Goal: Transaction & Acquisition: Purchase product/service

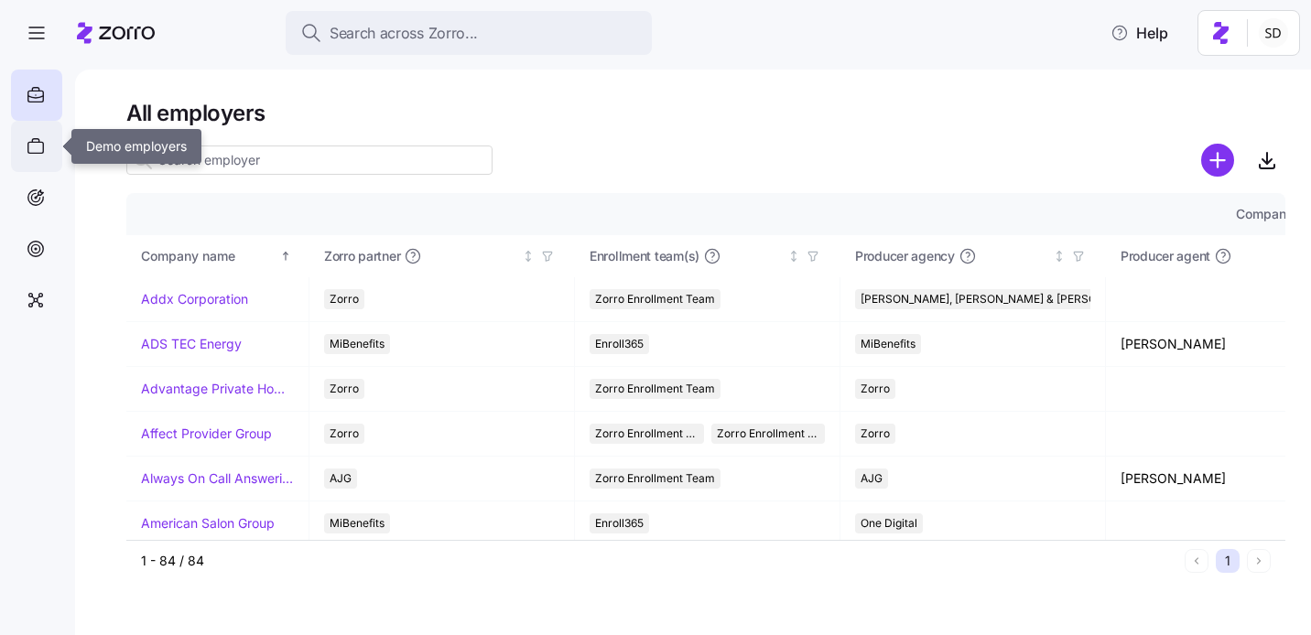
click at [30, 148] on icon at bounding box center [36, 146] width 20 height 22
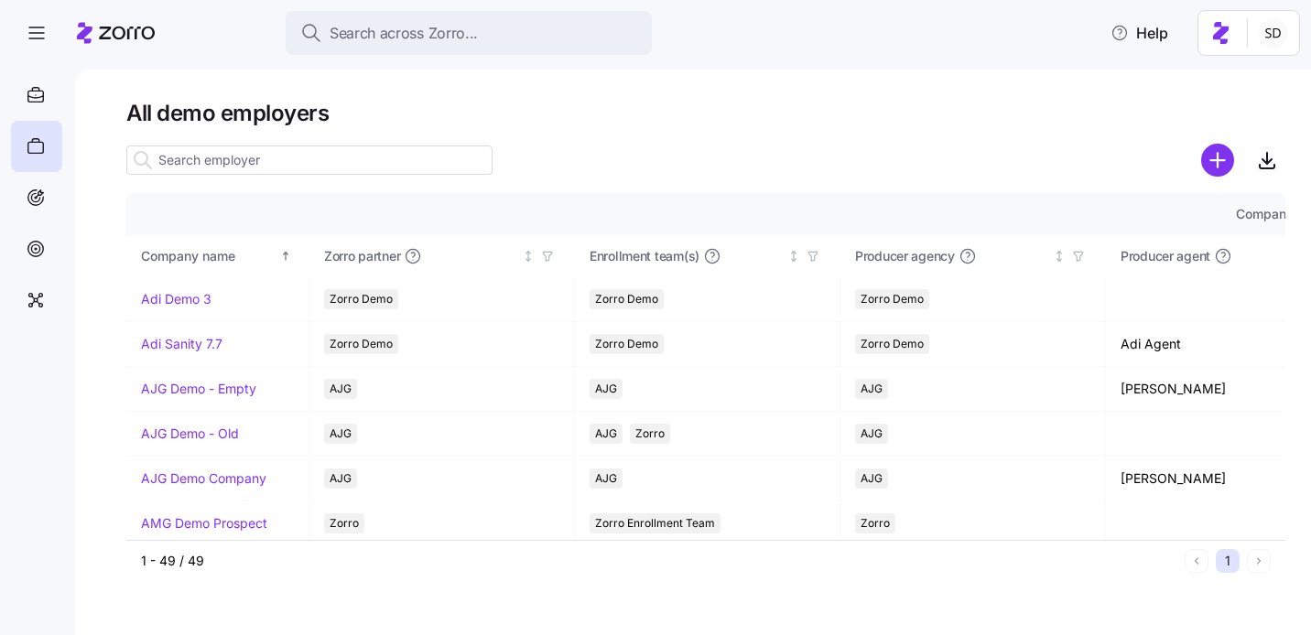
click at [231, 160] on input at bounding box center [309, 160] width 366 height 29
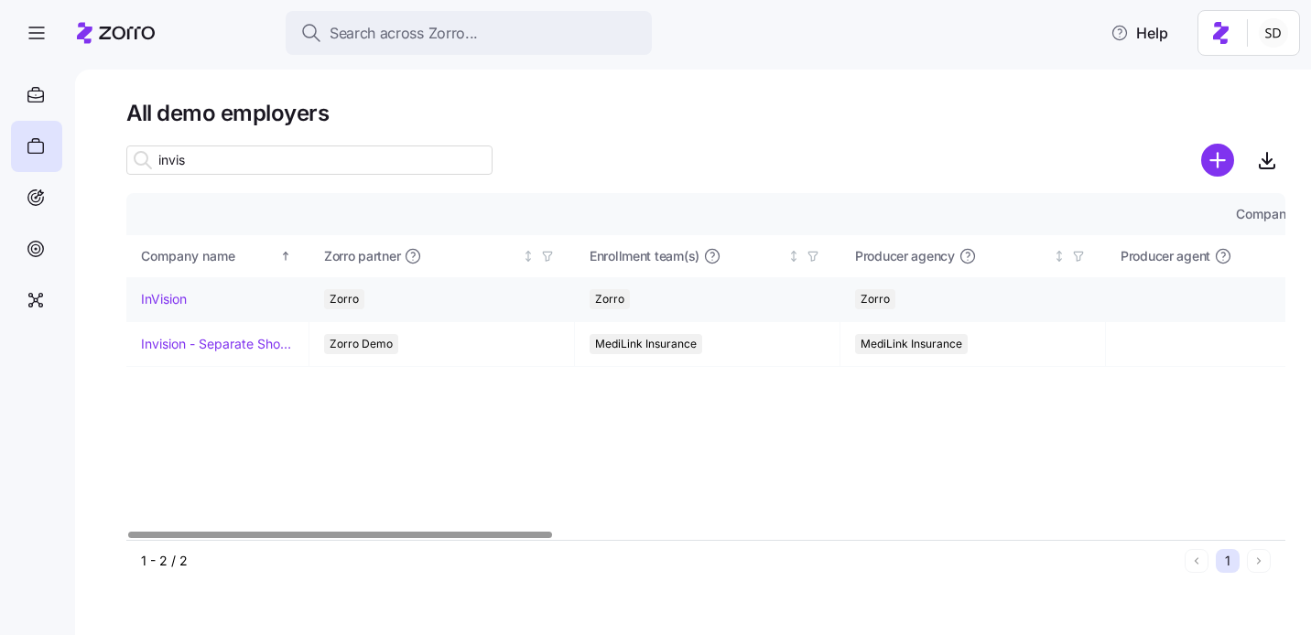
type input "invis"
click at [157, 297] on link "InVision" at bounding box center [164, 299] width 46 height 18
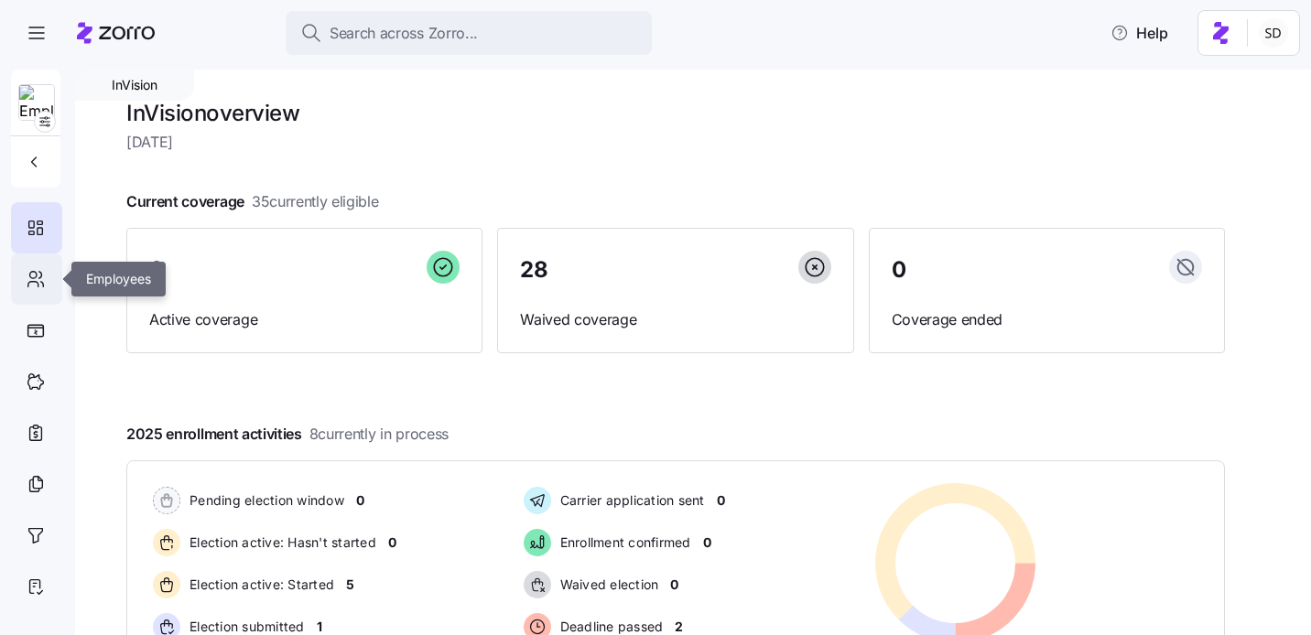
click at [26, 269] on icon at bounding box center [36, 279] width 20 height 22
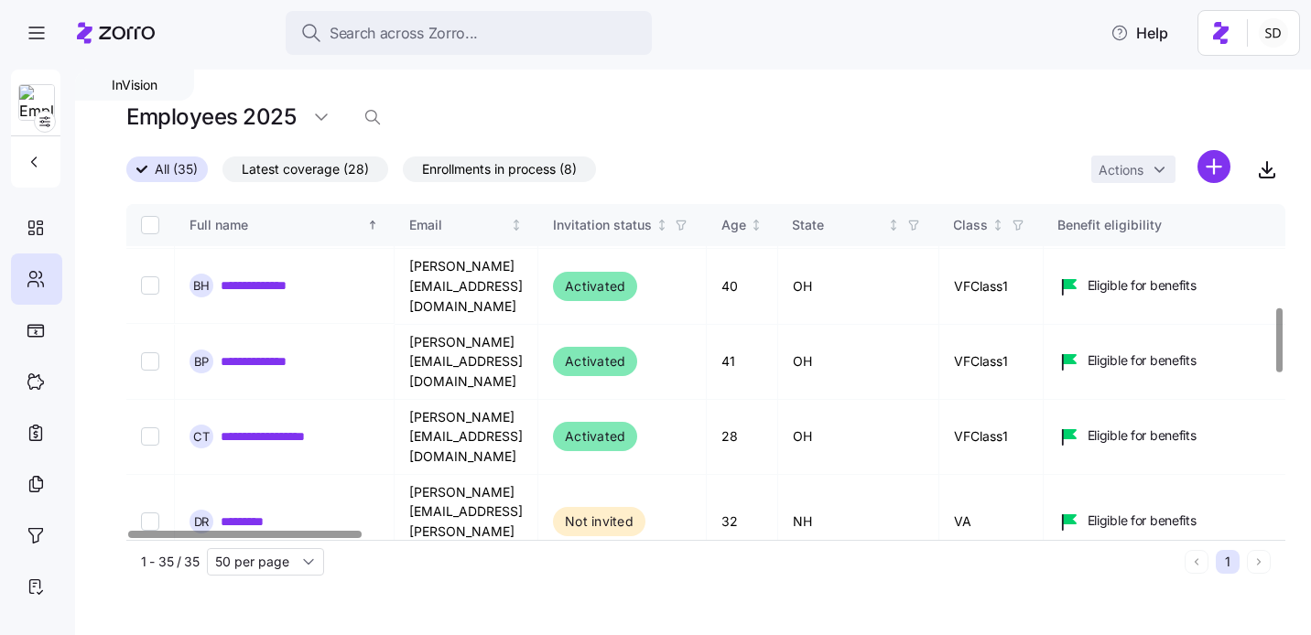
scroll to position [621, 0]
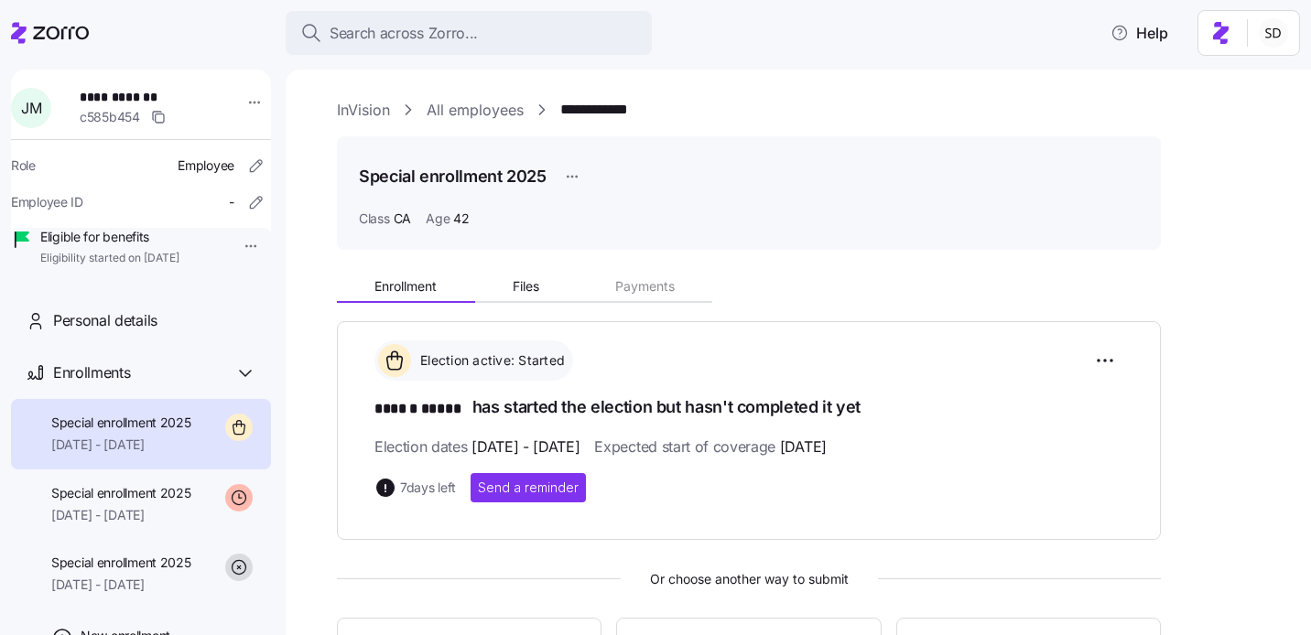
click at [352, 111] on link "InVision" at bounding box center [363, 110] width 53 height 23
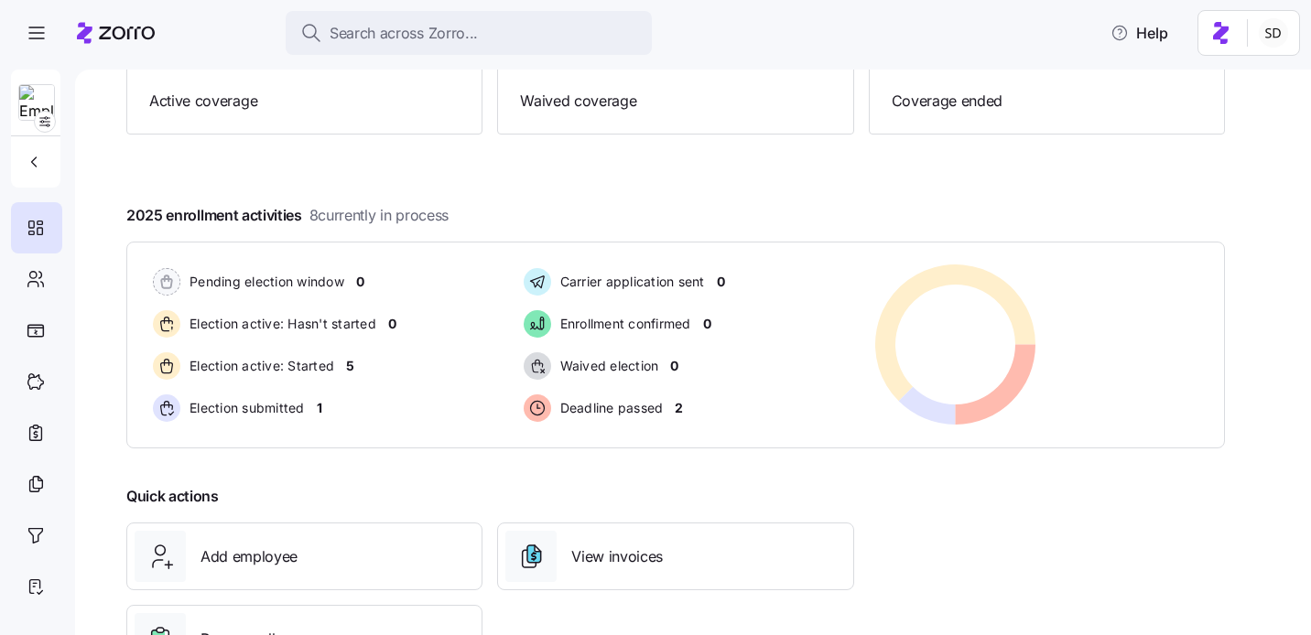
scroll to position [300, 0]
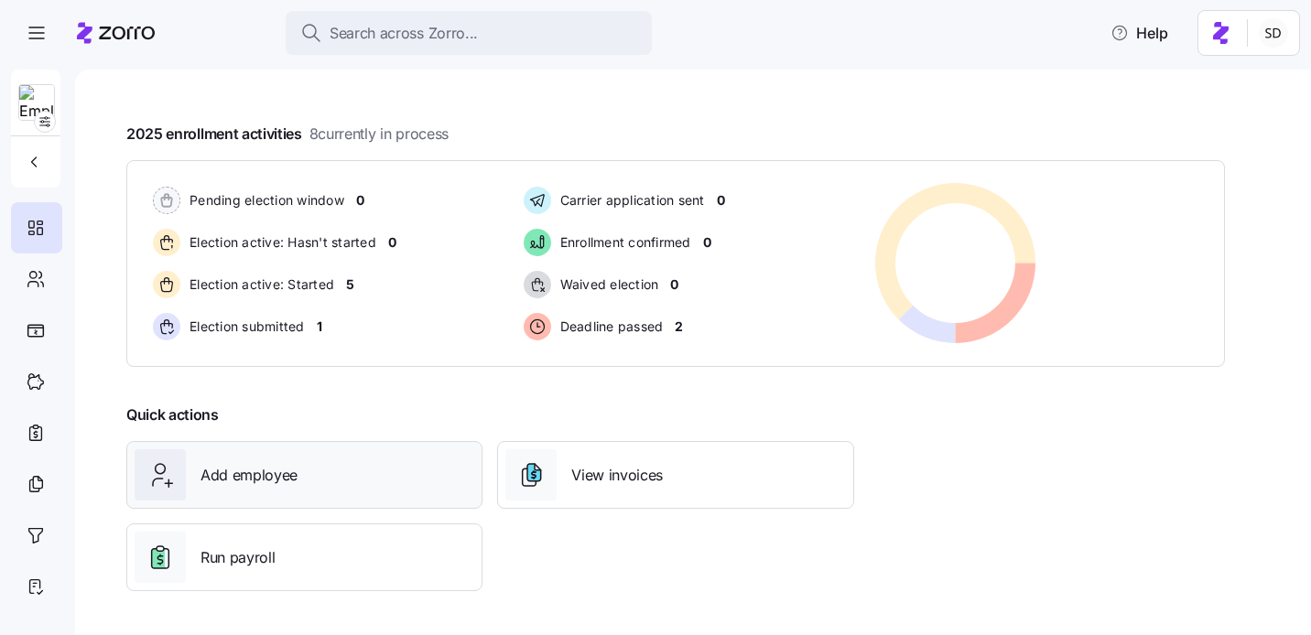
click at [242, 476] on span "Add employee" at bounding box center [248, 475] width 97 height 23
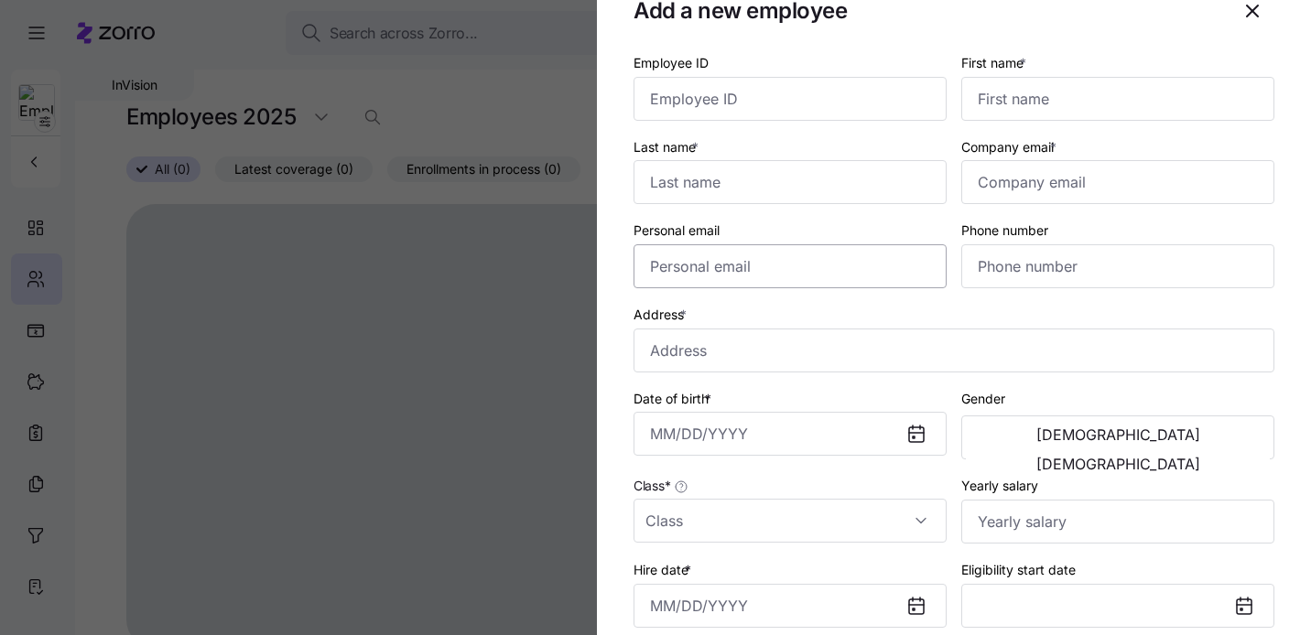
scroll to position [71, 0]
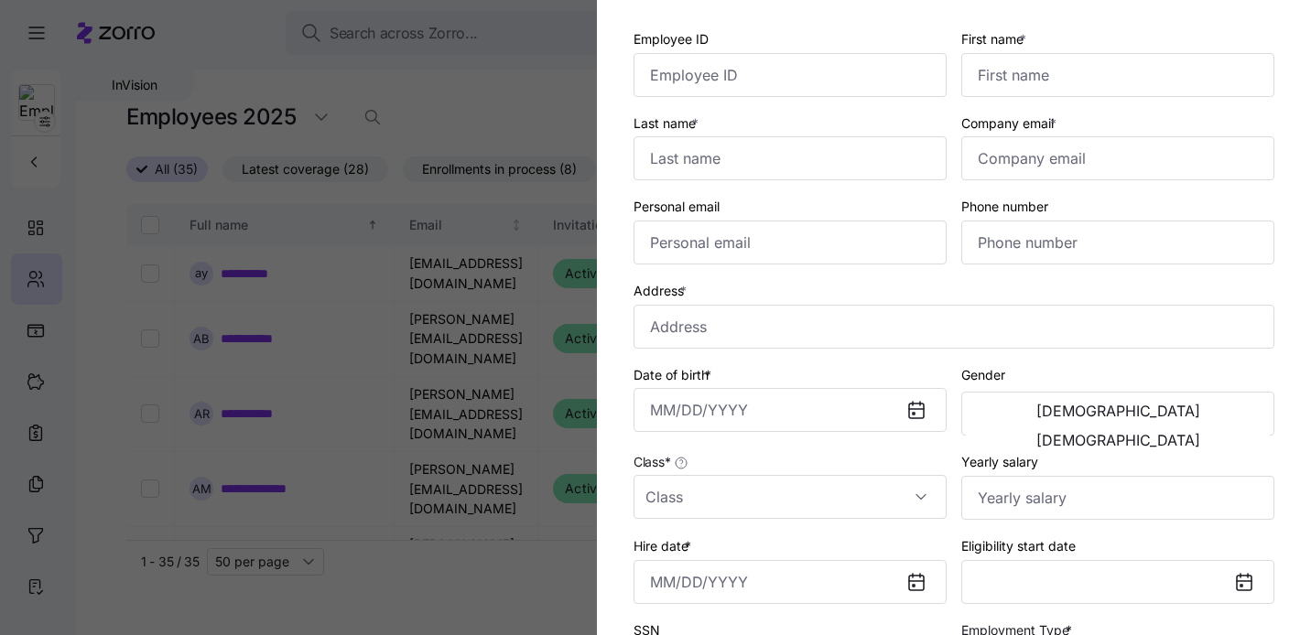
click at [471, 126] on div at bounding box center [655, 317] width 1311 height 635
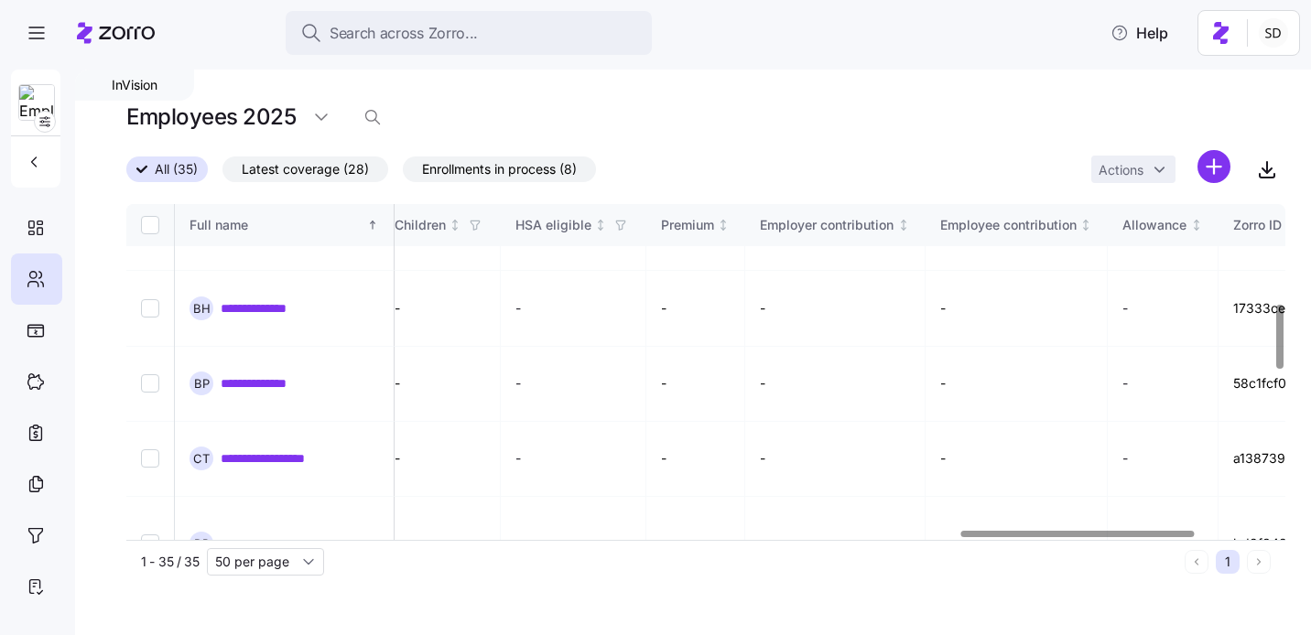
scroll to position [545, 4144]
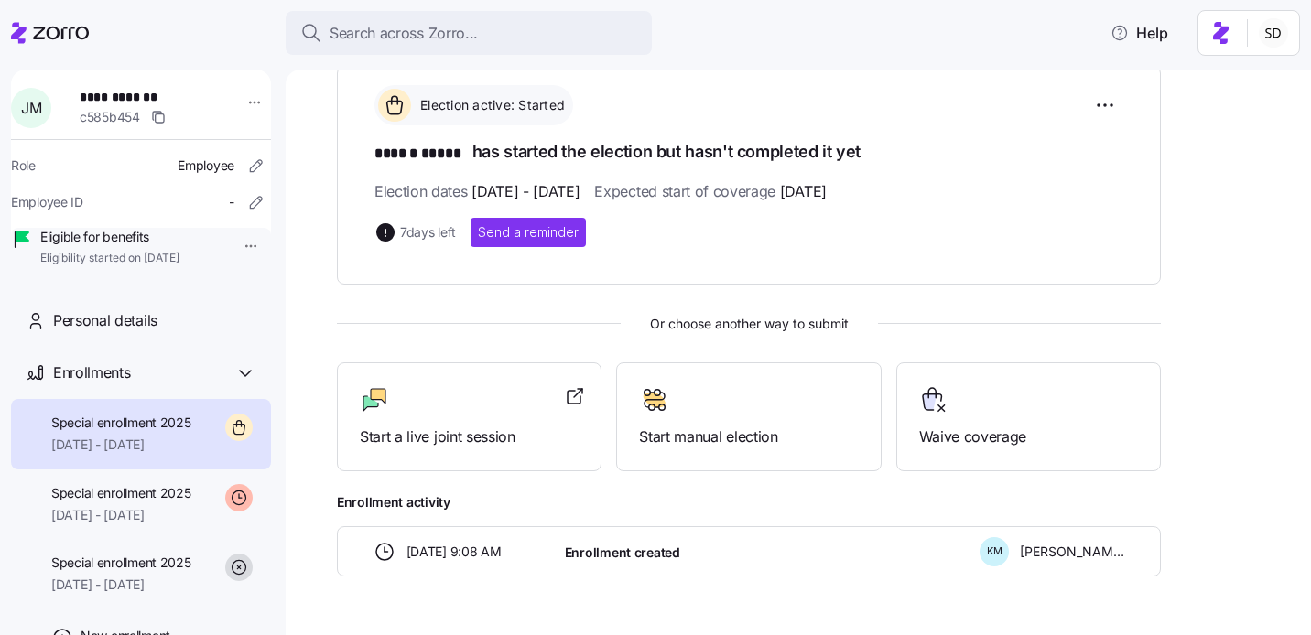
scroll to position [259, 0]
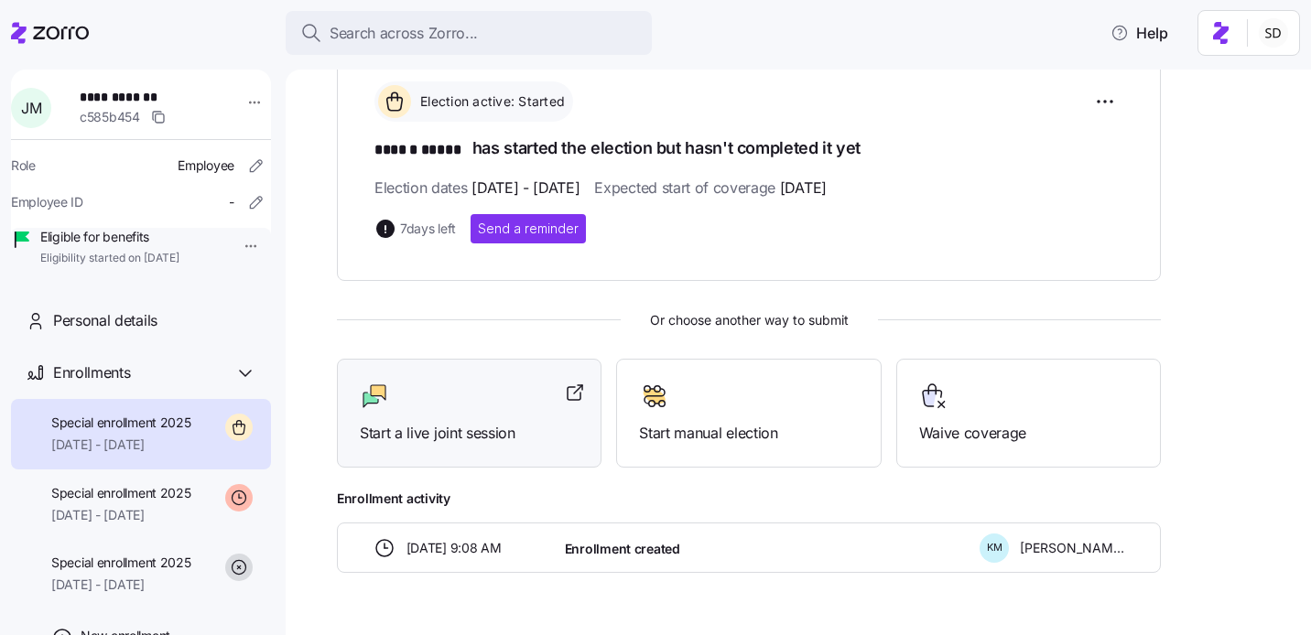
click at [417, 423] on span "Start a live joint session" at bounding box center [469, 433] width 219 height 23
click at [25, 41] on icon at bounding box center [50, 33] width 78 height 22
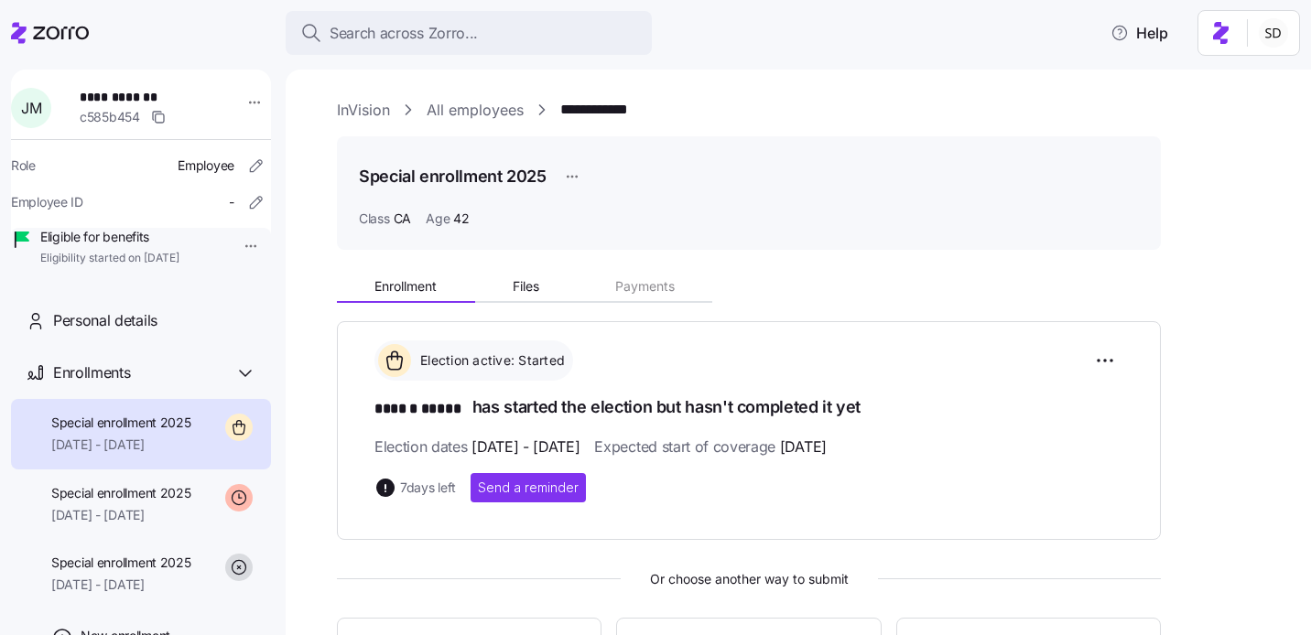
click at [352, 105] on link "InVision" at bounding box center [363, 110] width 53 height 23
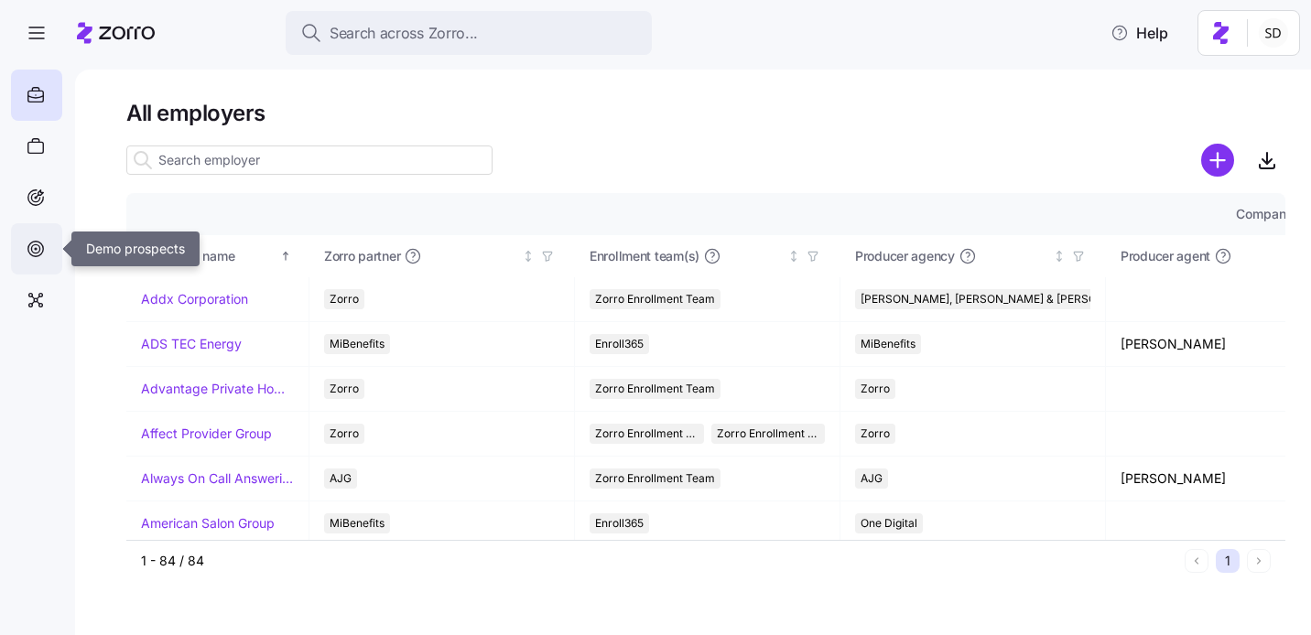
click at [40, 245] on icon at bounding box center [36, 249] width 20 height 22
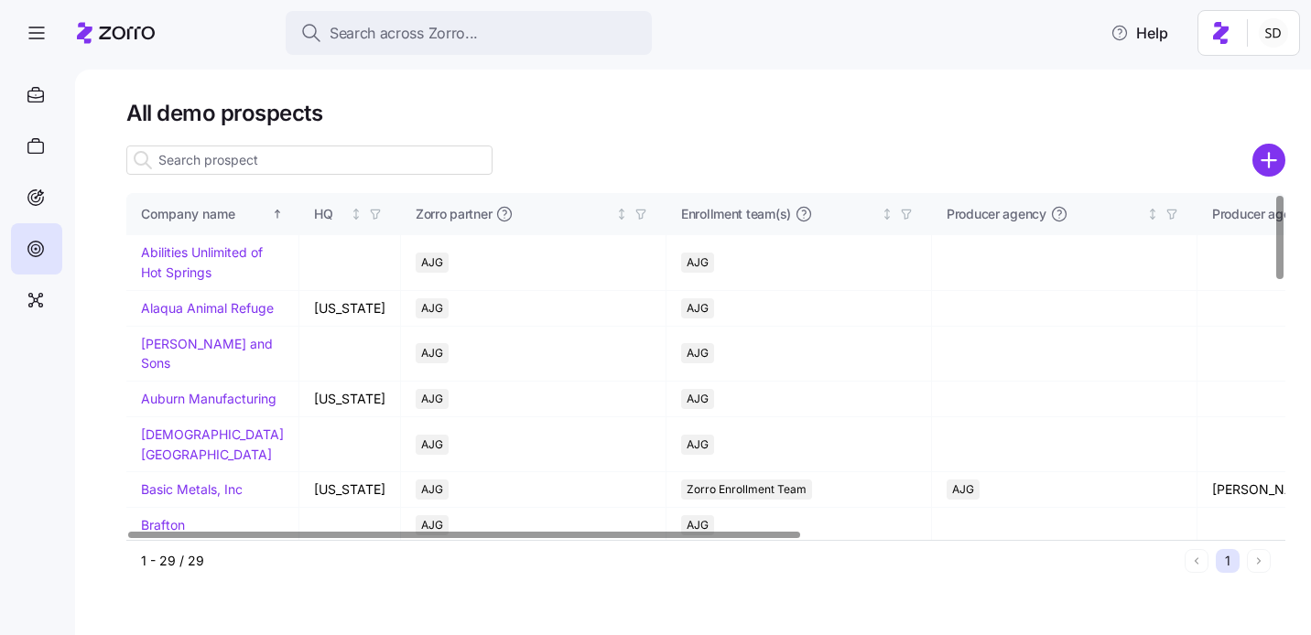
click at [366, 162] on input at bounding box center [309, 160] width 366 height 29
click at [287, 165] on input at bounding box center [309, 160] width 366 height 29
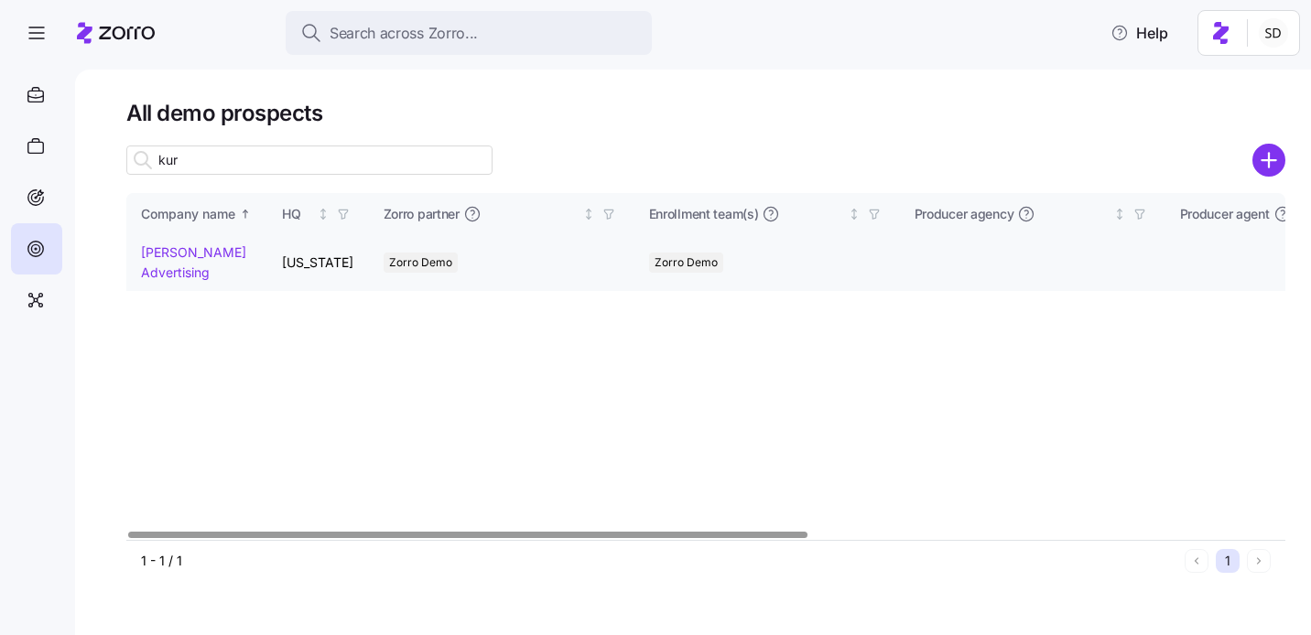
type input "kur"
click at [155, 255] on link "Kurian's Advertising" at bounding box center [193, 262] width 105 height 36
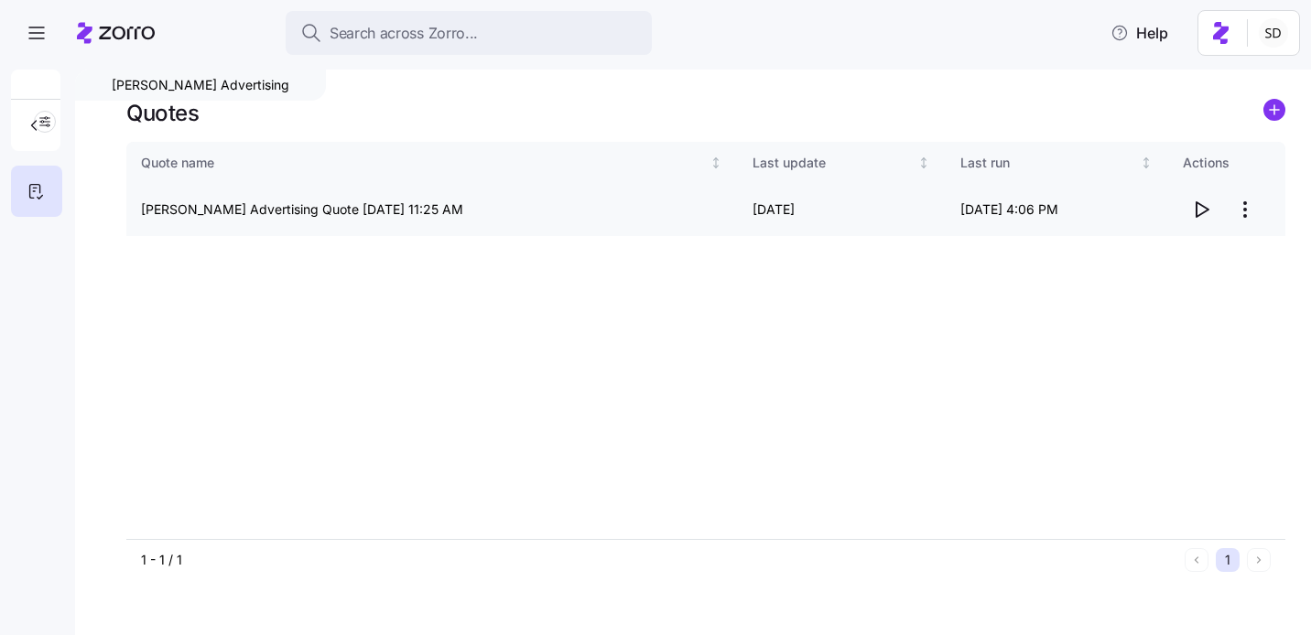
click at [1203, 210] on icon "button" at bounding box center [1201, 210] width 22 height 22
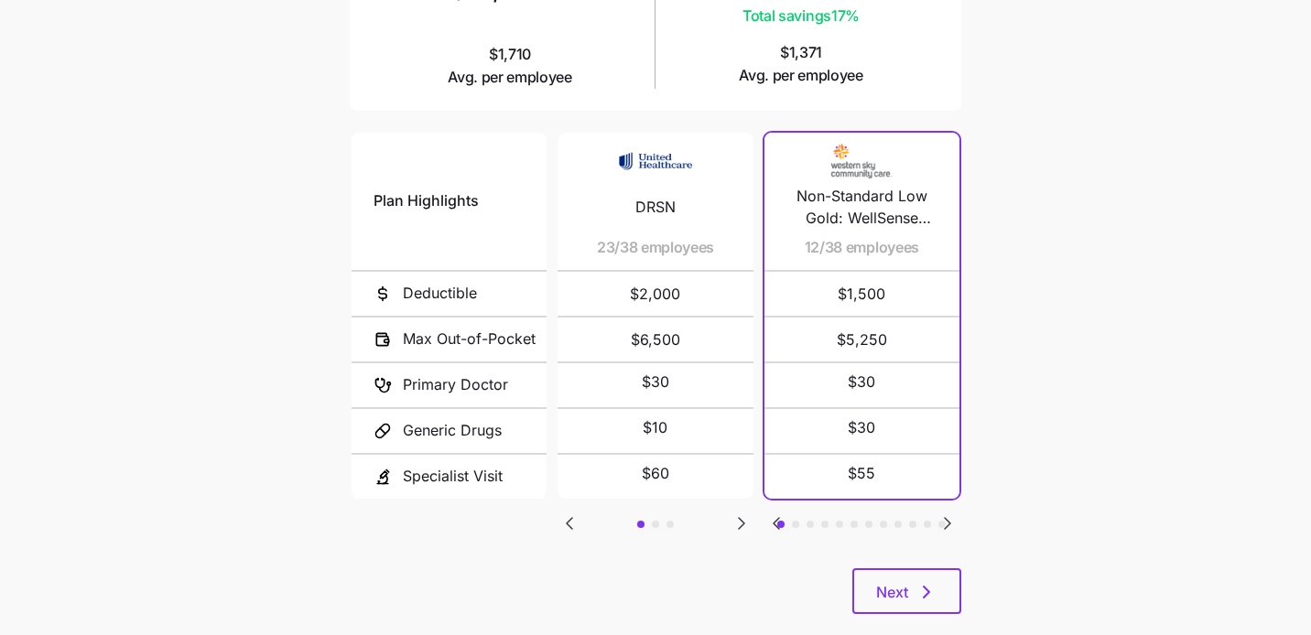
scroll to position [331, 0]
click at [740, 518] on icon "Go to next slide" at bounding box center [741, 522] width 5 height 11
click at [569, 517] on icon "Go to previous slide" at bounding box center [569, 522] width 5 height 11
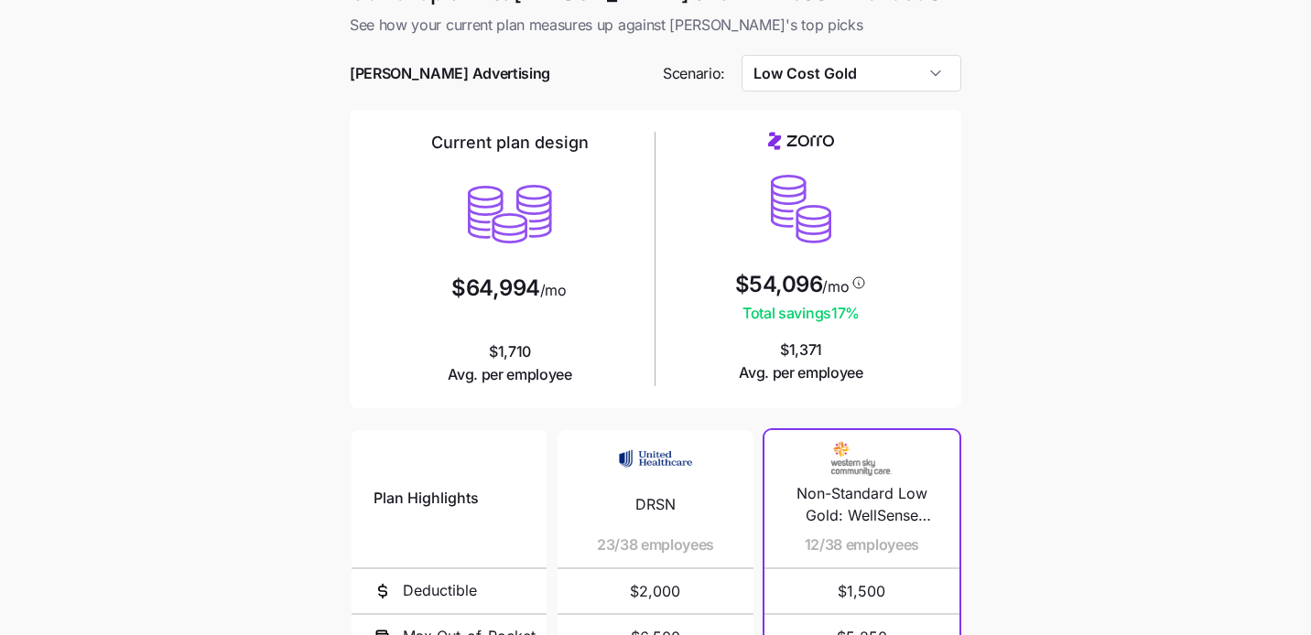
scroll to position [0, 0]
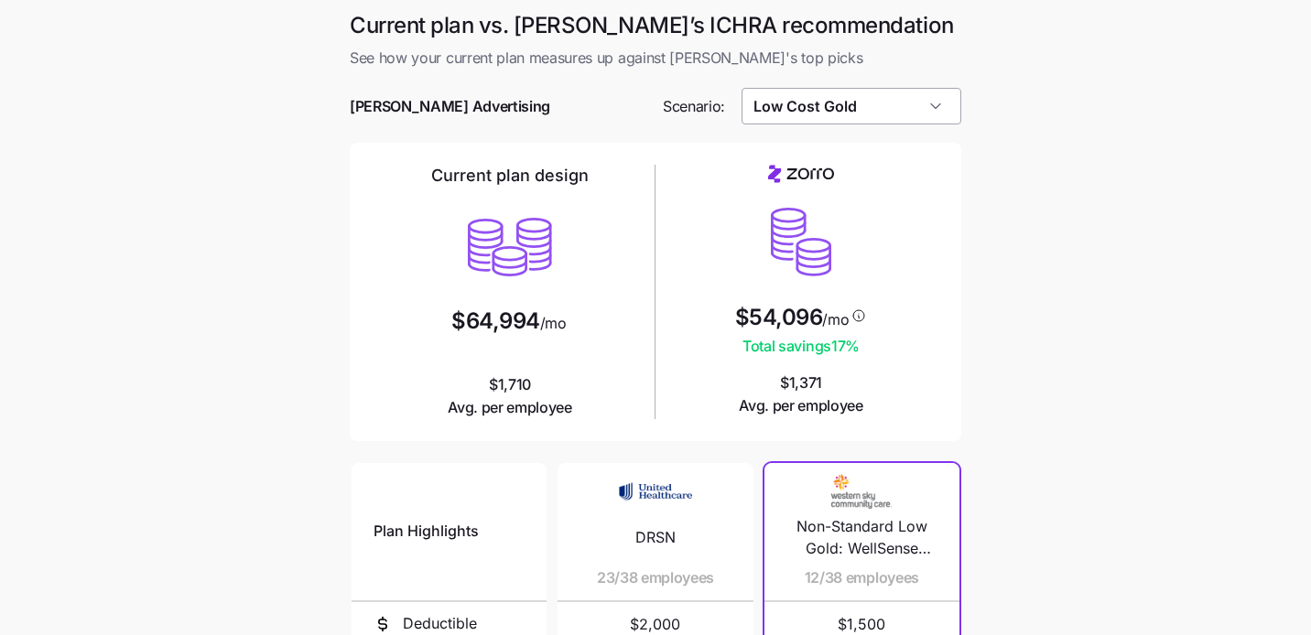
click at [942, 103] on input "Low Cost Gold" at bounding box center [852, 106] width 221 height 37
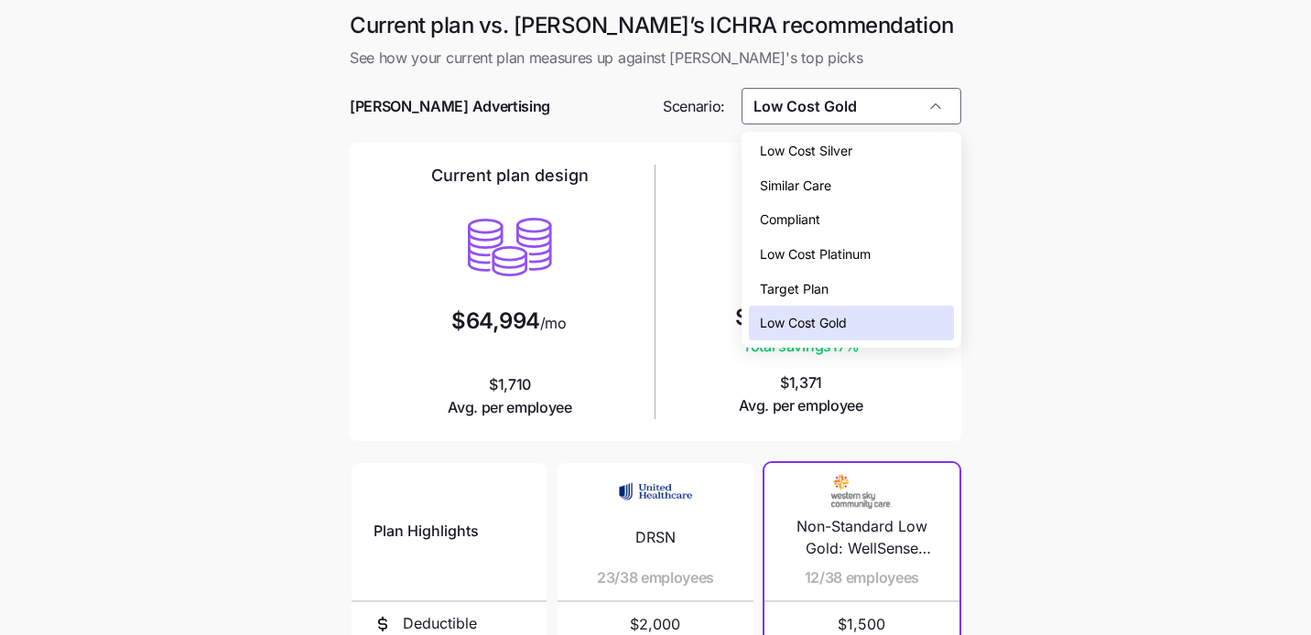
click at [911, 151] on div "Low Cost Silver" at bounding box center [852, 151] width 206 height 35
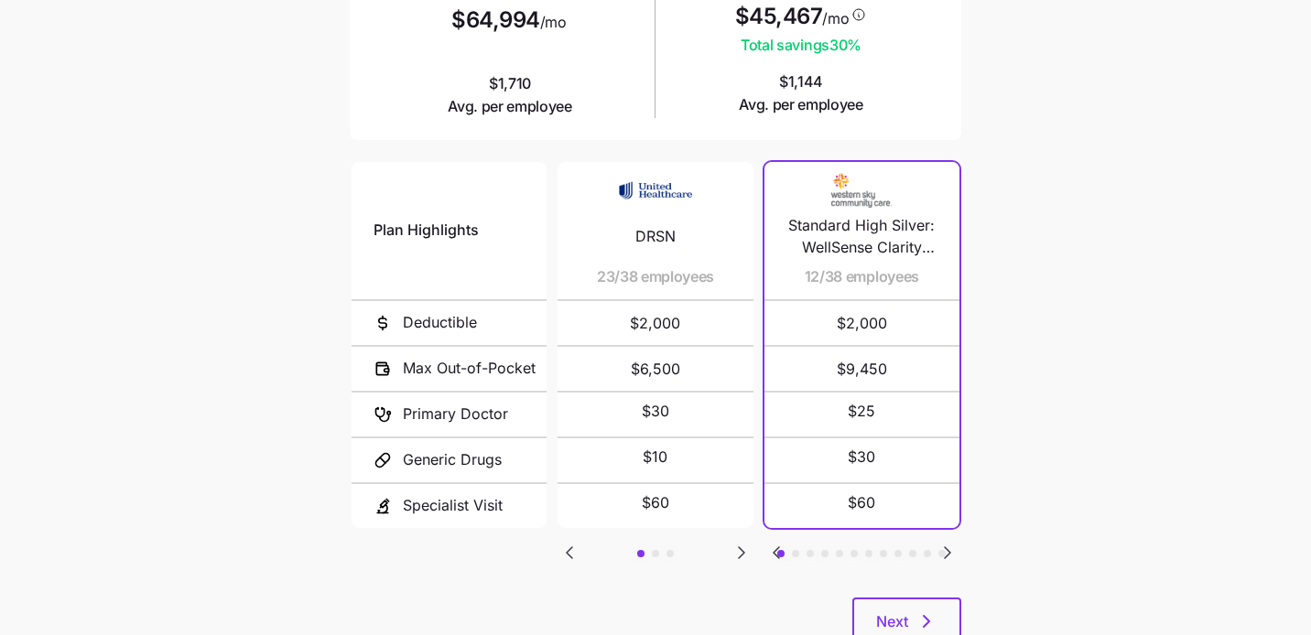
scroll to position [350, 0]
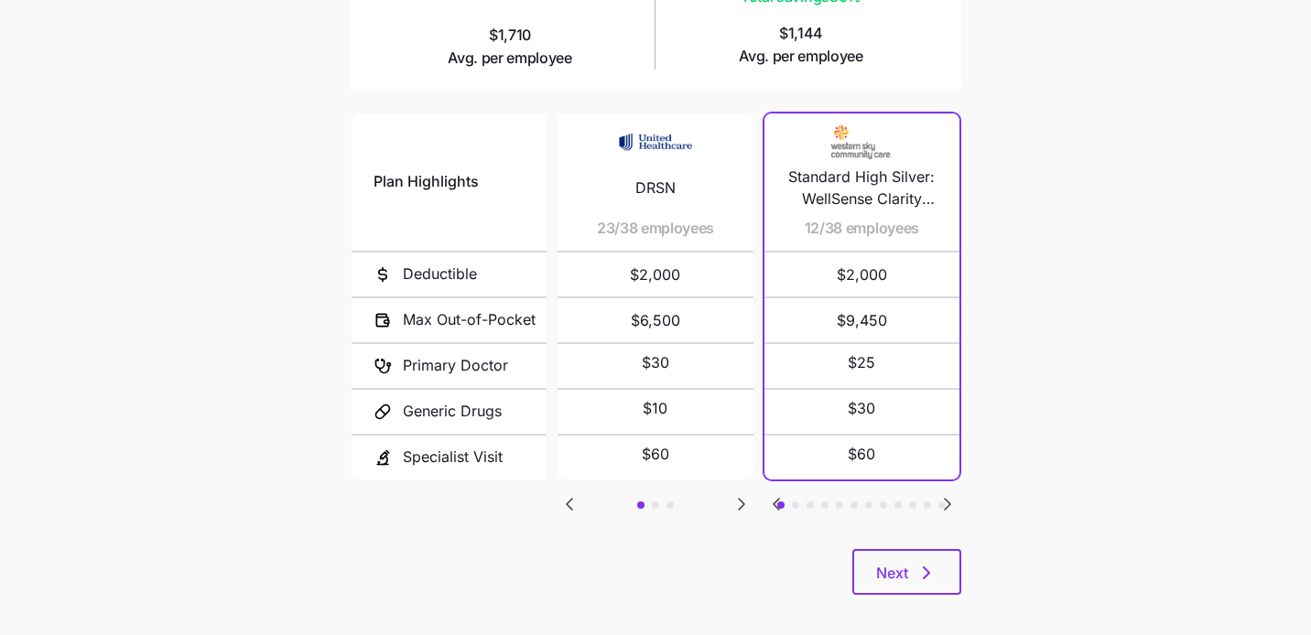
click at [947, 500] on icon "Go to next slide" at bounding box center [947, 504] width 5 height 11
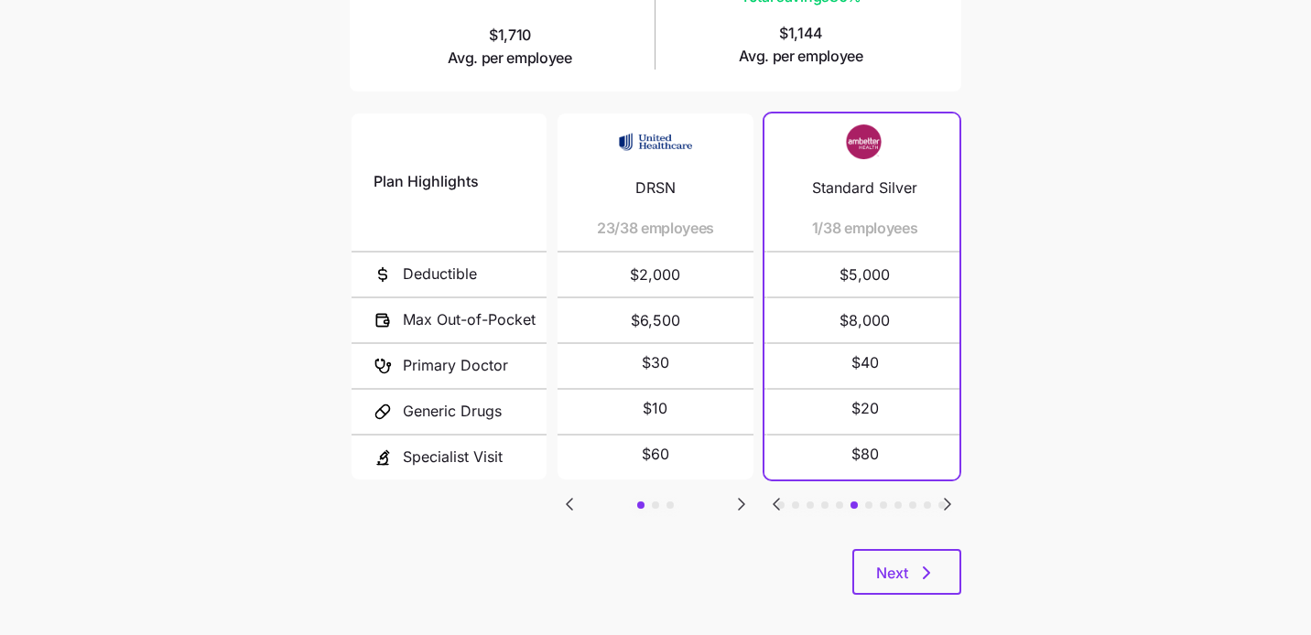
click at [947, 500] on icon "Go to next slide" at bounding box center [947, 504] width 5 height 11
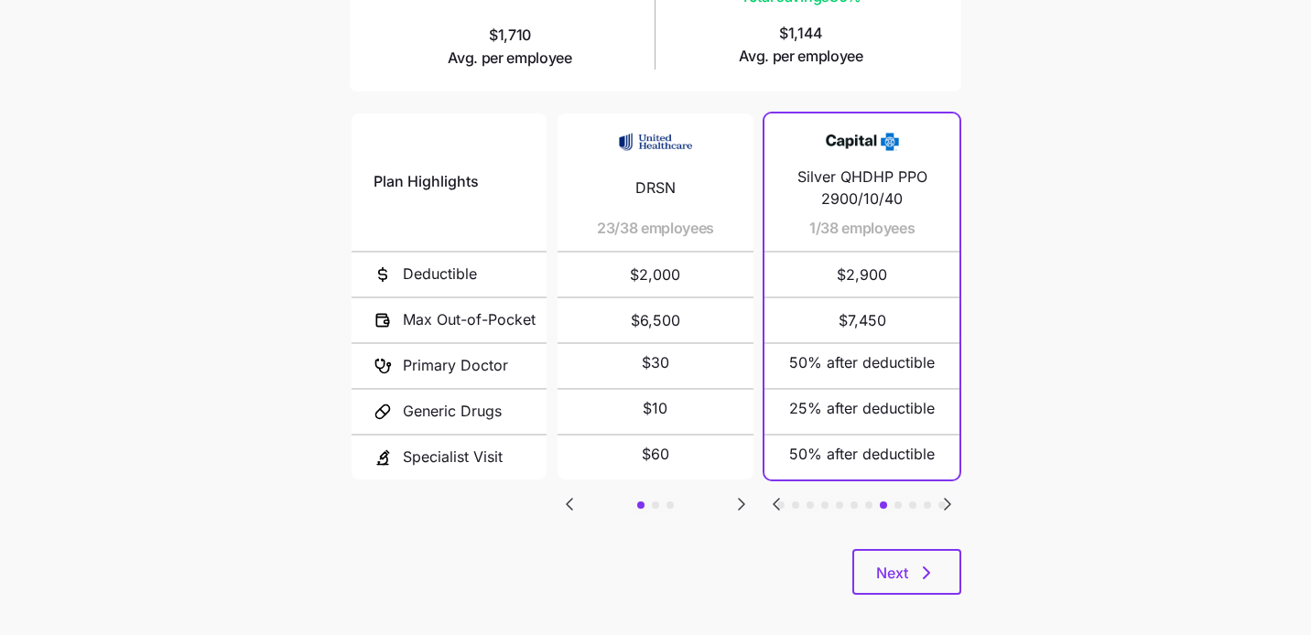
click at [775, 500] on icon "Go to previous slide" at bounding box center [776, 504] width 5 height 11
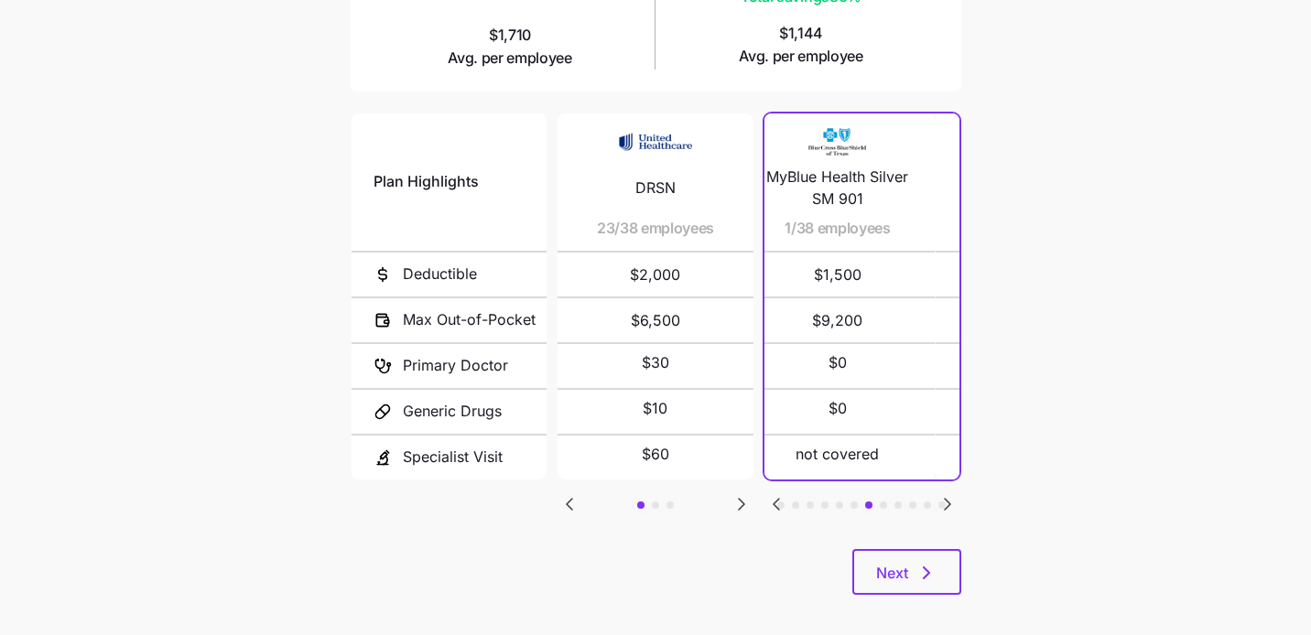
click at [775, 500] on icon "Go to previous slide" at bounding box center [776, 504] width 5 height 11
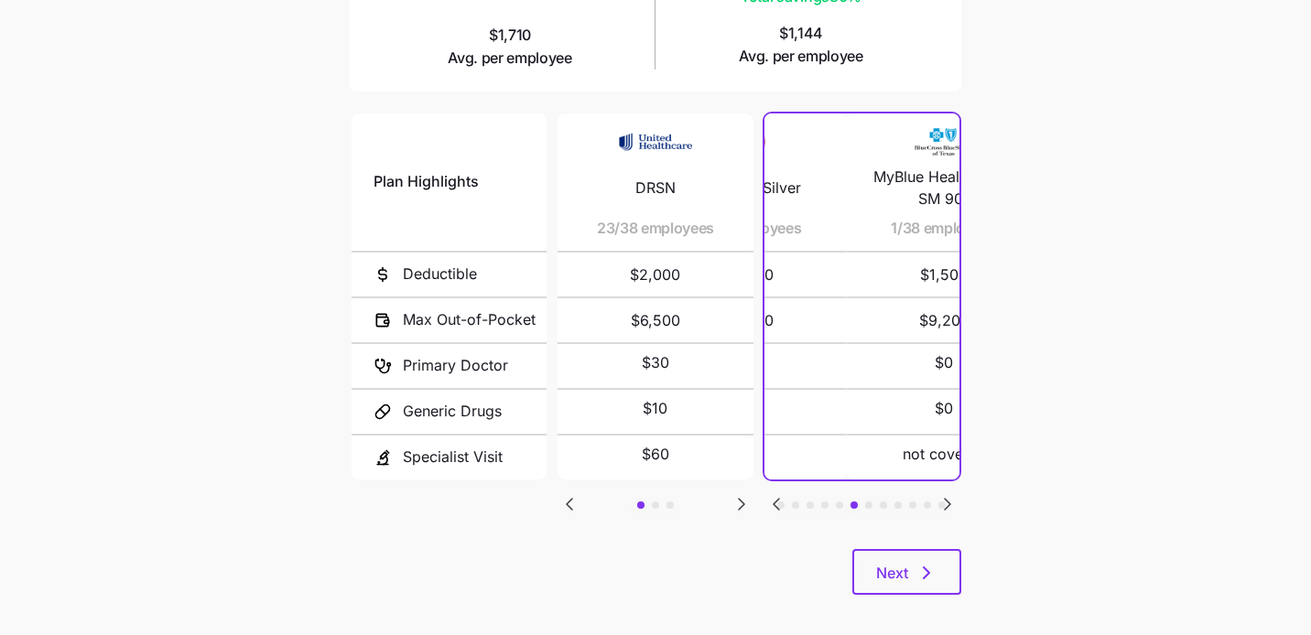
click at [775, 500] on icon "Go to previous slide" at bounding box center [776, 504] width 5 height 11
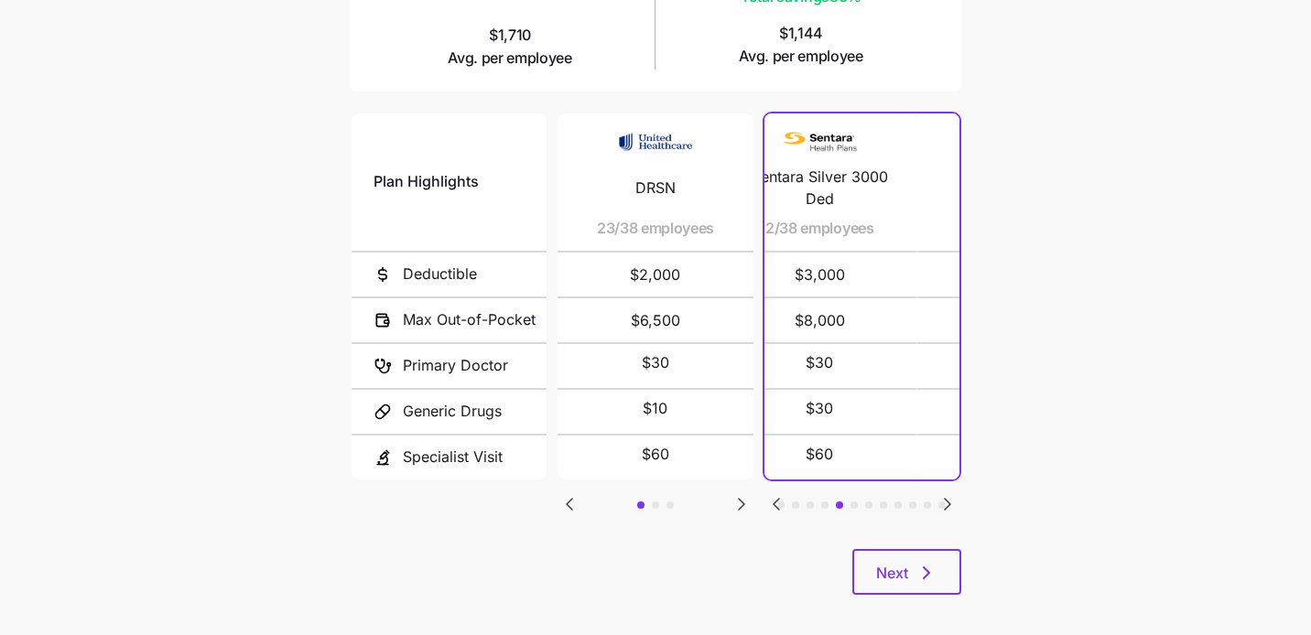
click at [775, 500] on icon "Go to previous slide" at bounding box center [776, 504] width 5 height 11
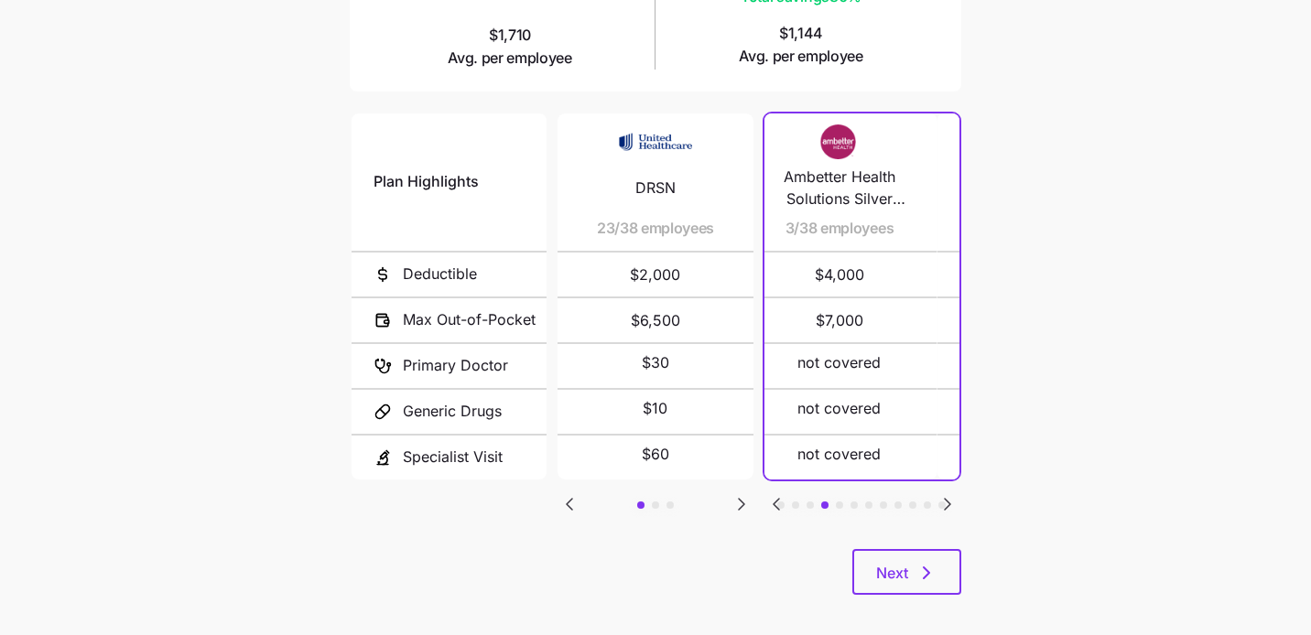
click at [775, 500] on icon "Go to previous slide" at bounding box center [776, 504] width 5 height 11
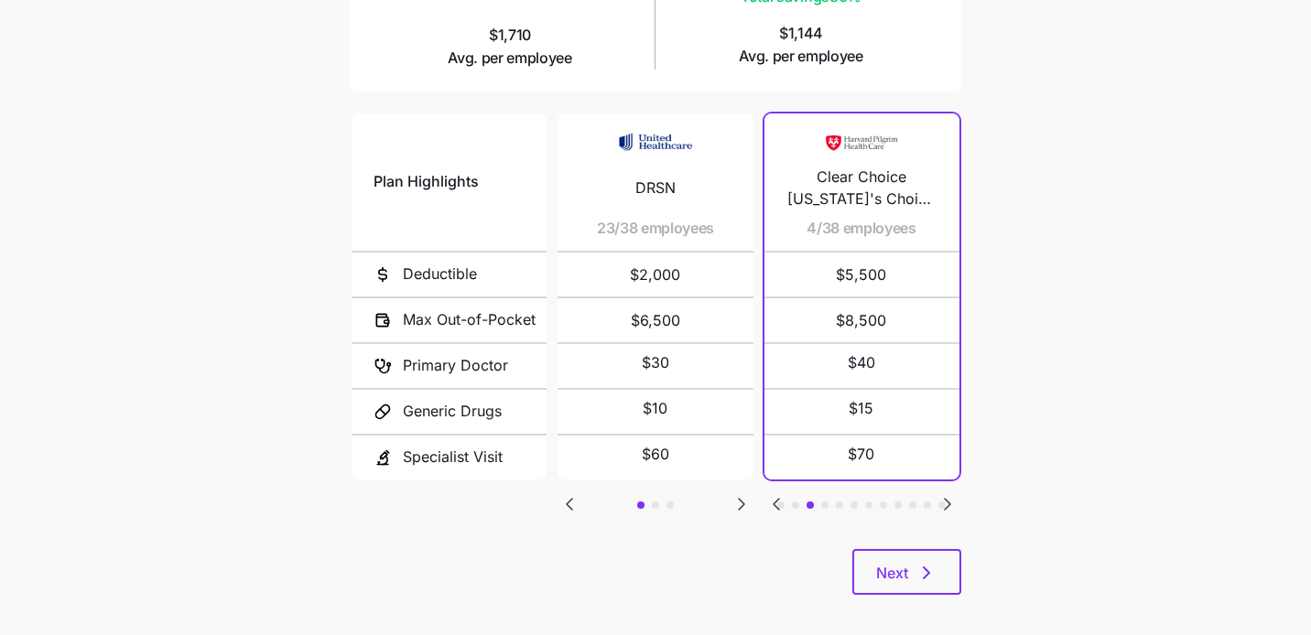
click at [771, 501] on icon "Go to previous slide" at bounding box center [776, 504] width 22 height 22
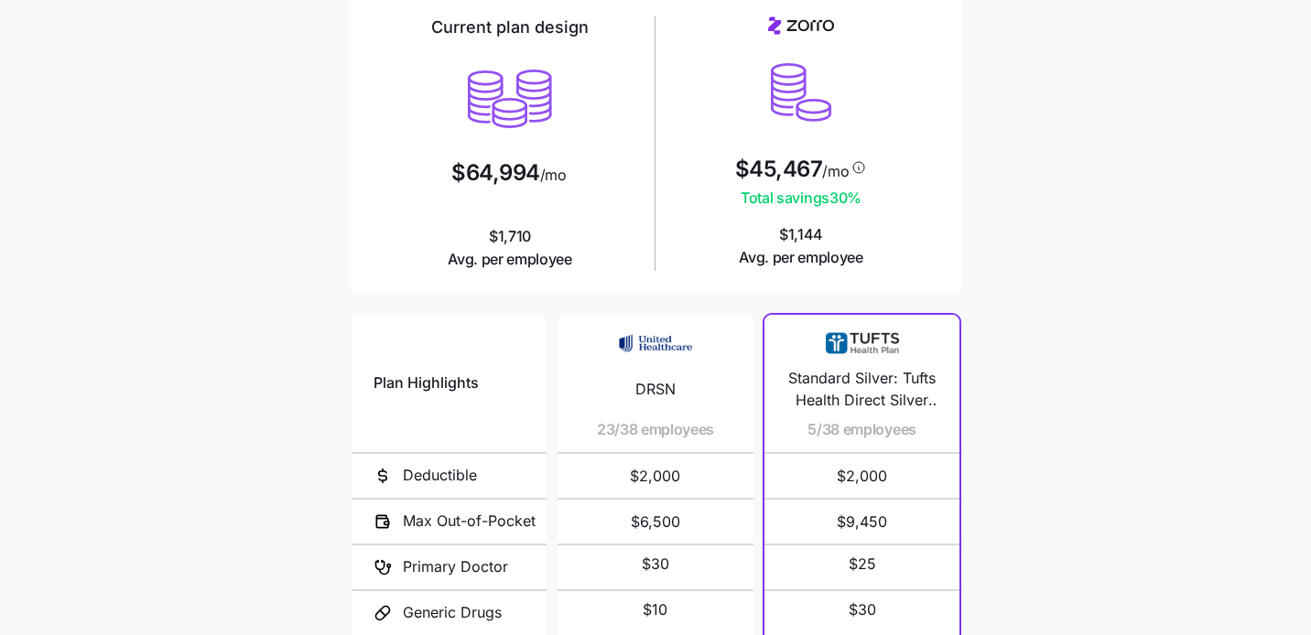
scroll to position [54, 0]
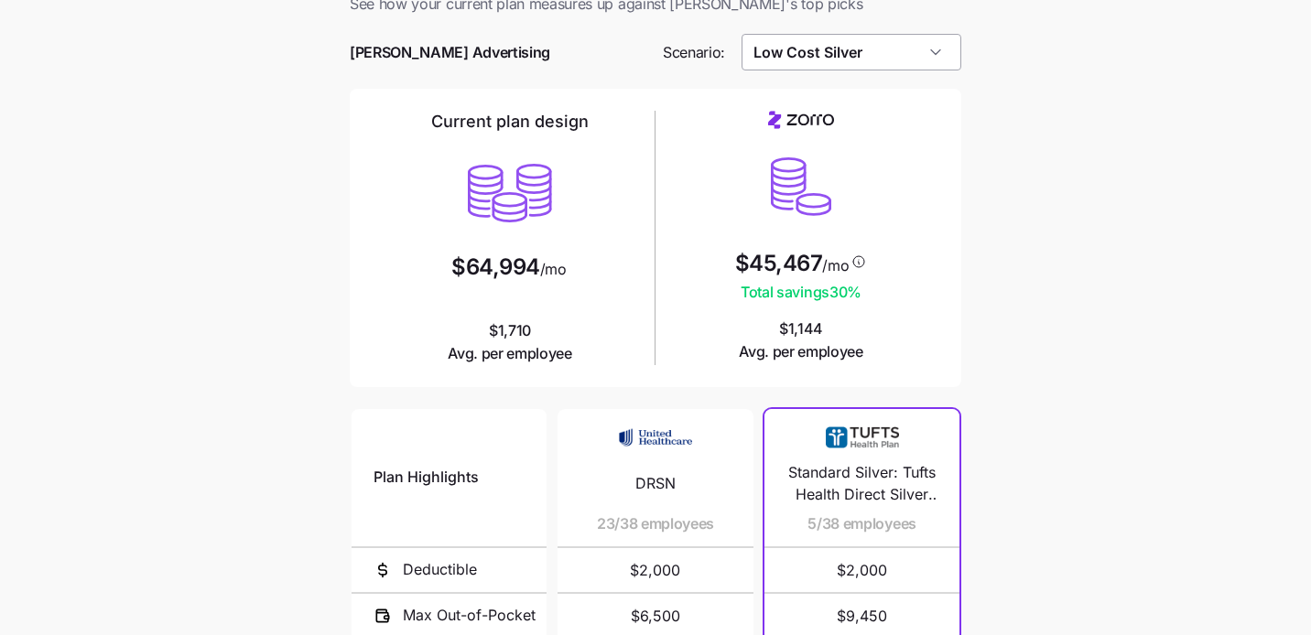
click at [922, 63] on input "Low Cost Silver" at bounding box center [852, 52] width 221 height 37
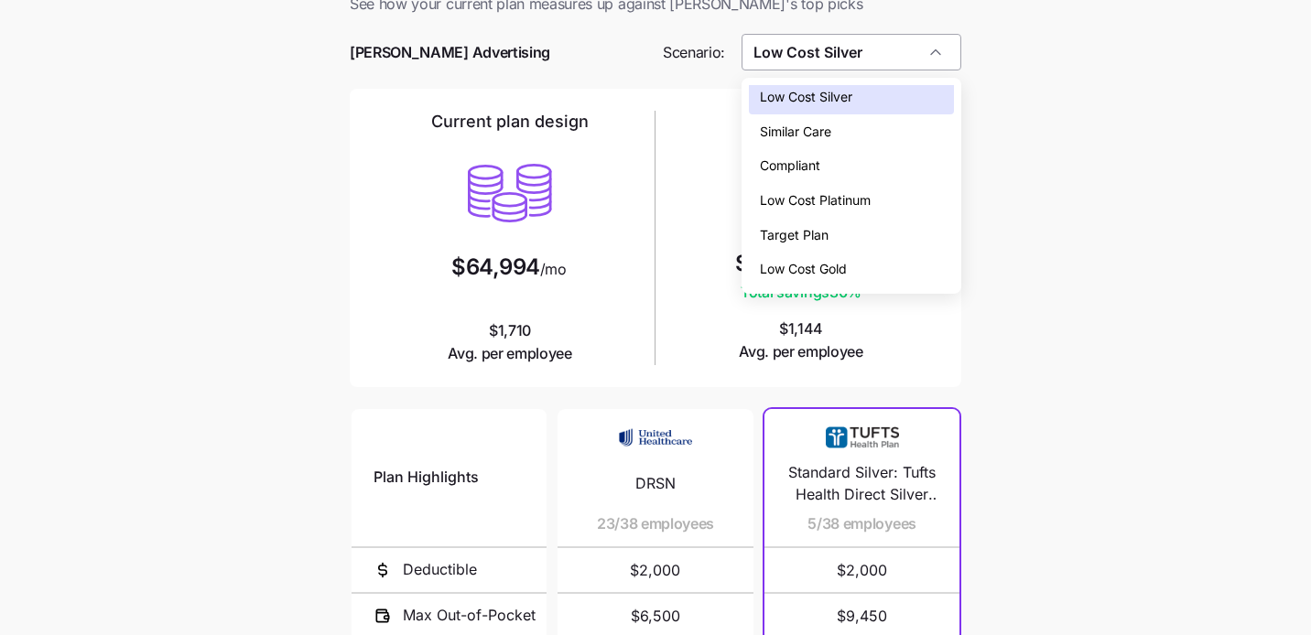
scroll to position [0, 0]
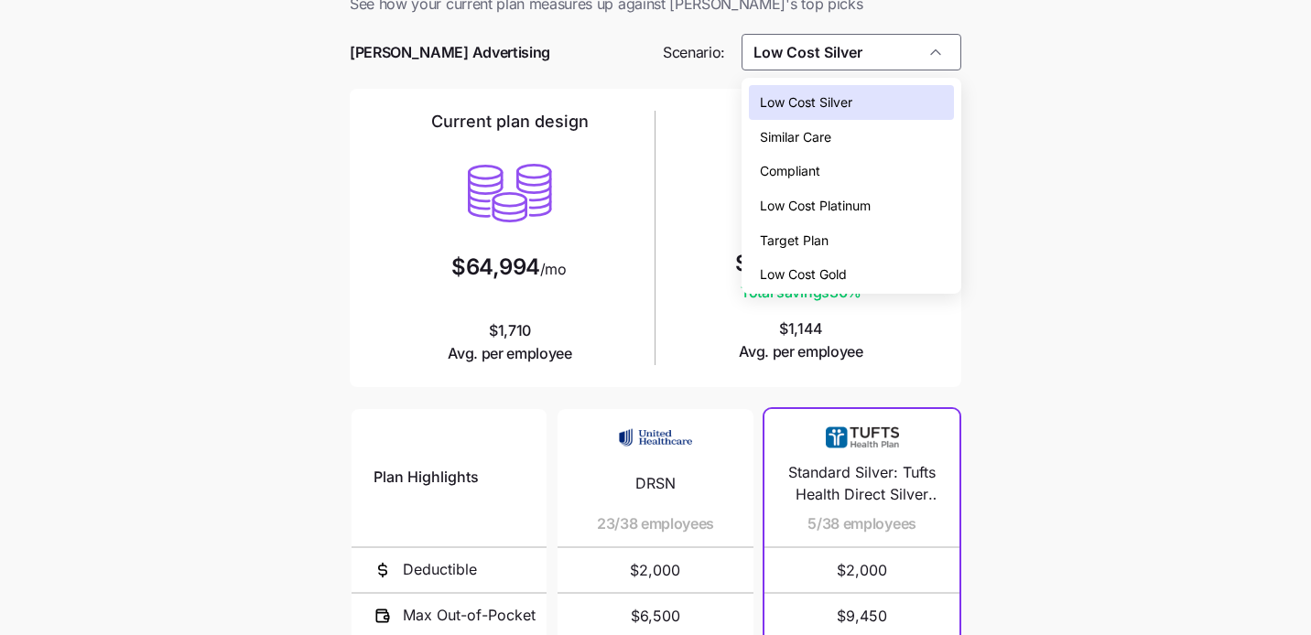
click at [905, 205] on div "Low Cost Platinum" at bounding box center [852, 206] width 206 height 35
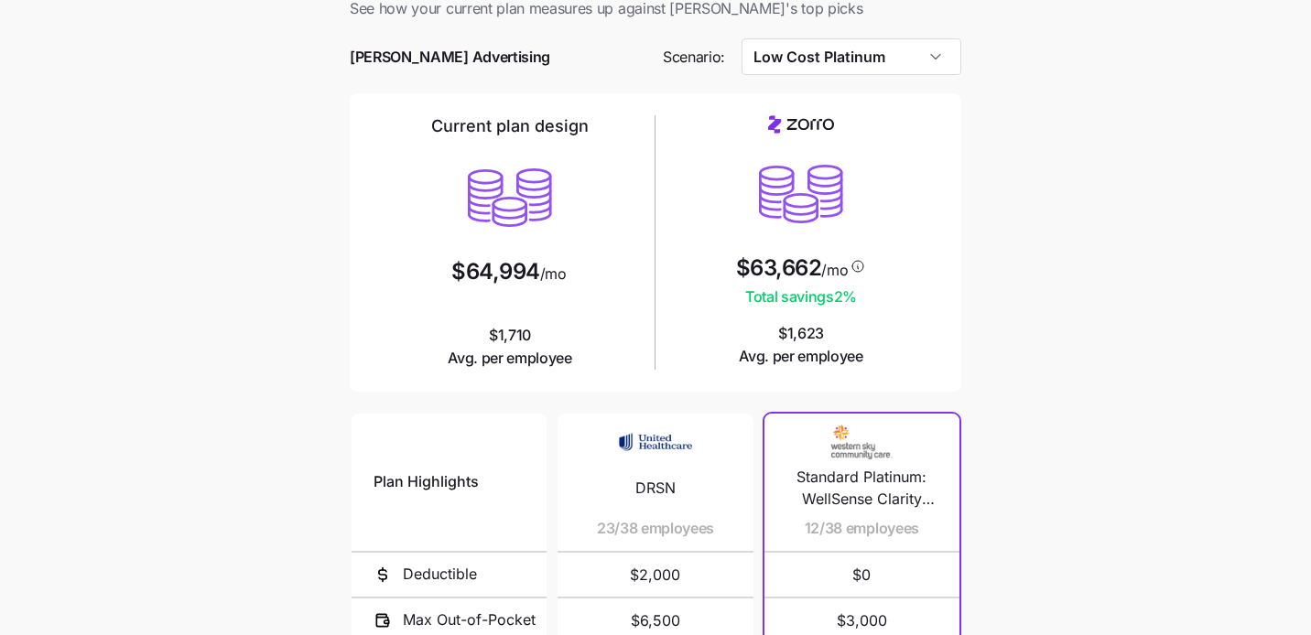
scroll to position [44, 0]
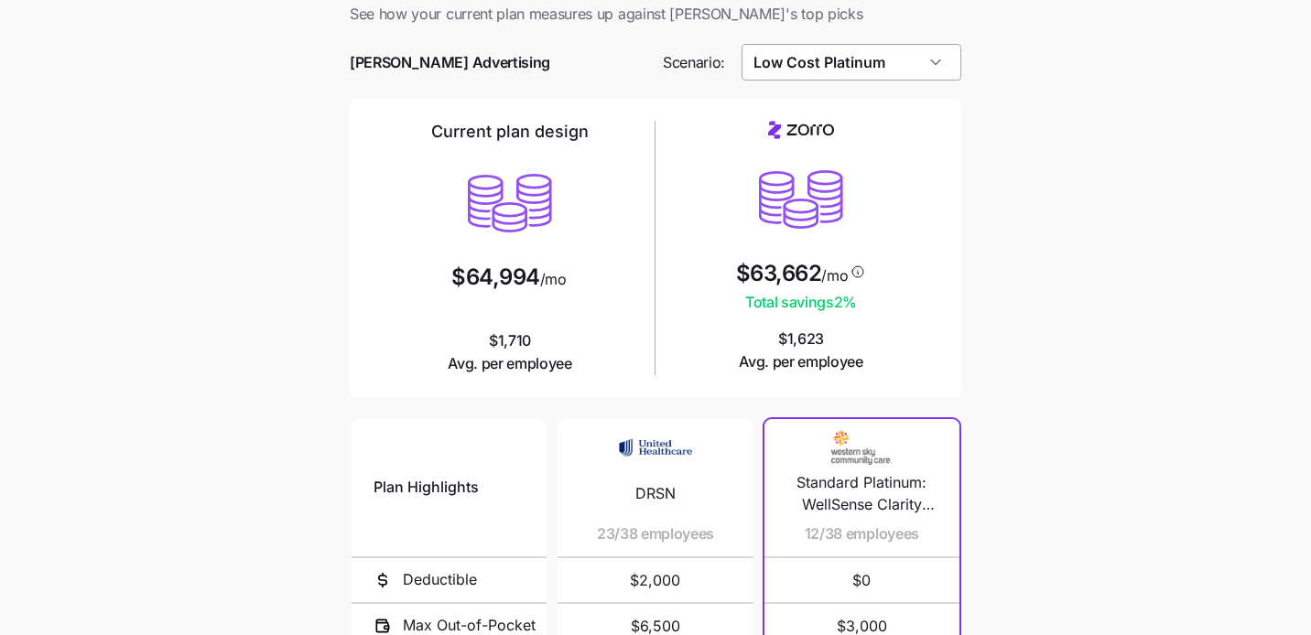
click at [842, 70] on input "Low Cost Platinum" at bounding box center [852, 62] width 221 height 37
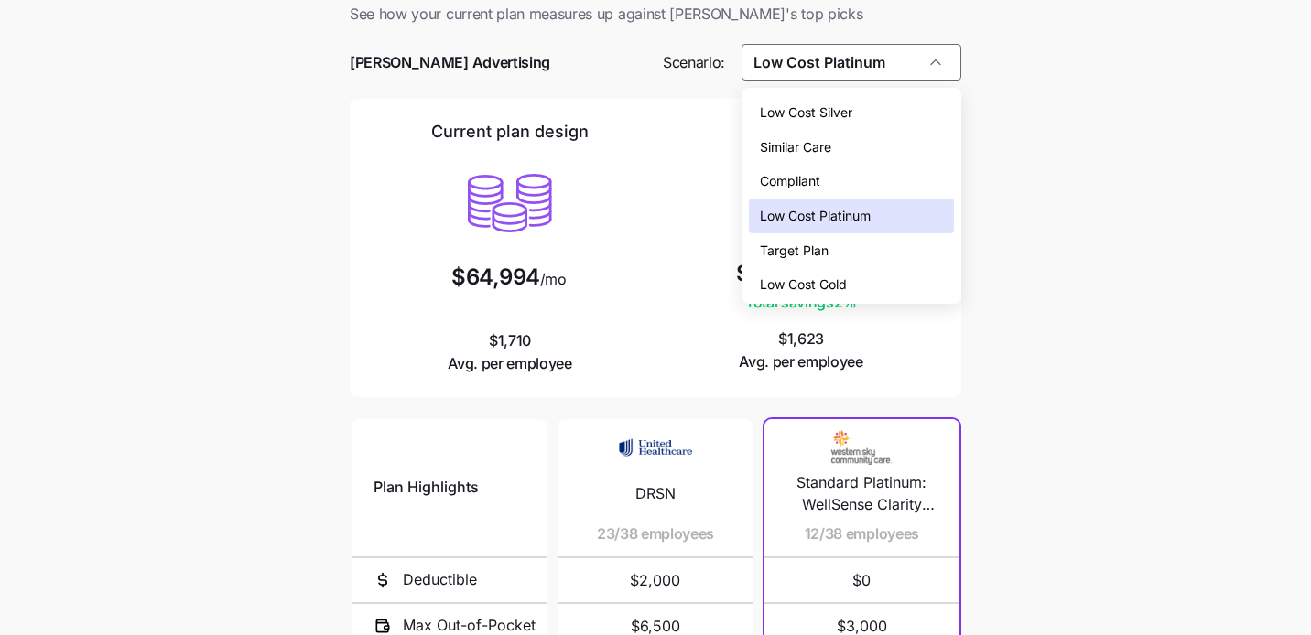
click at [842, 104] on span "Low Cost Silver" at bounding box center [806, 113] width 92 height 20
type input "Low Cost Silver"
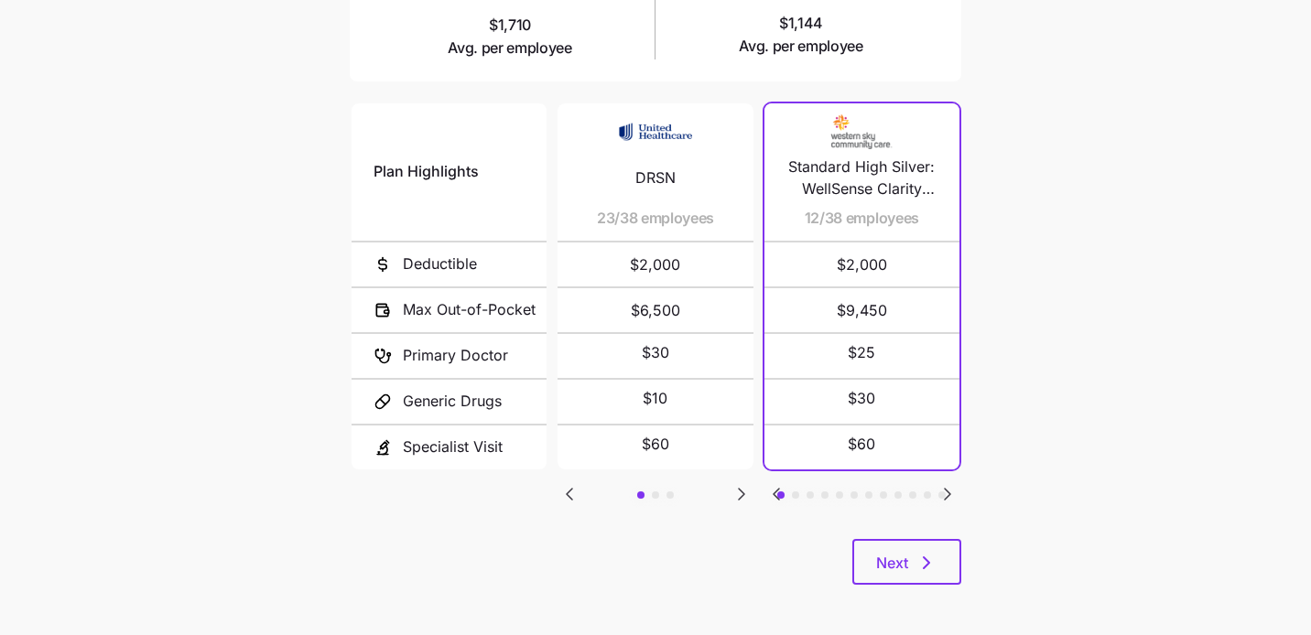
scroll to position [361, 0]
click at [909, 557] on span "Next" at bounding box center [906, 562] width 61 height 22
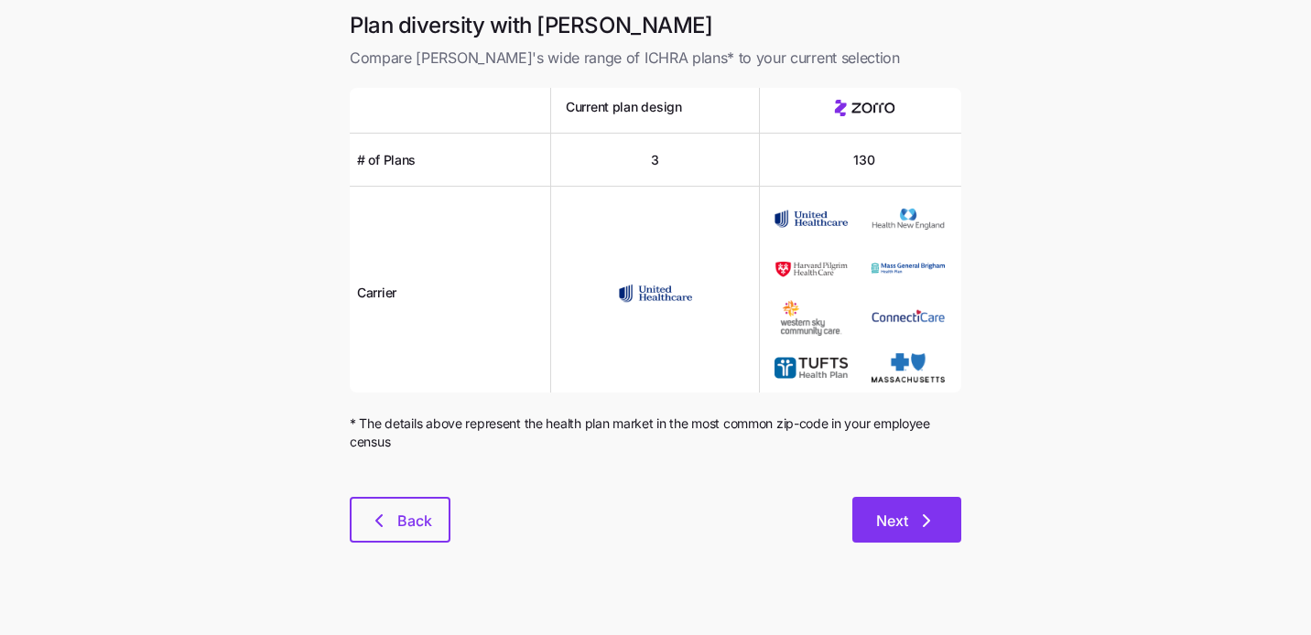
click at [890, 522] on span "Next" at bounding box center [892, 521] width 32 height 22
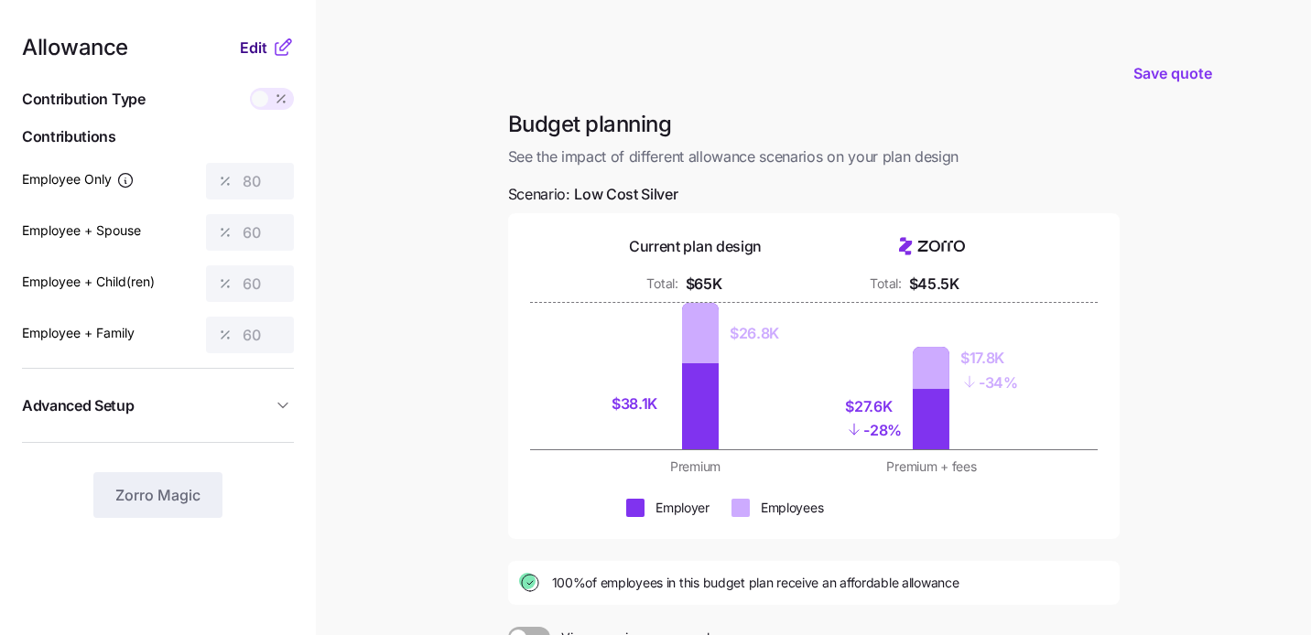
click at [254, 52] on span "Edit" at bounding box center [253, 48] width 27 height 22
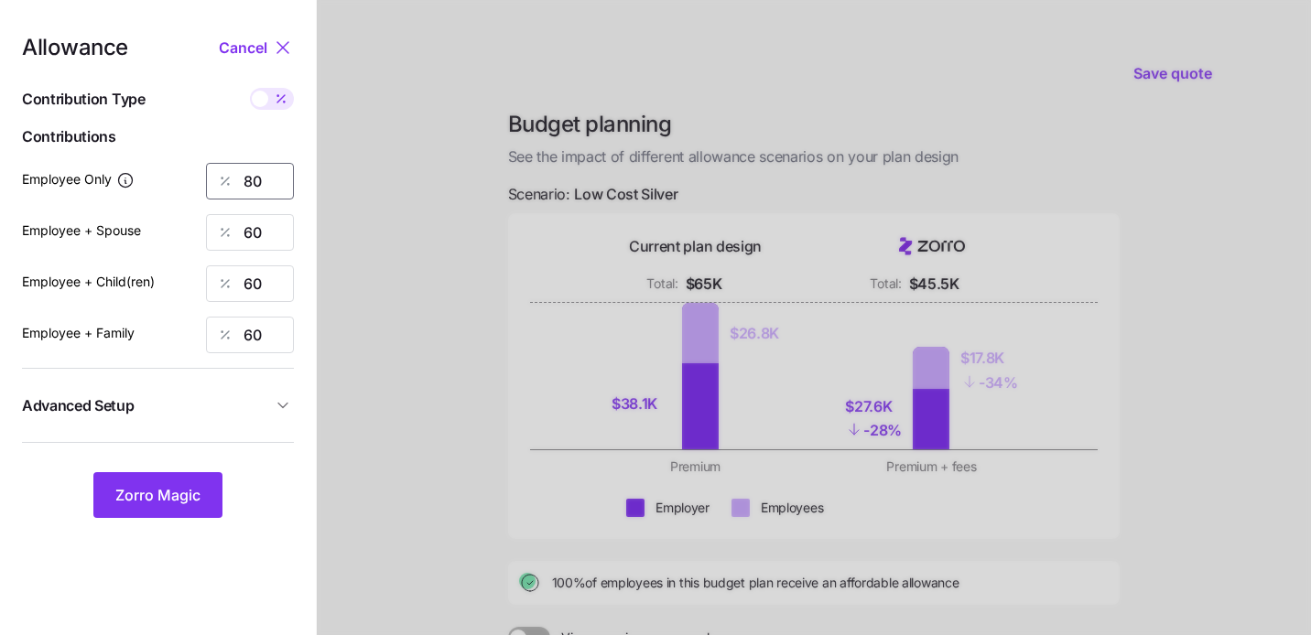
click at [269, 192] on input "80" at bounding box center [250, 181] width 88 height 37
type input "8"
click at [135, 496] on span "Zorro Magic" at bounding box center [157, 495] width 85 height 22
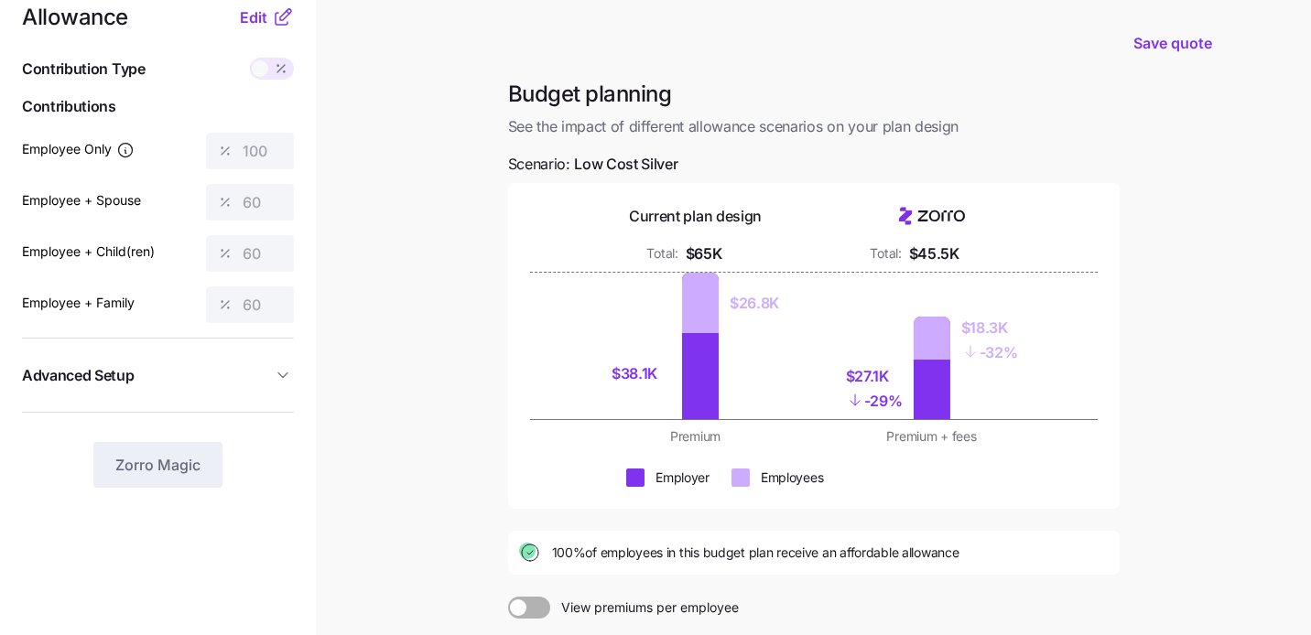
scroll to position [41, 0]
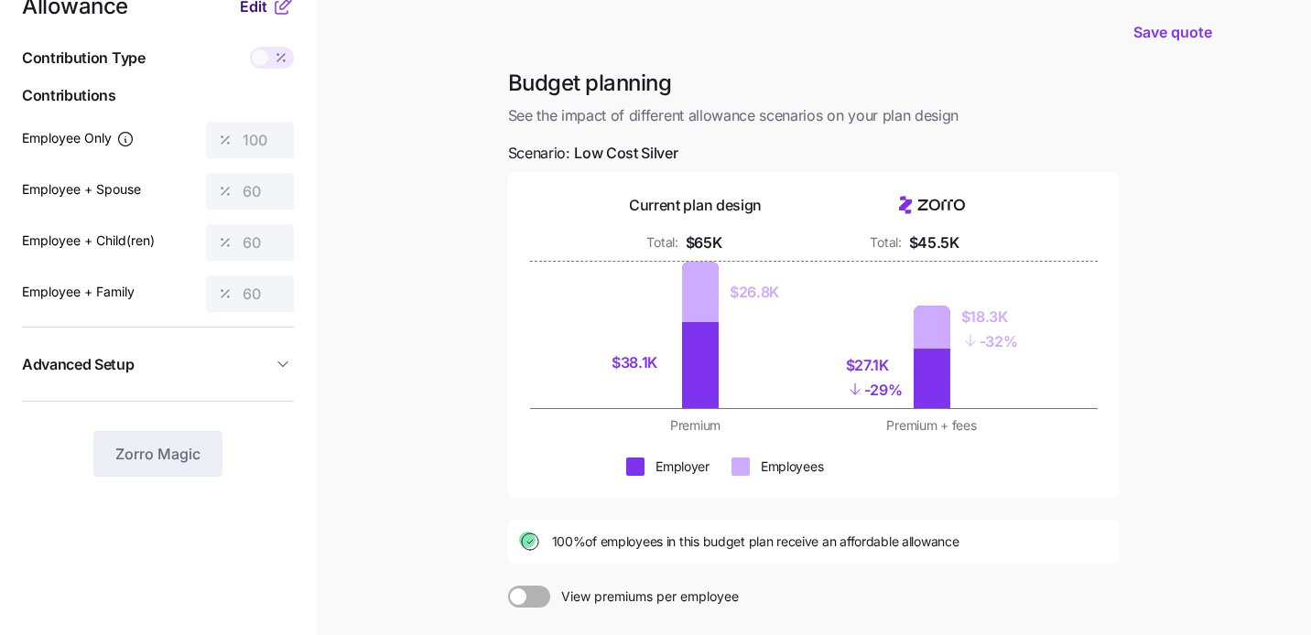
click at [250, 10] on span "Edit" at bounding box center [253, 6] width 27 height 22
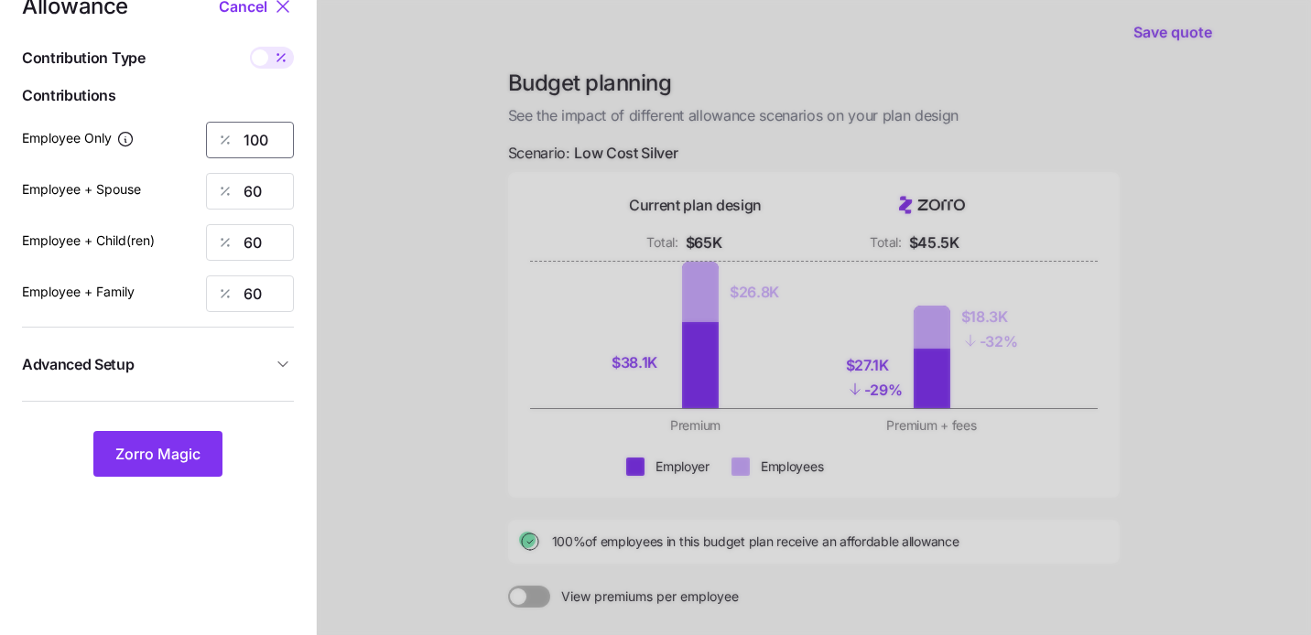
click at [270, 152] on input "100" at bounding box center [250, 140] width 88 height 37
type input "1"
type input "50"
click at [165, 450] on span "Zorro Magic" at bounding box center [157, 454] width 85 height 22
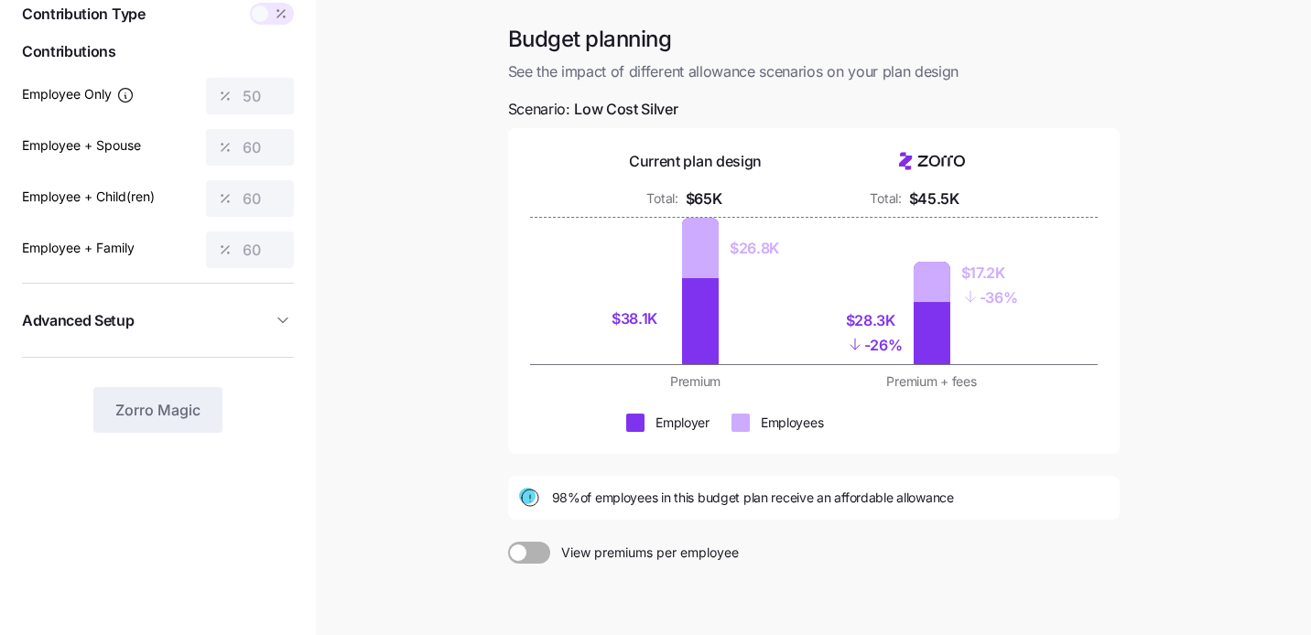
scroll to position [90, 0]
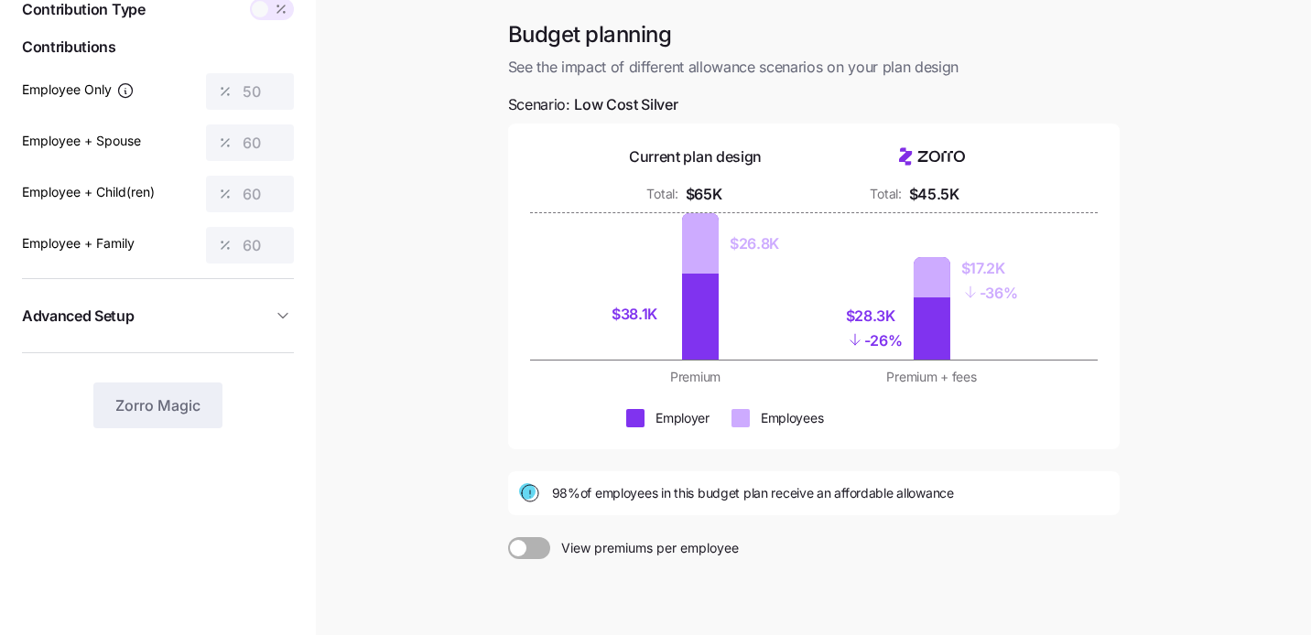
click at [519, 548] on span at bounding box center [518, 548] width 16 height 16
click at [508, 537] on input "View premiums per employee" at bounding box center [508, 537] width 0 height 0
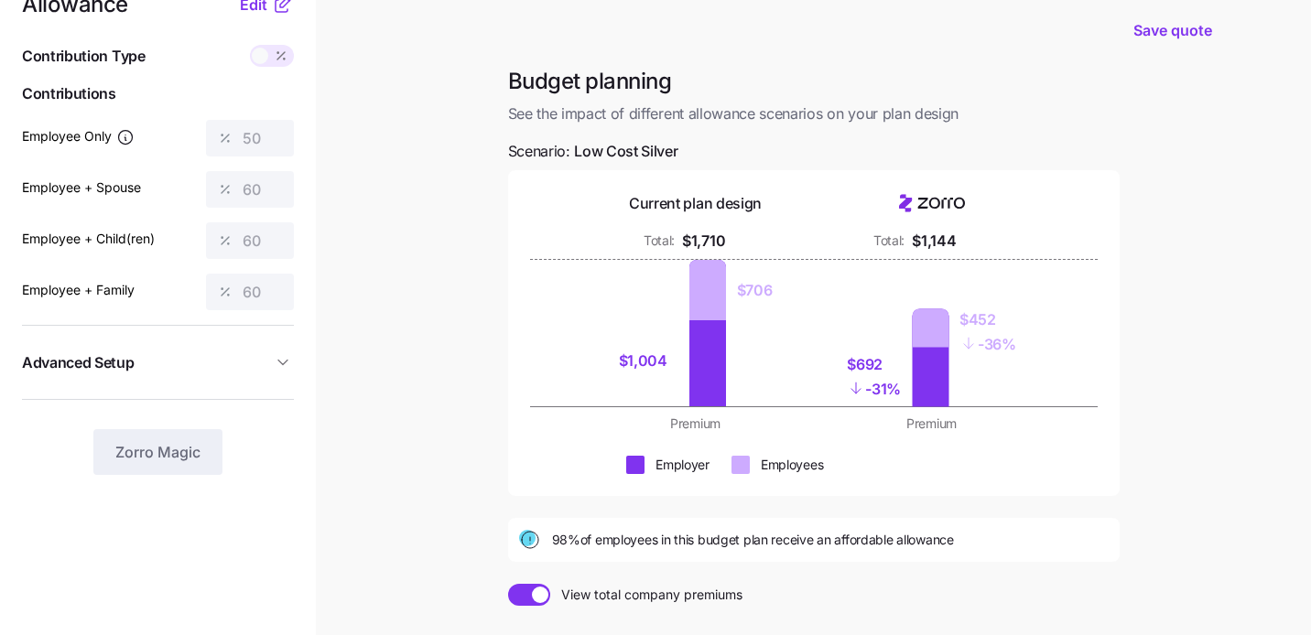
scroll to position [176, 0]
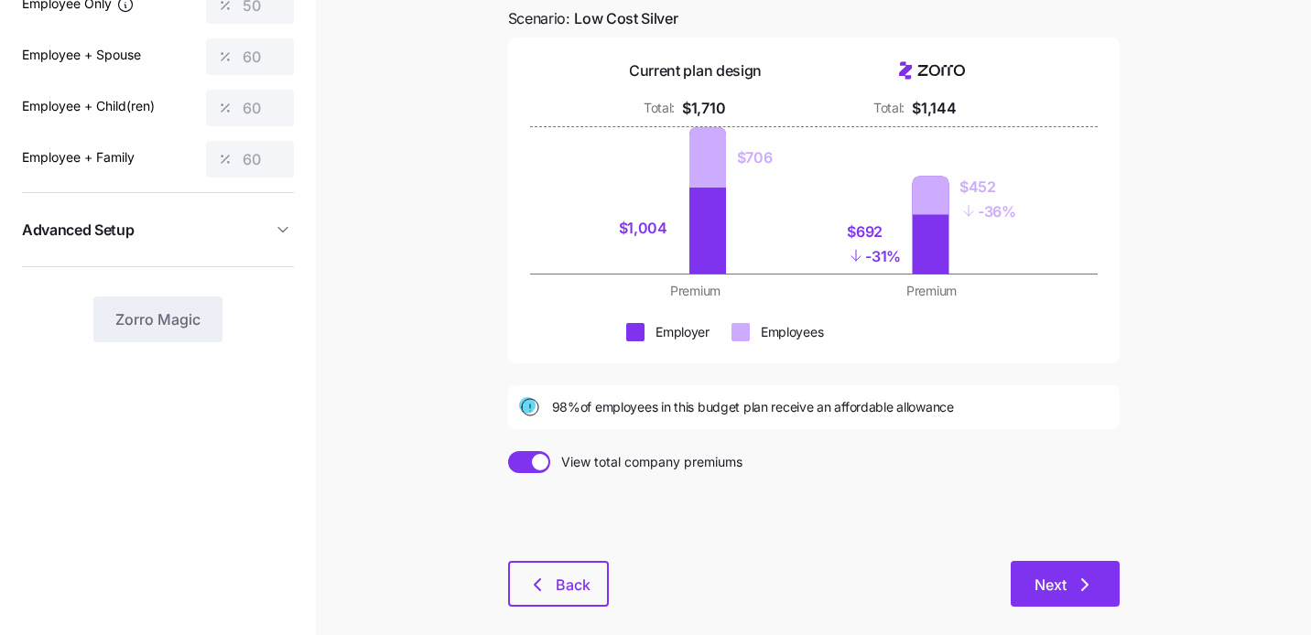
click at [1055, 575] on span "Next" at bounding box center [1051, 585] width 32 height 22
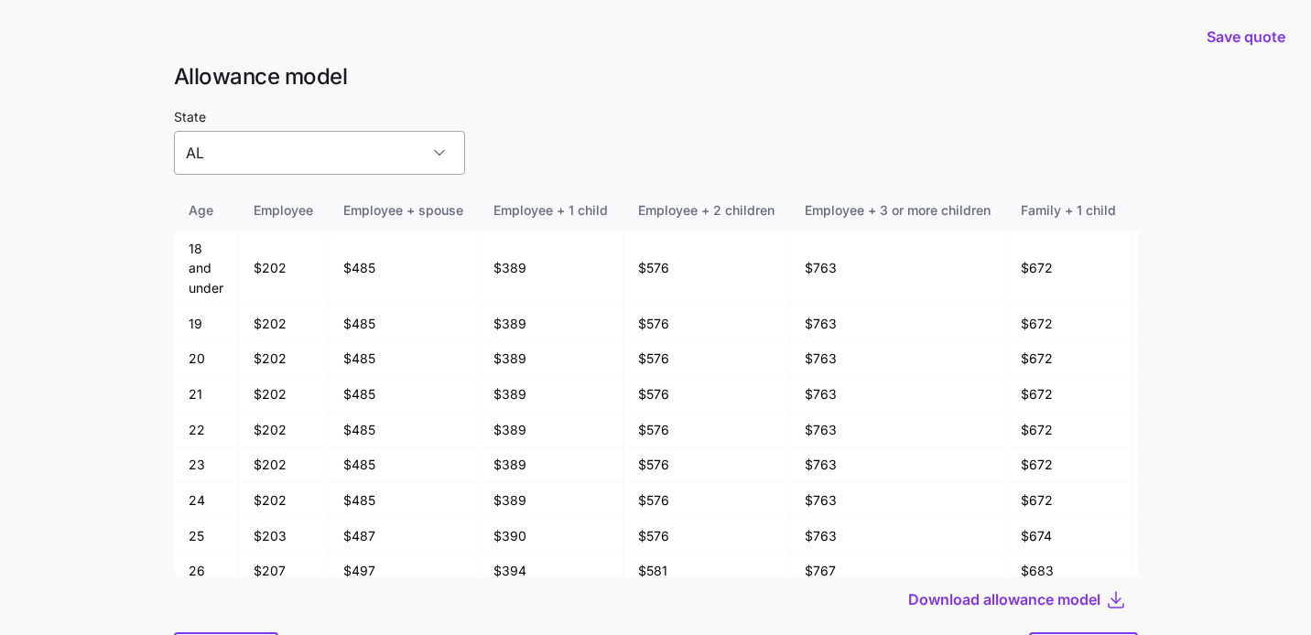
click at [380, 160] on input "AL" at bounding box center [319, 153] width 291 height 44
click at [579, 113] on div "State AL" at bounding box center [656, 140] width 964 height 70
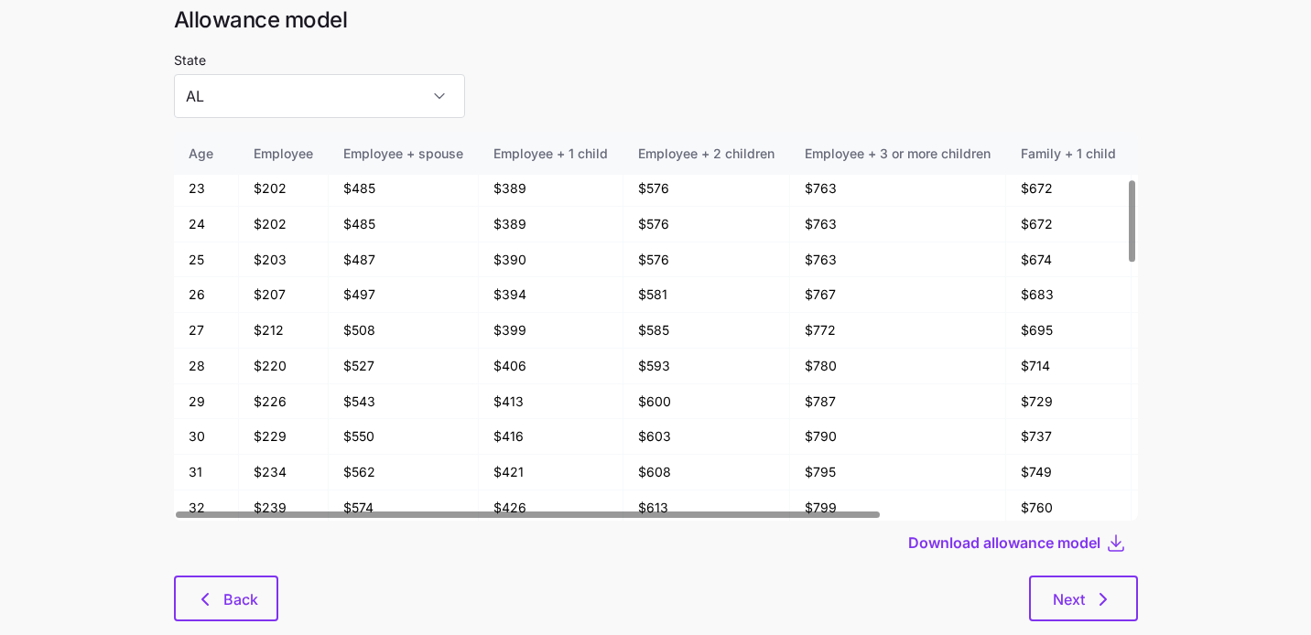
scroll to position [67, 0]
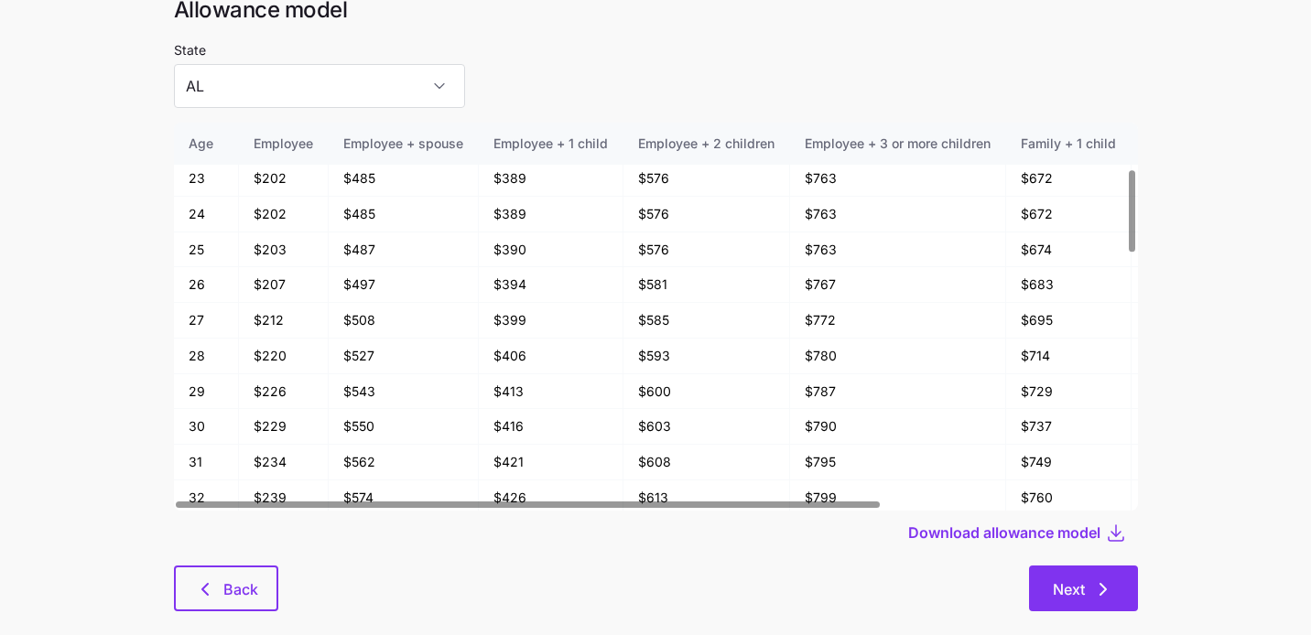
click at [1057, 606] on button "Next" at bounding box center [1083, 589] width 109 height 46
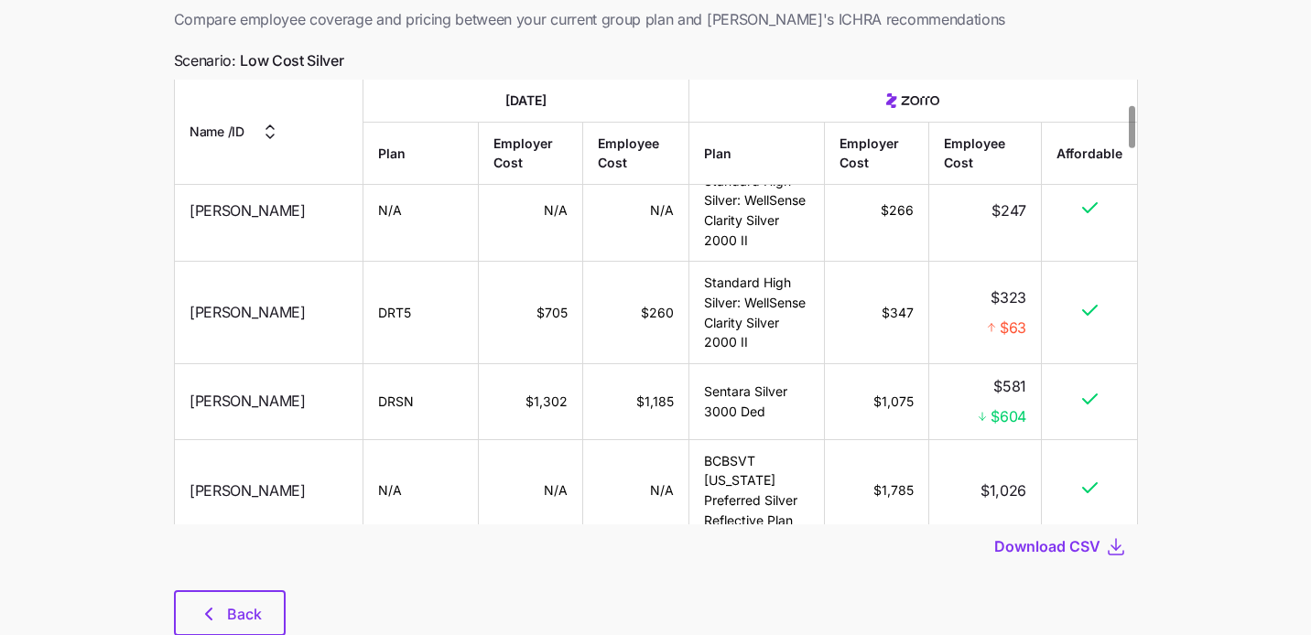
scroll to position [167, 0]
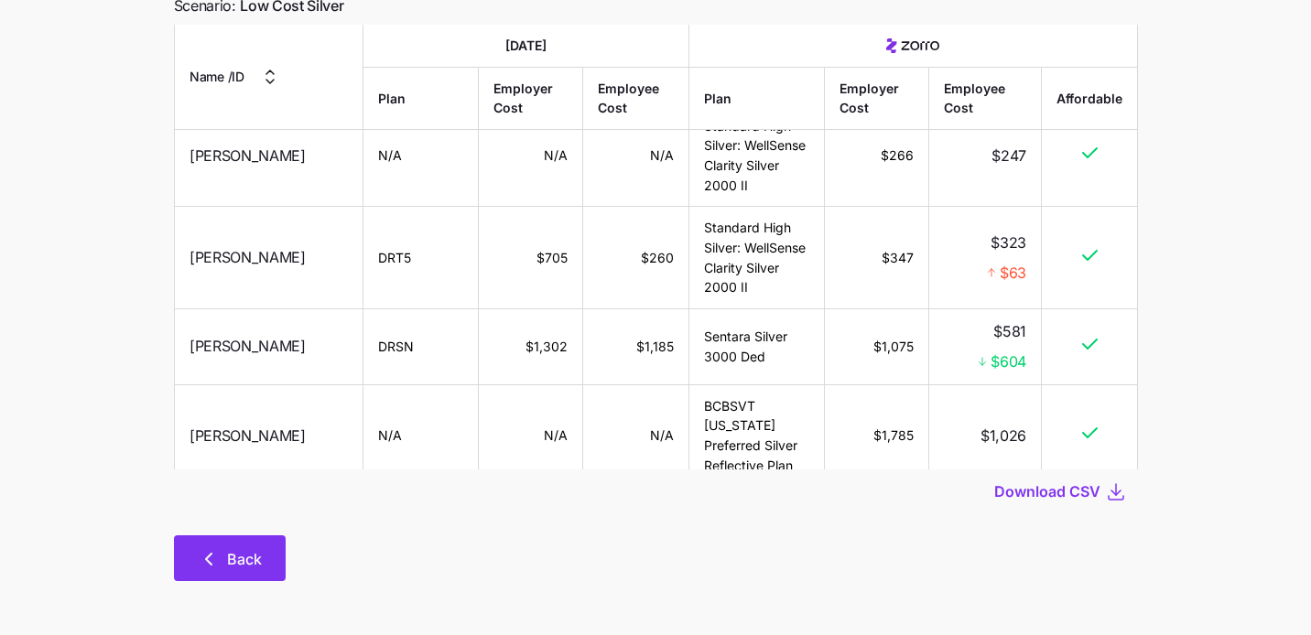
click at [205, 554] on icon "button" at bounding box center [209, 559] width 22 height 22
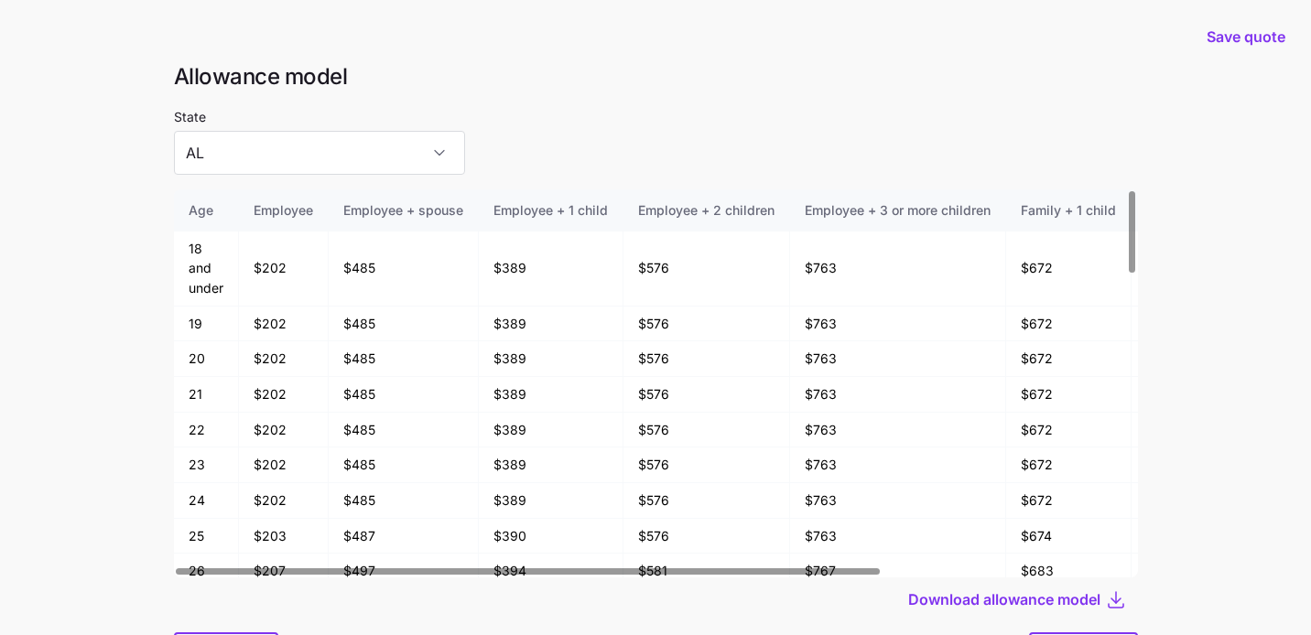
scroll to position [5, 0]
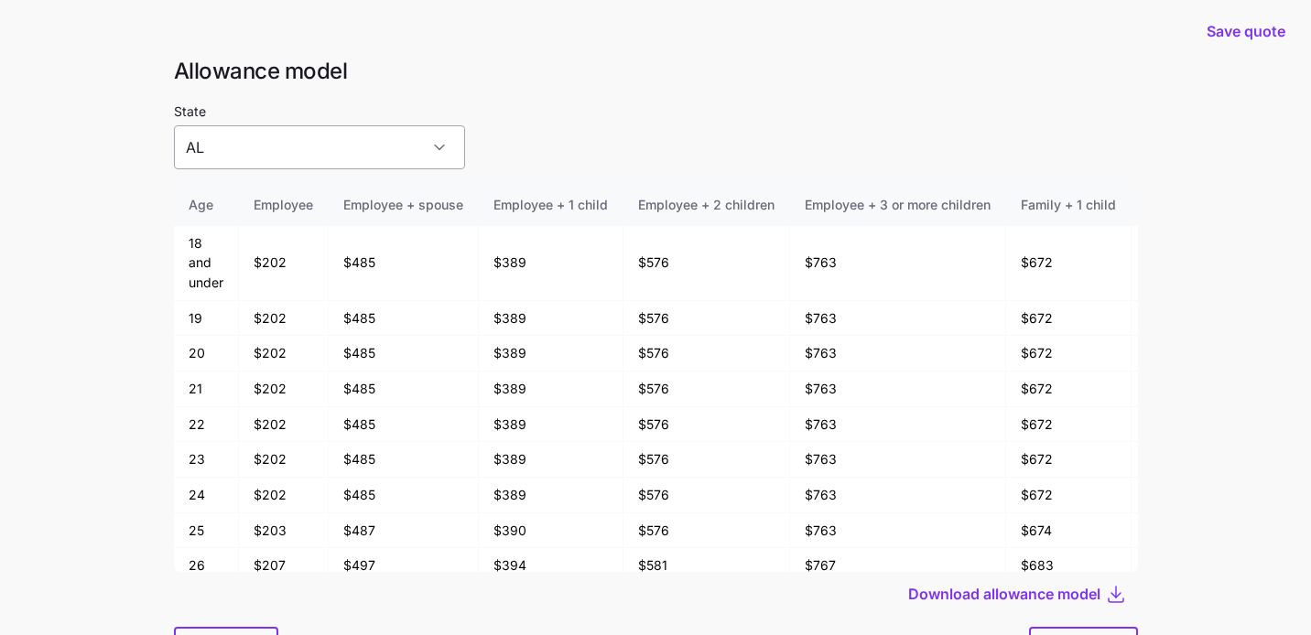
click at [374, 154] on input "AL" at bounding box center [319, 147] width 291 height 44
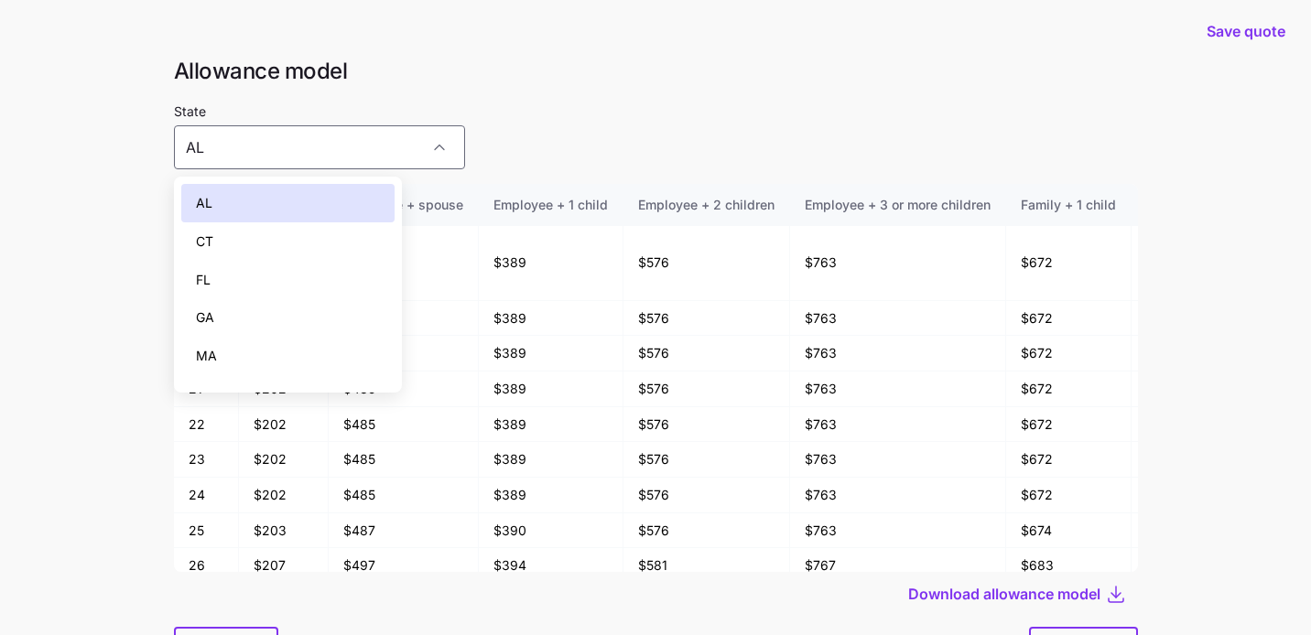
click at [336, 250] on div "CT" at bounding box center [288, 241] width 214 height 38
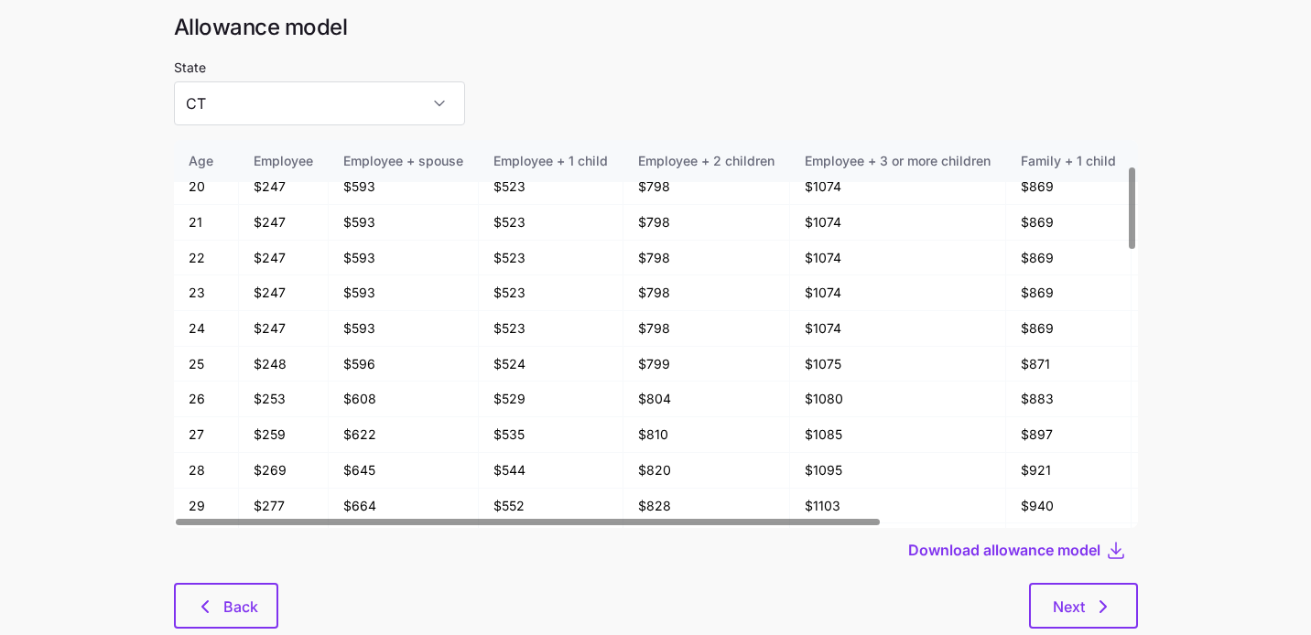
scroll to position [55, 0]
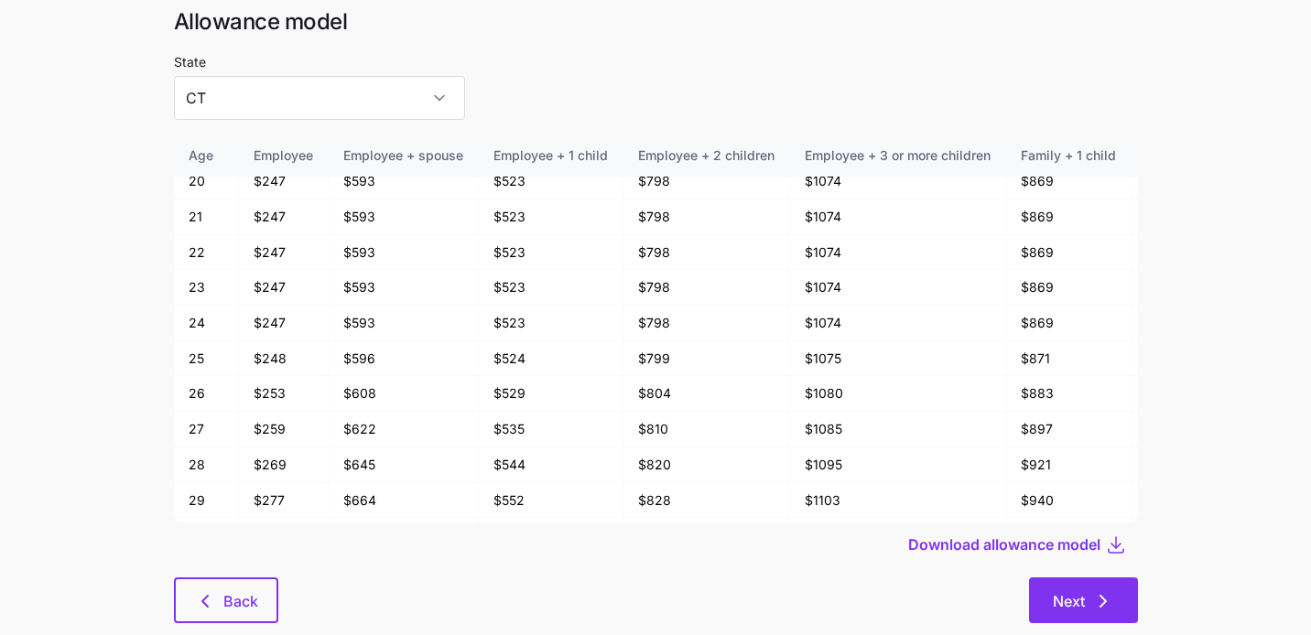
click at [1107, 617] on button "Next" at bounding box center [1083, 601] width 109 height 46
type input "AL"
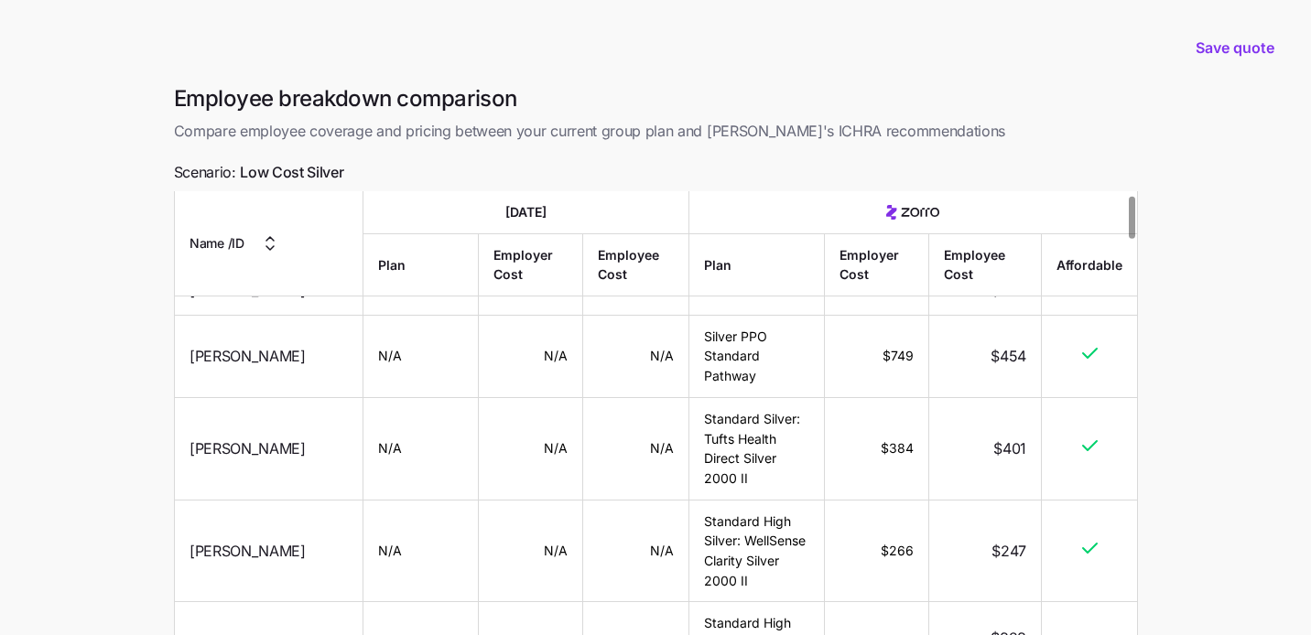
scroll to position [41, 0]
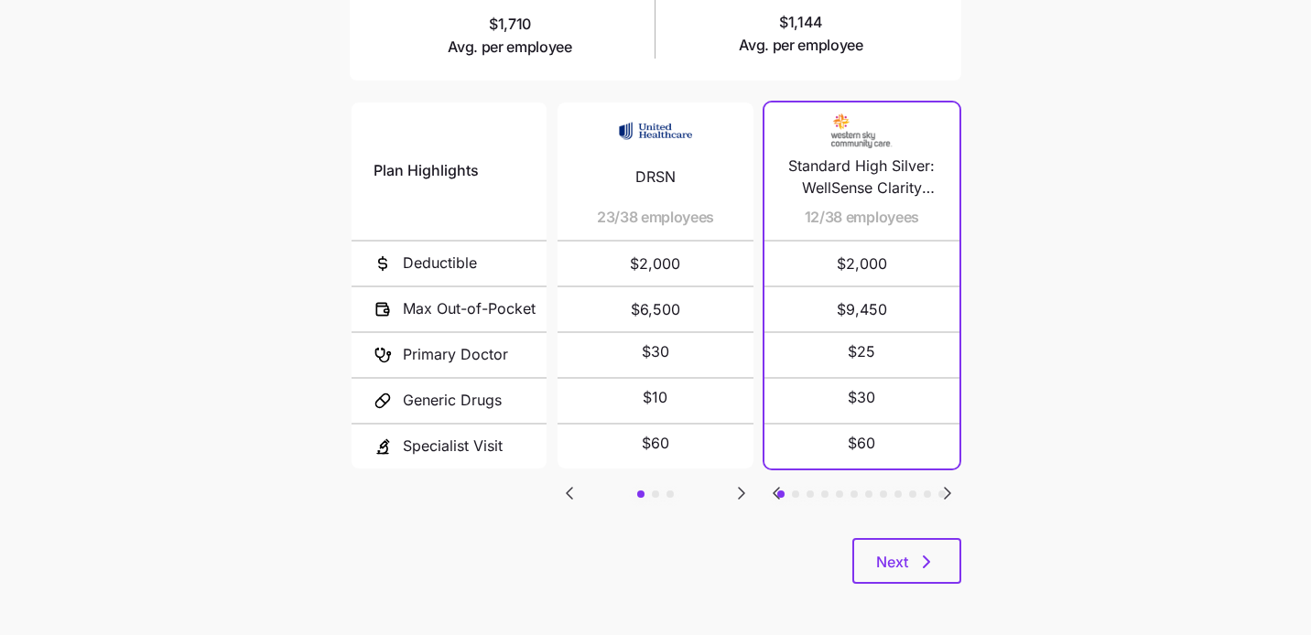
scroll to position [363, 0]
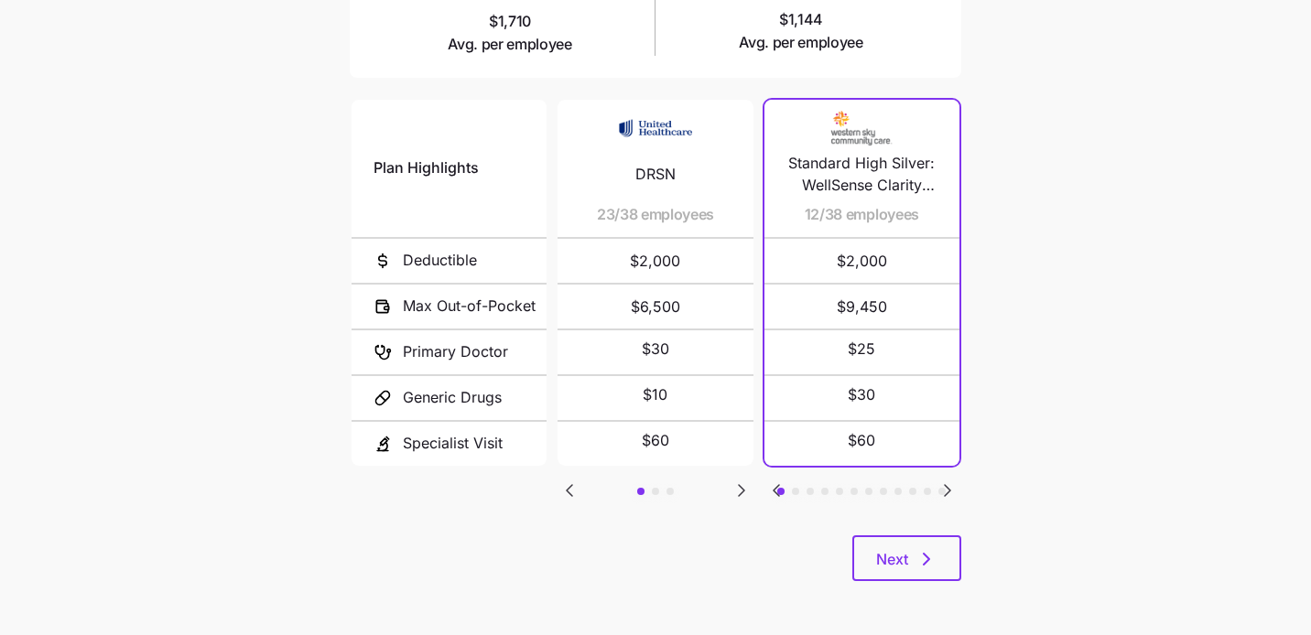
click at [688, 453] on div "$60" at bounding box center [655, 444] width 151 height 44
click at [742, 485] on icon "Go to next slide" at bounding box center [741, 490] width 5 height 11
click at [575, 485] on icon "Go to previous slide" at bounding box center [569, 491] width 22 height 22
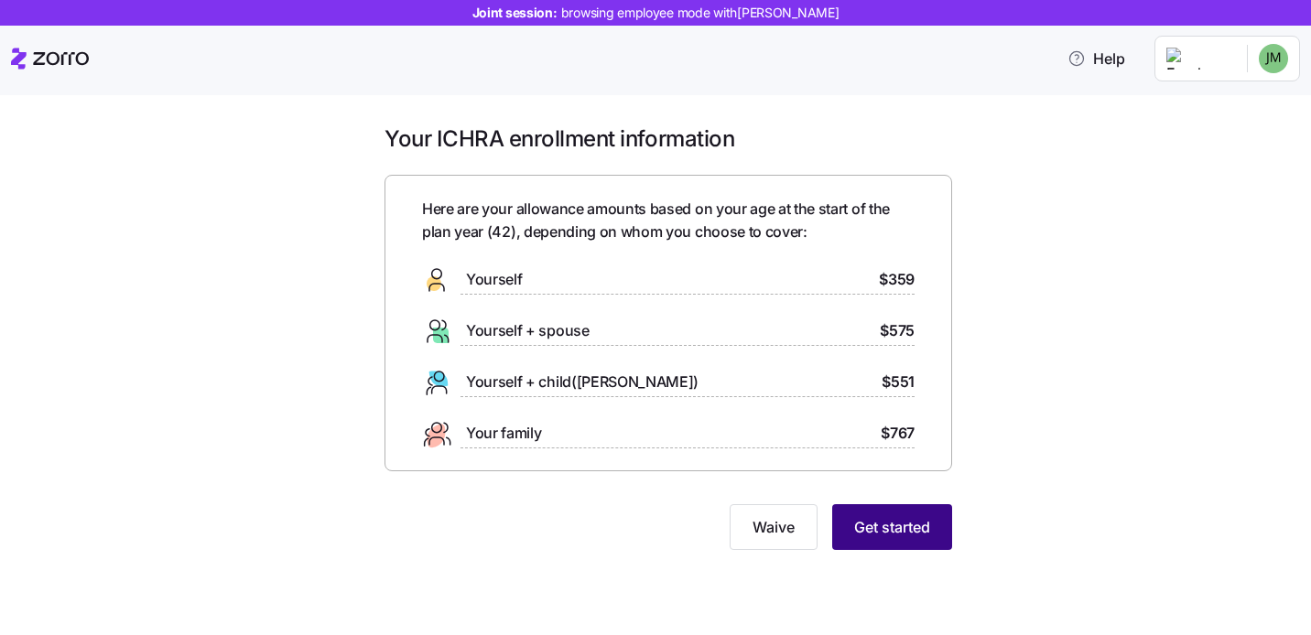
click at [865, 525] on span "Get started" at bounding box center [892, 527] width 76 height 22
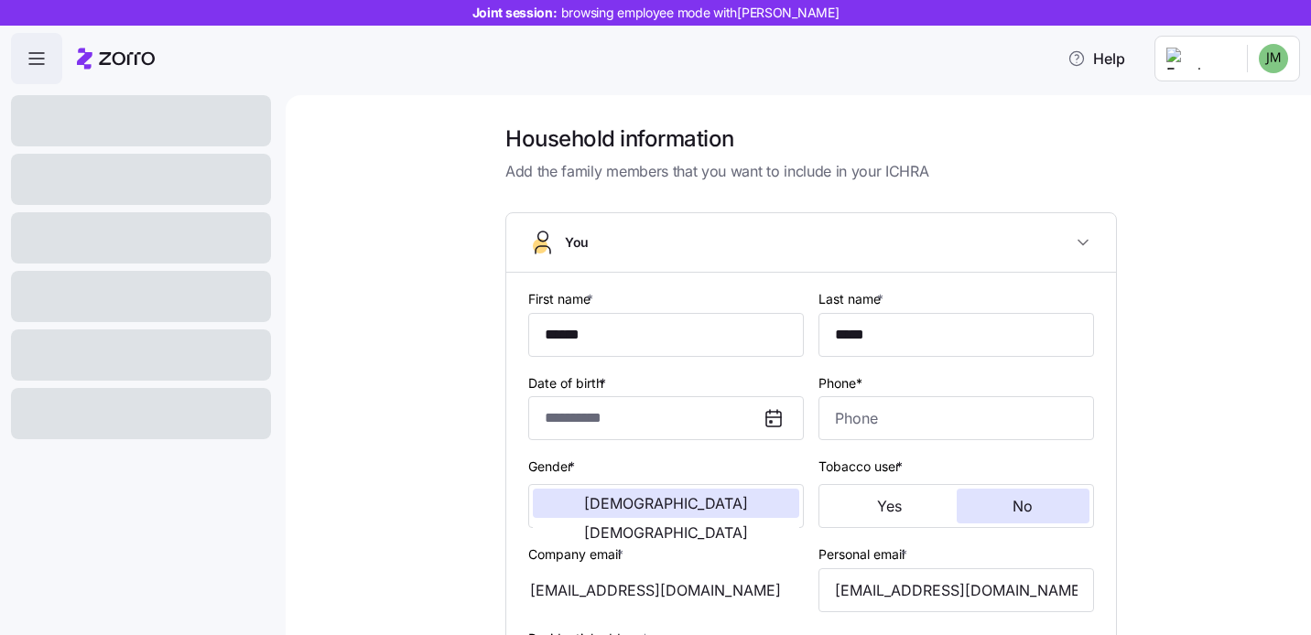
type input "**********"
type input "[PHONE_NUMBER]"
type input "[DEMOGRAPHIC_DATA] citizen"
type input "Single"
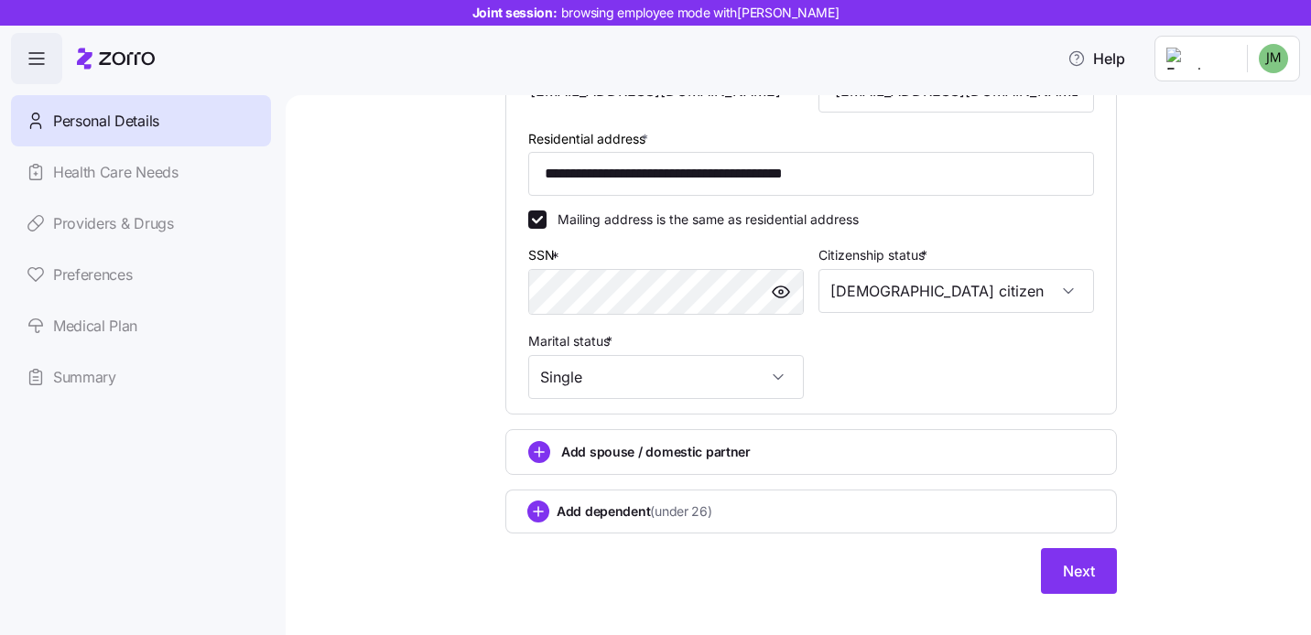
scroll to position [504, 0]
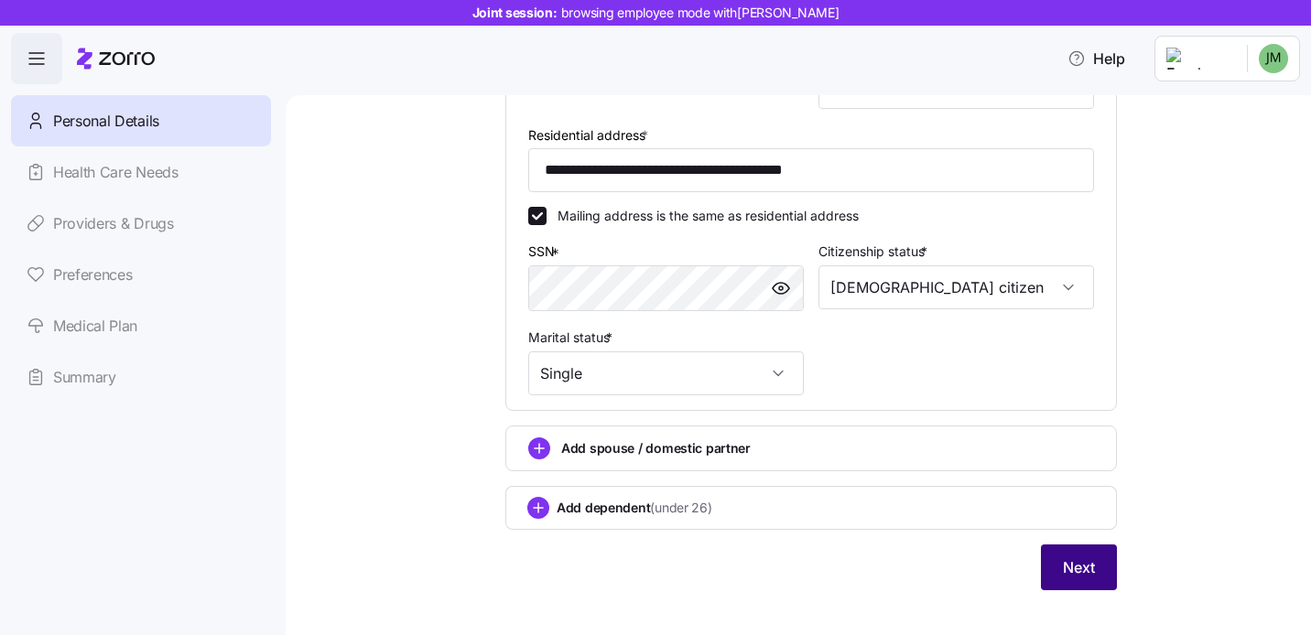
click at [1067, 579] on span "Next" at bounding box center [1079, 568] width 32 height 22
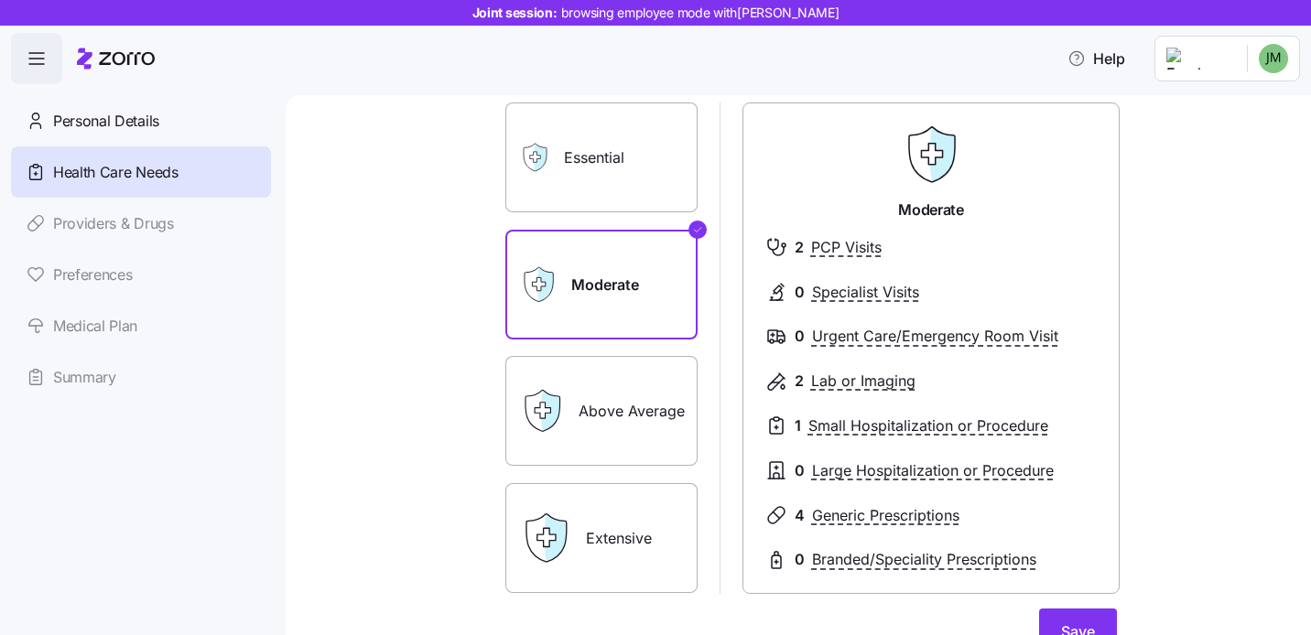
scroll to position [125, 0]
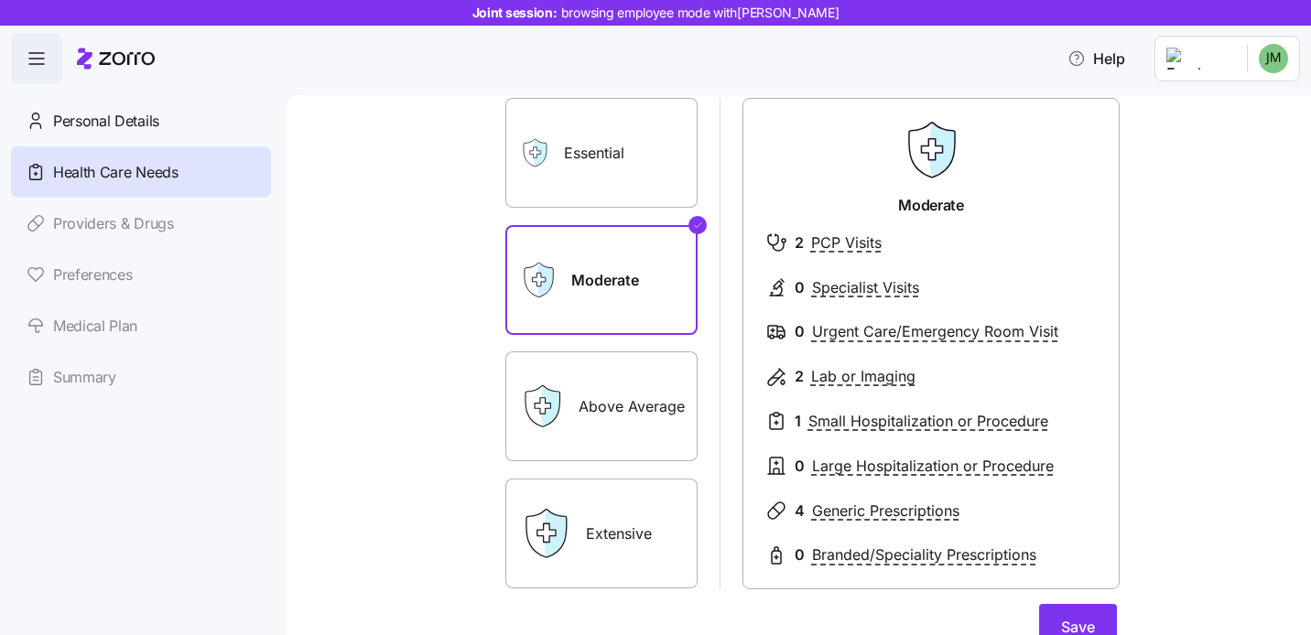
click at [584, 172] on label "Essential" at bounding box center [601, 153] width 192 height 110
click at [0, 0] on input "Essential" at bounding box center [0, 0] width 0 height 0
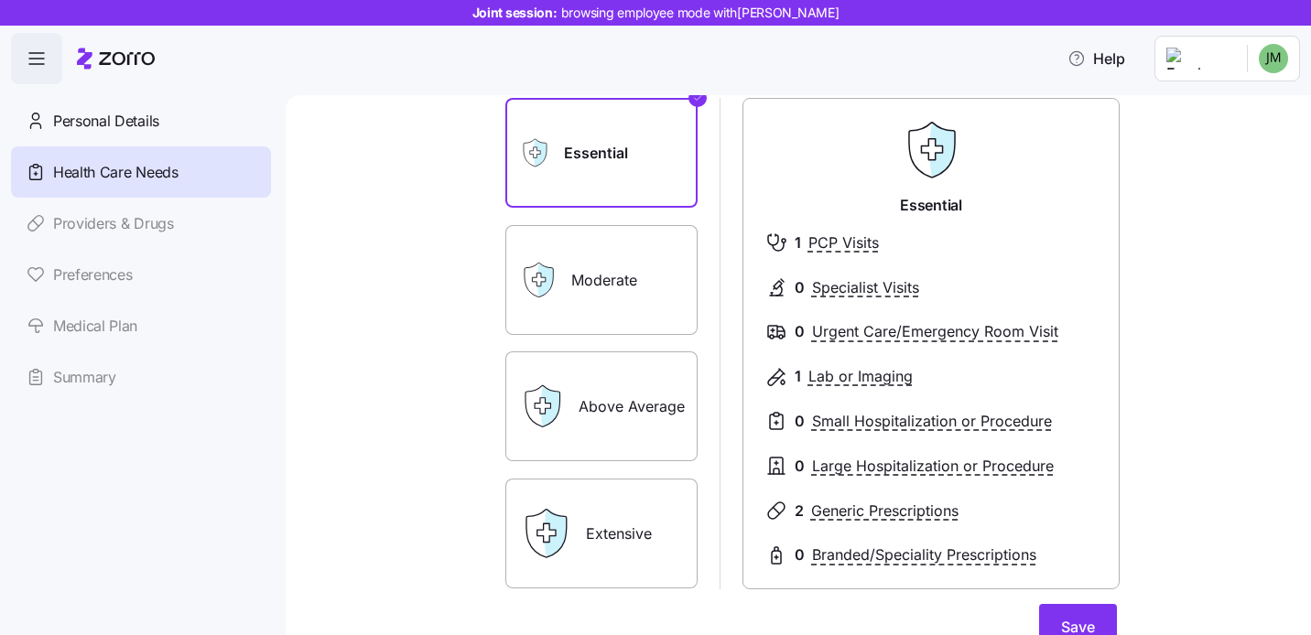
click at [602, 435] on label "Above Average" at bounding box center [601, 407] width 192 height 110
click at [0, 0] on input "Above Average" at bounding box center [0, 0] width 0 height 0
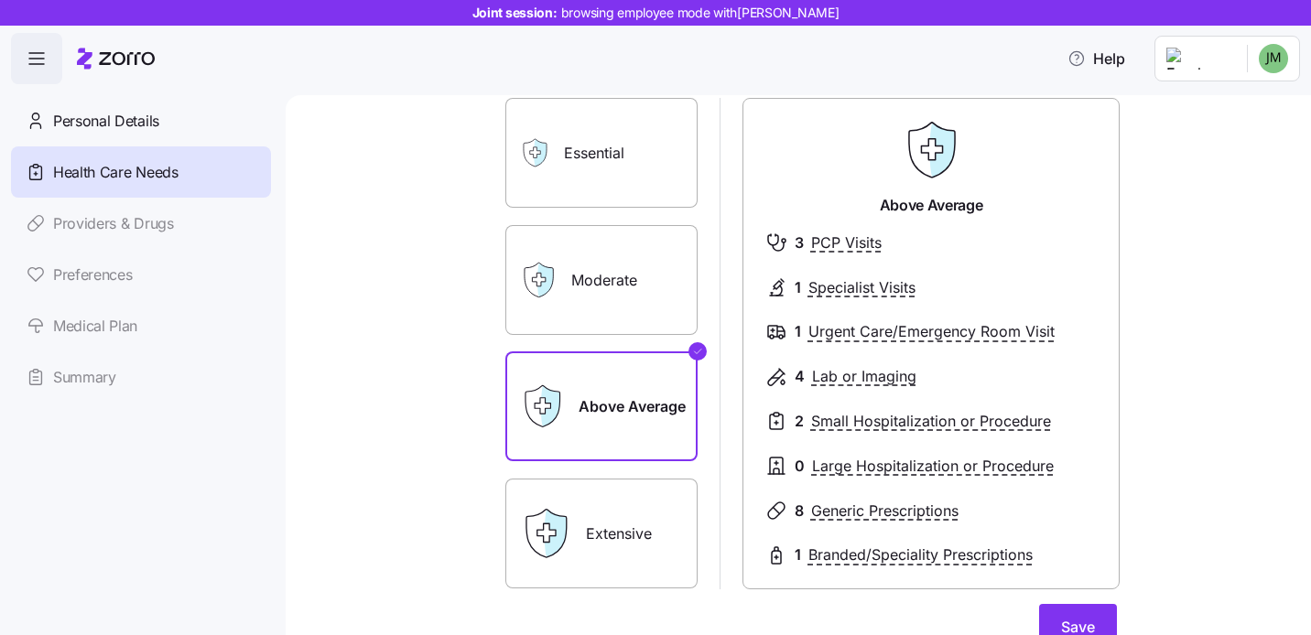
click at [604, 543] on label "Extensive" at bounding box center [601, 534] width 192 height 110
click at [0, 0] on input "Extensive" at bounding box center [0, 0] width 0 height 0
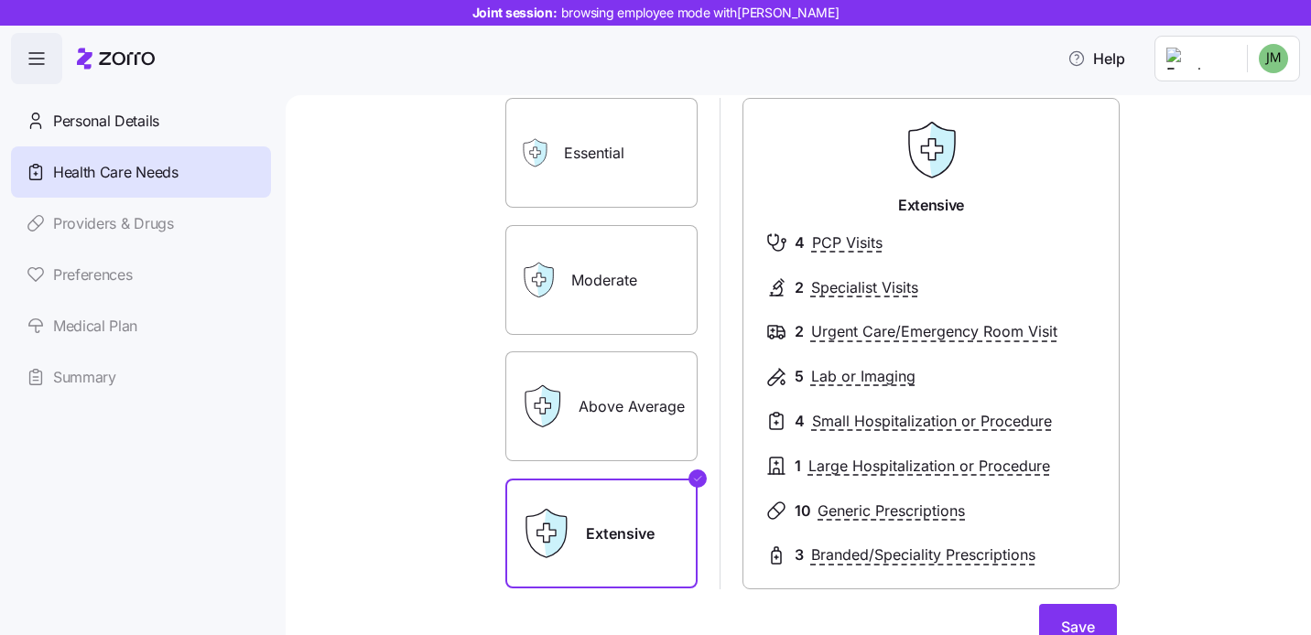
click at [598, 285] on label "Moderate" at bounding box center [601, 280] width 192 height 110
click at [0, 0] on input "Moderate" at bounding box center [0, 0] width 0 height 0
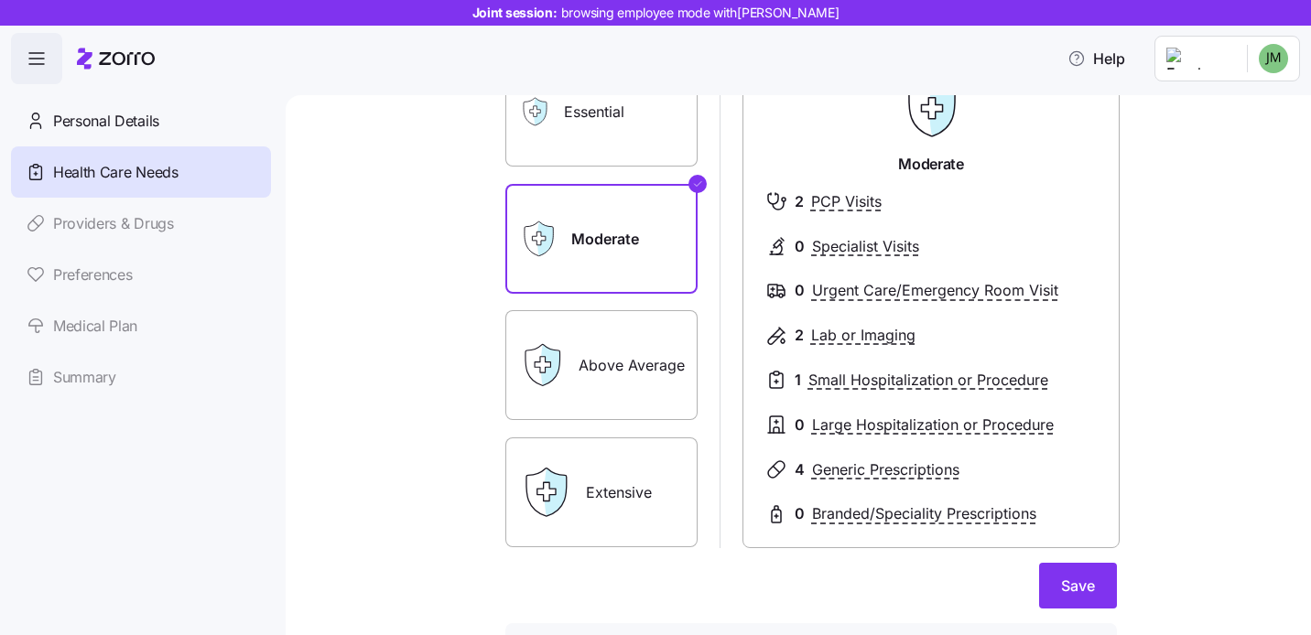
scroll to position [168, 0]
click at [1068, 579] on span "Save" at bounding box center [1078, 584] width 34 height 22
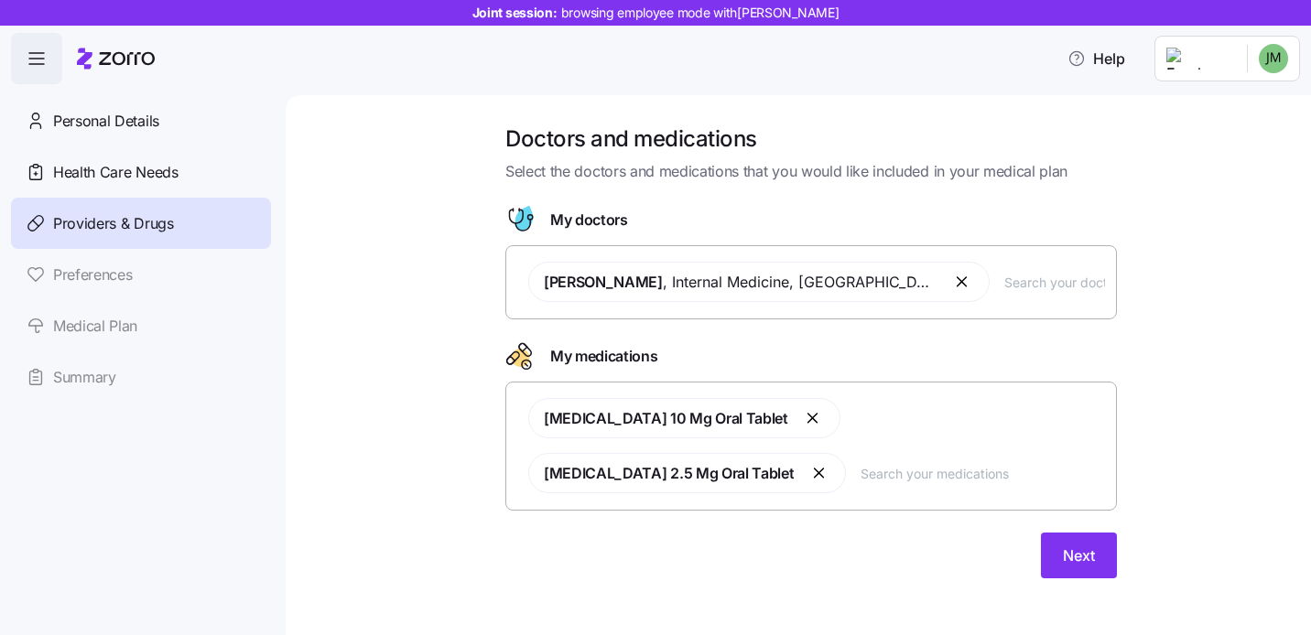
click at [1004, 287] on input "text" at bounding box center [1054, 282] width 101 height 20
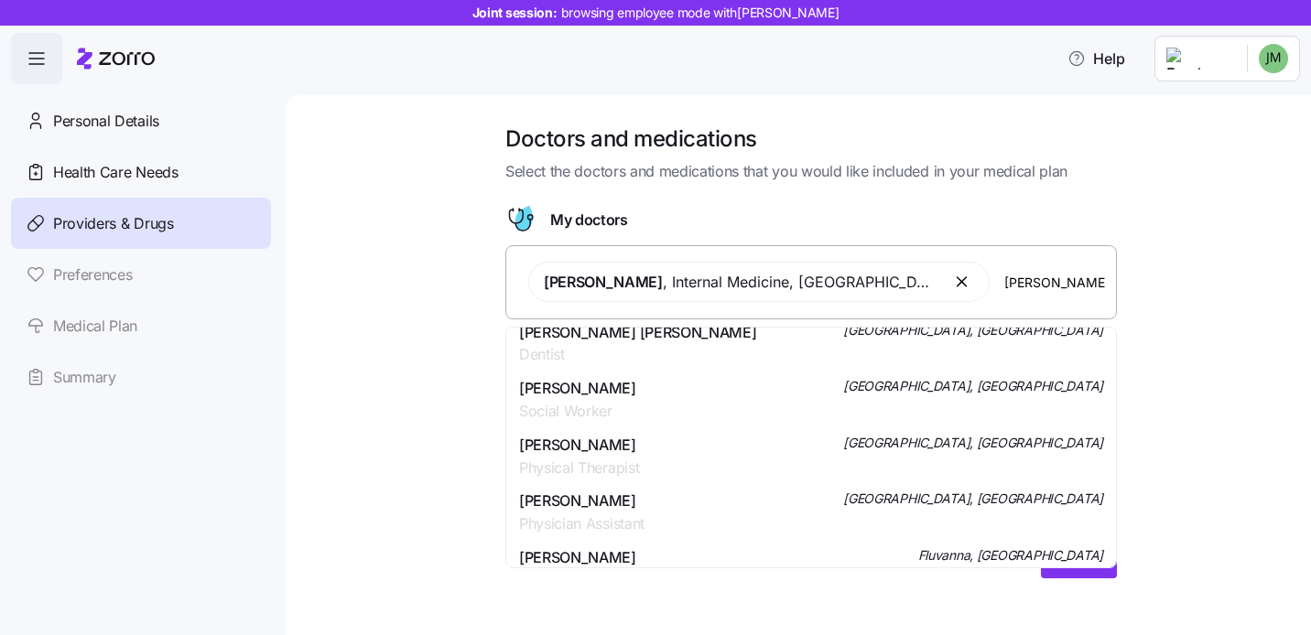
scroll to position [656, 0]
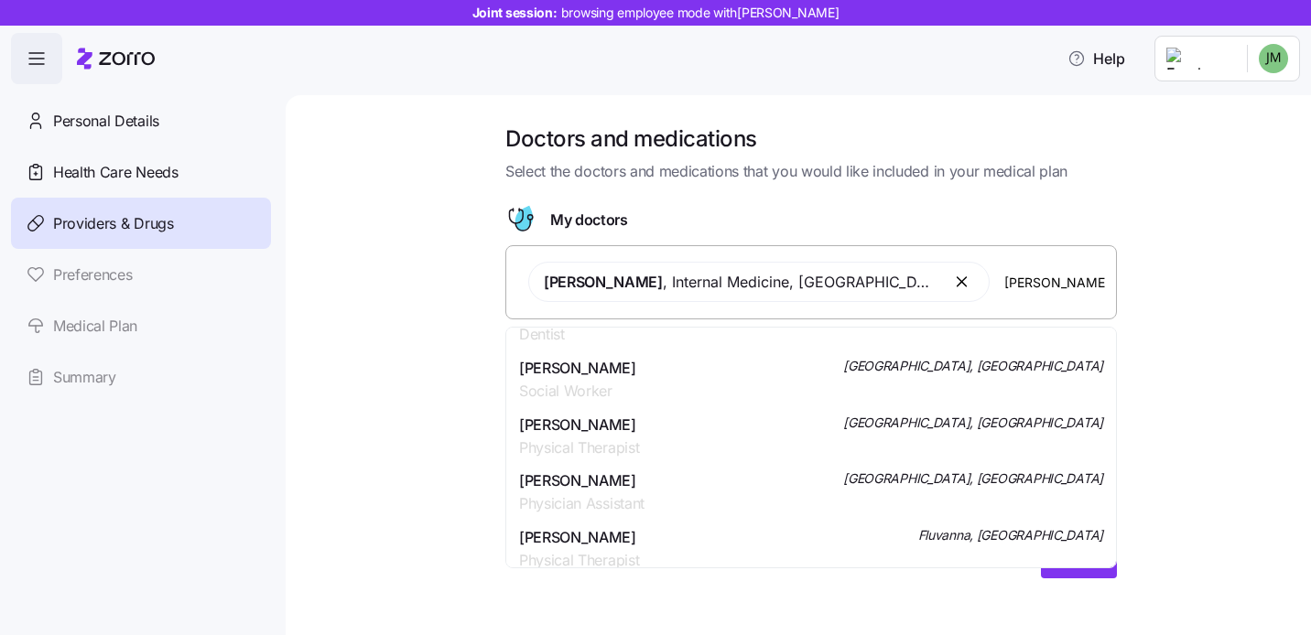
type input "[PERSON_NAME]"
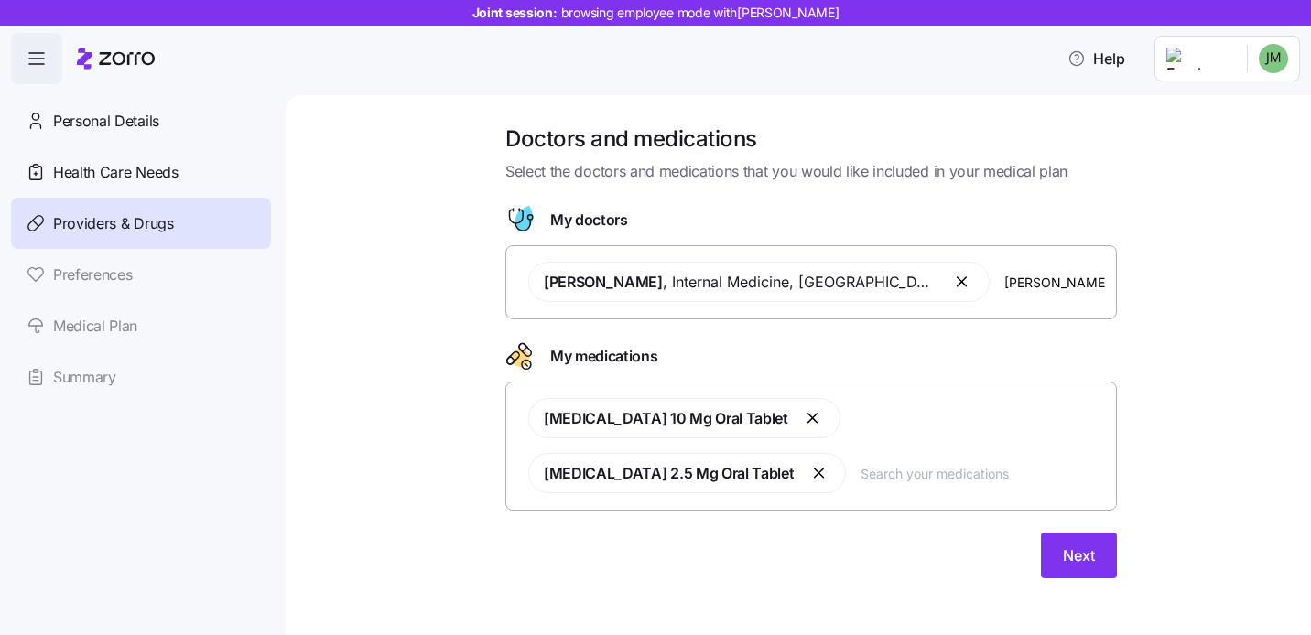
click at [377, 407] on div "Doctors and medications Select the doctors and medications that you would like …" at bounding box center [811, 363] width 948 height 476
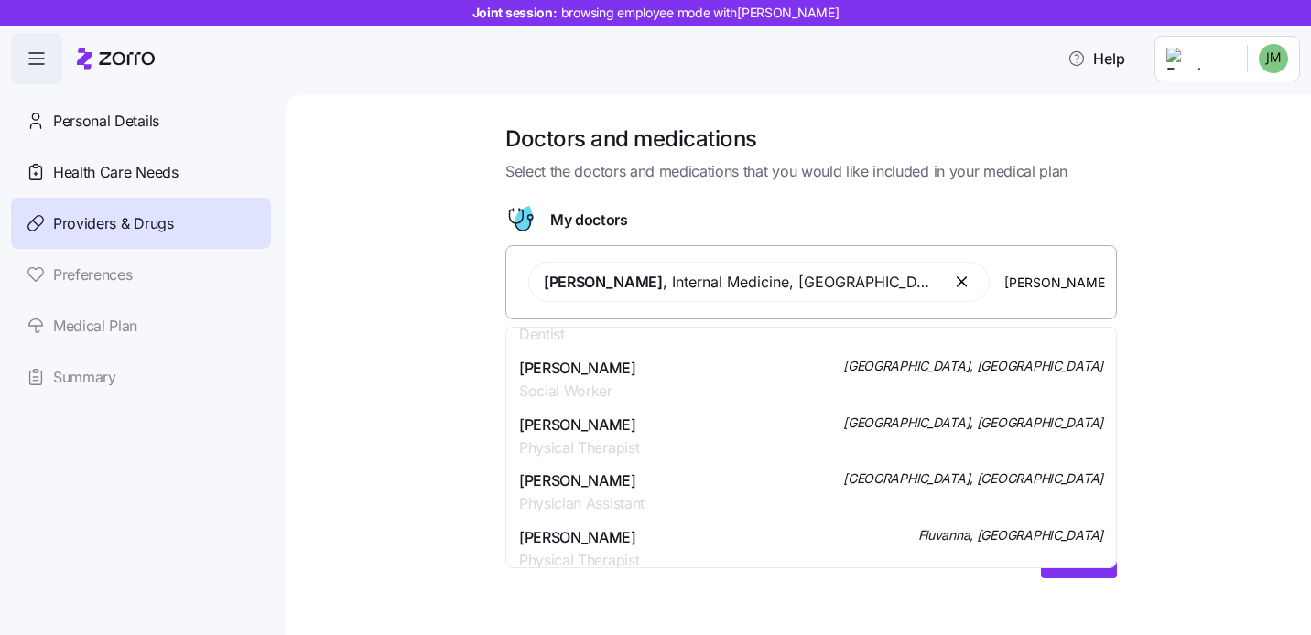
click at [1004, 287] on input "johnson" at bounding box center [1054, 282] width 101 height 20
click at [1174, 520] on div "Doctors and medications Select the doctors and medications that you would like …" at bounding box center [811, 363] width 948 height 476
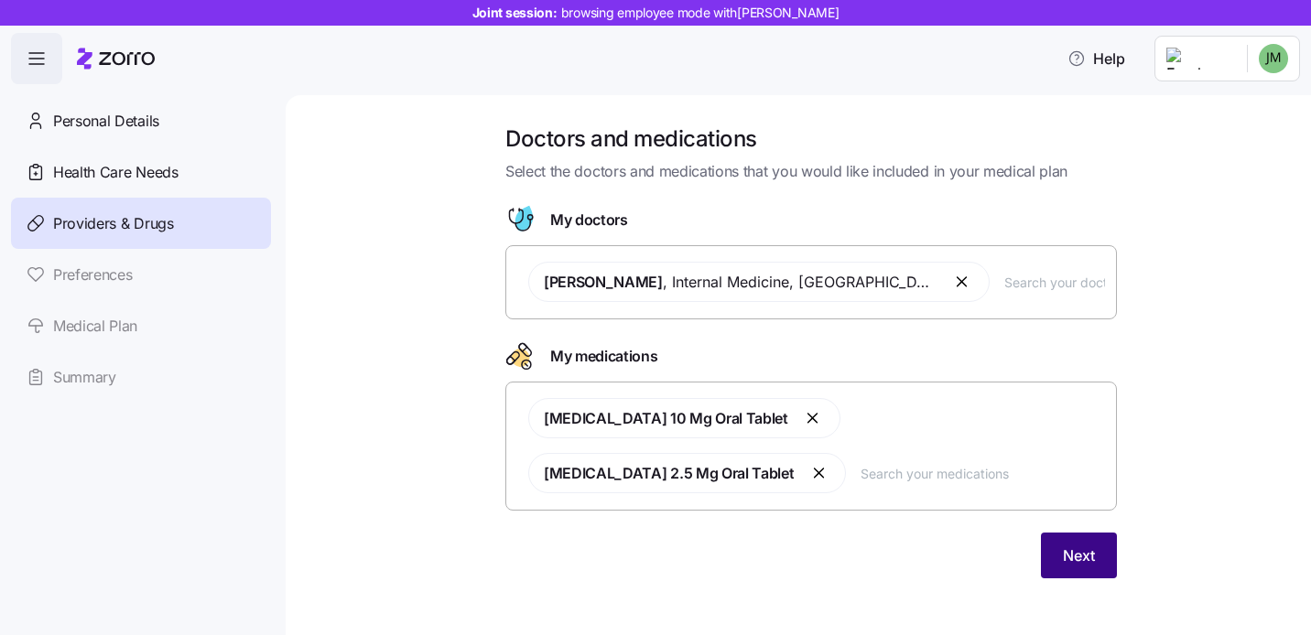
click at [1069, 545] on span "Next" at bounding box center [1079, 556] width 32 height 22
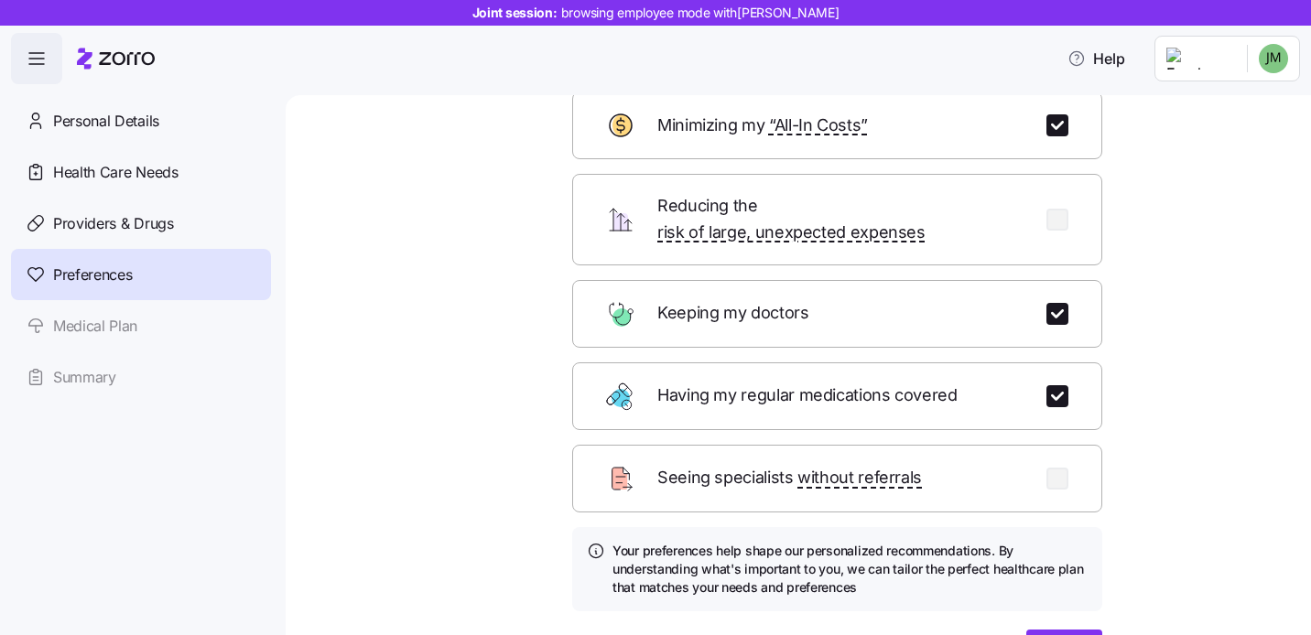
scroll to position [156, 0]
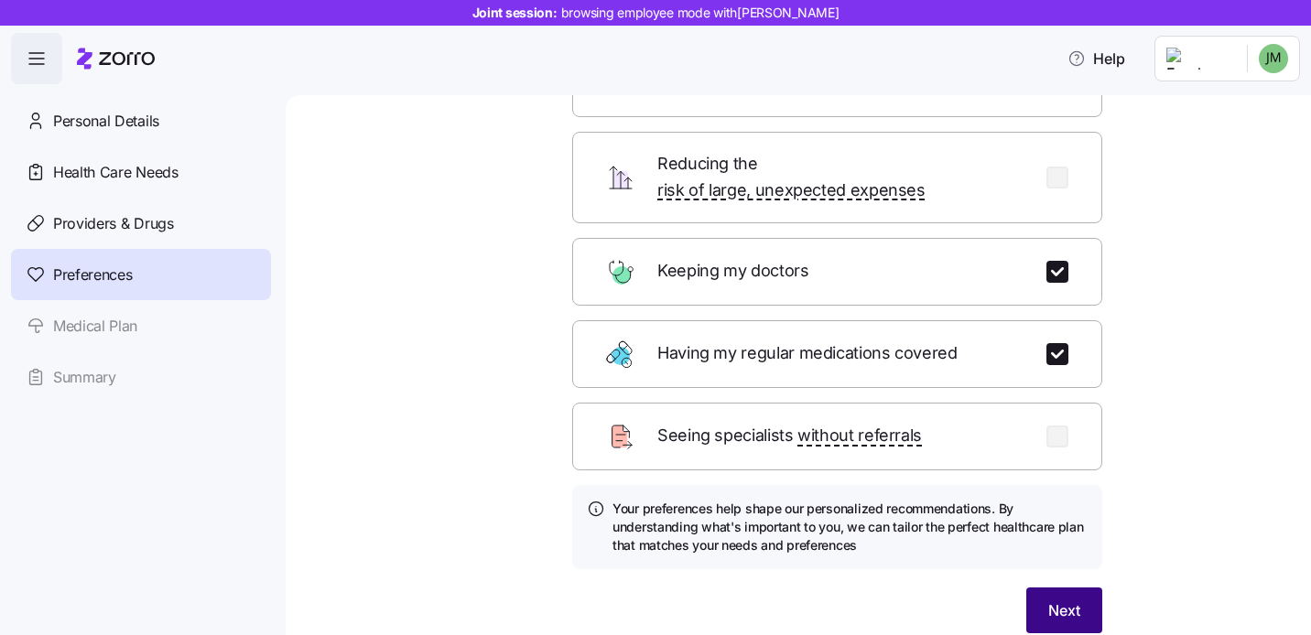
click at [1050, 600] on span "Next" at bounding box center [1064, 611] width 32 height 22
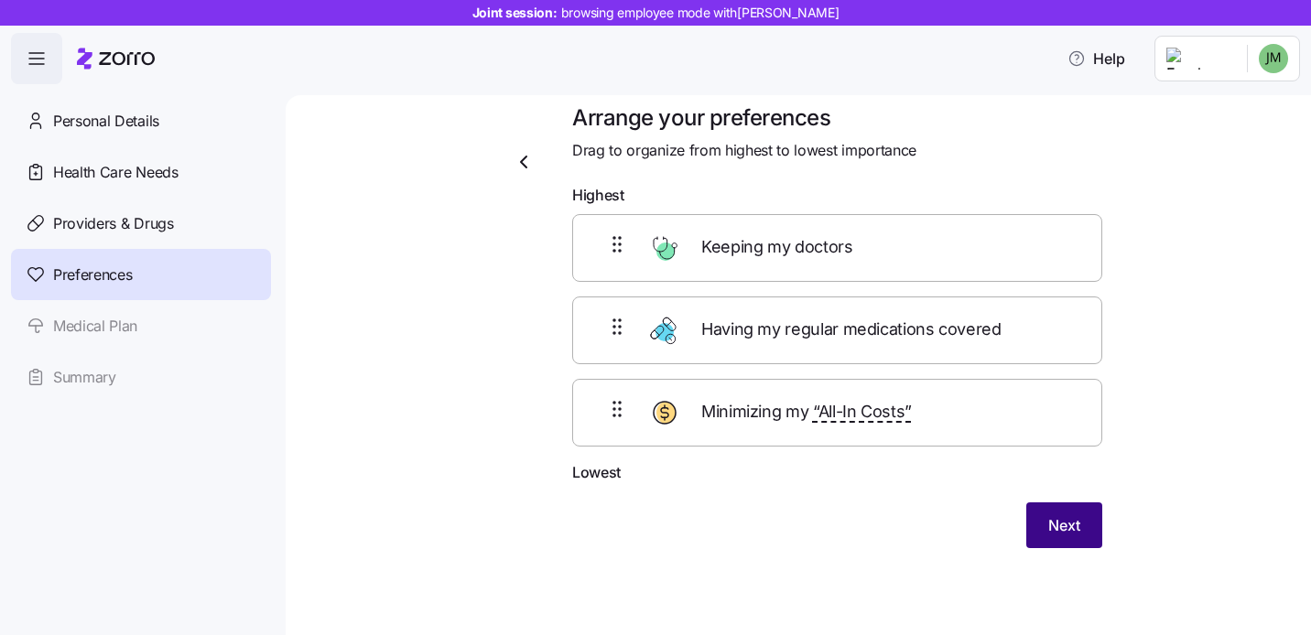
click at [1071, 524] on span "Next" at bounding box center [1064, 526] width 32 height 22
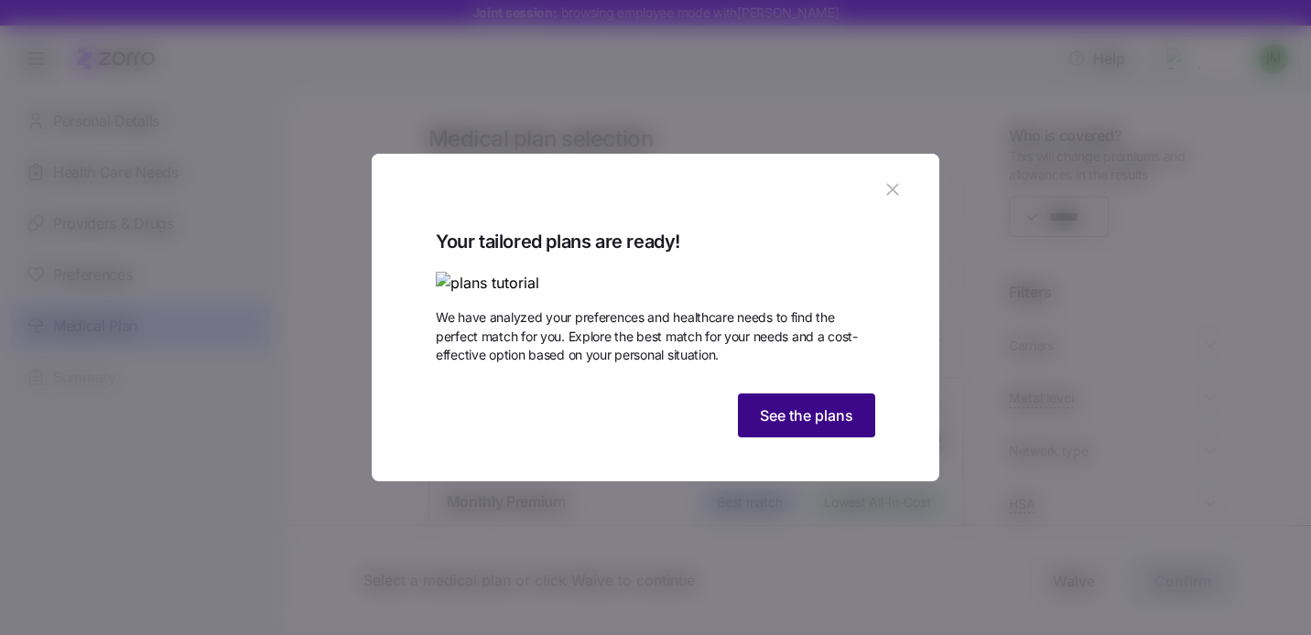
click at [785, 427] on span "See the plans" at bounding box center [806, 416] width 93 height 22
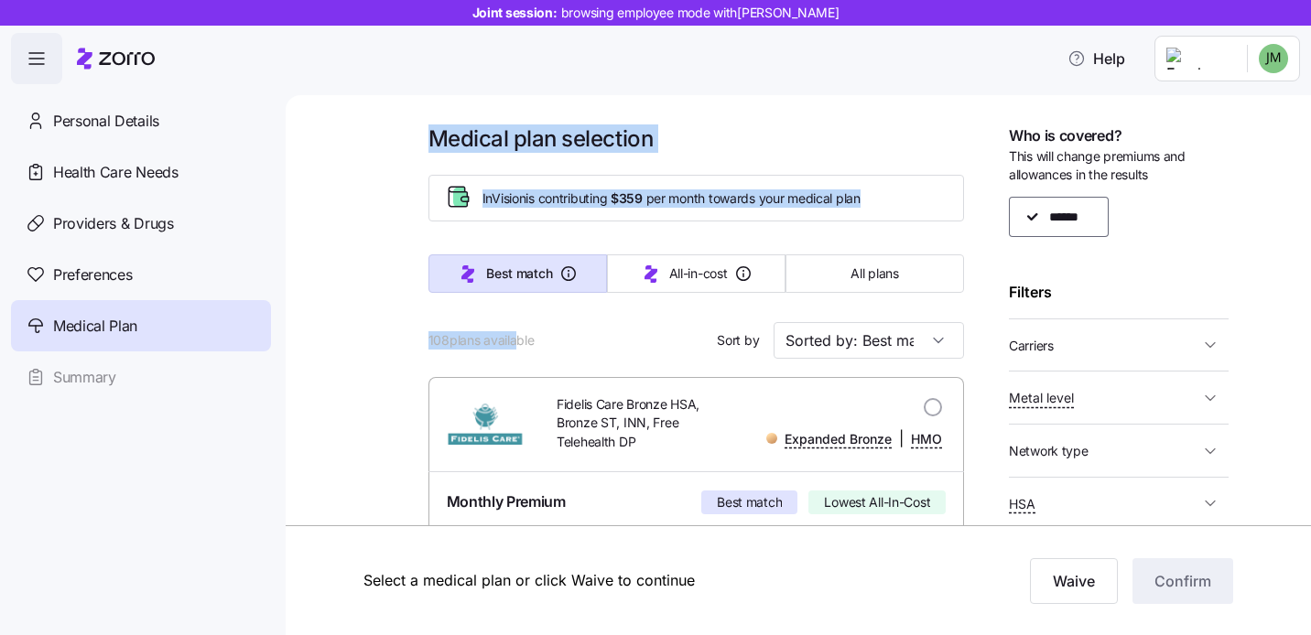
drag, startPoint x: 423, startPoint y: 341, endPoint x: 514, endPoint y: 341, distance: 90.6
click at [514, 341] on span "108 plans available" at bounding box center [481, 340] width 106 height 18
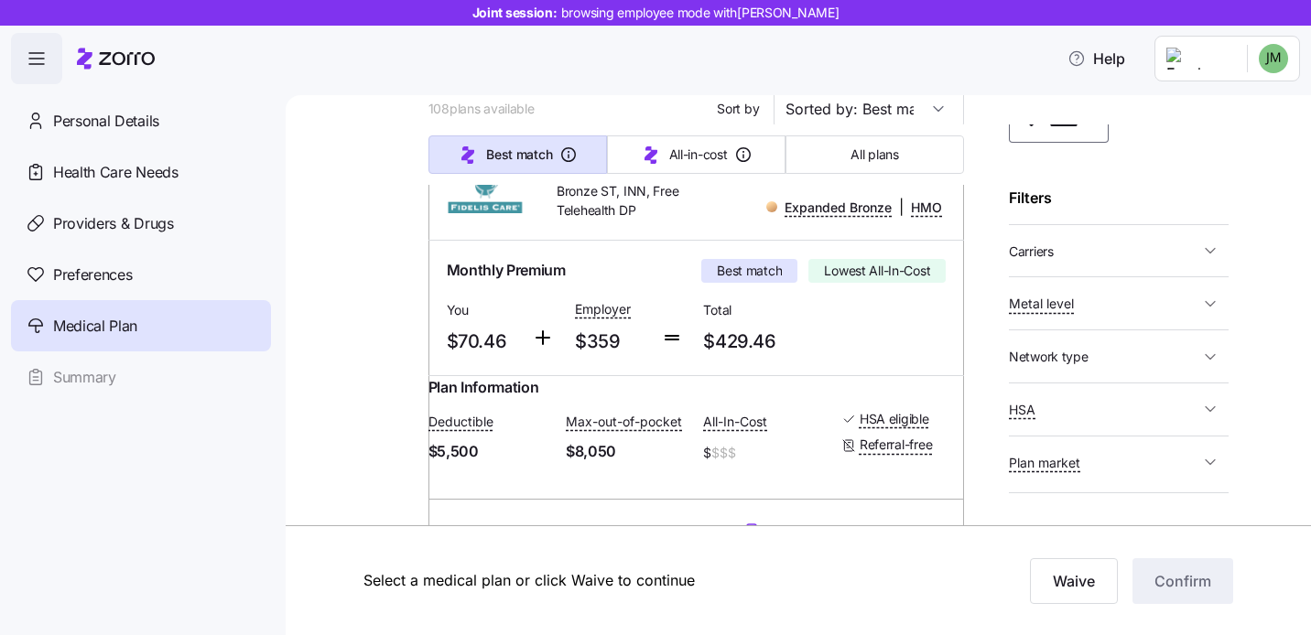
scroll to position [103, 0]
click at [1101, 250] on span "Carriers" at bounding box center [1104, 243] width 190 height 23
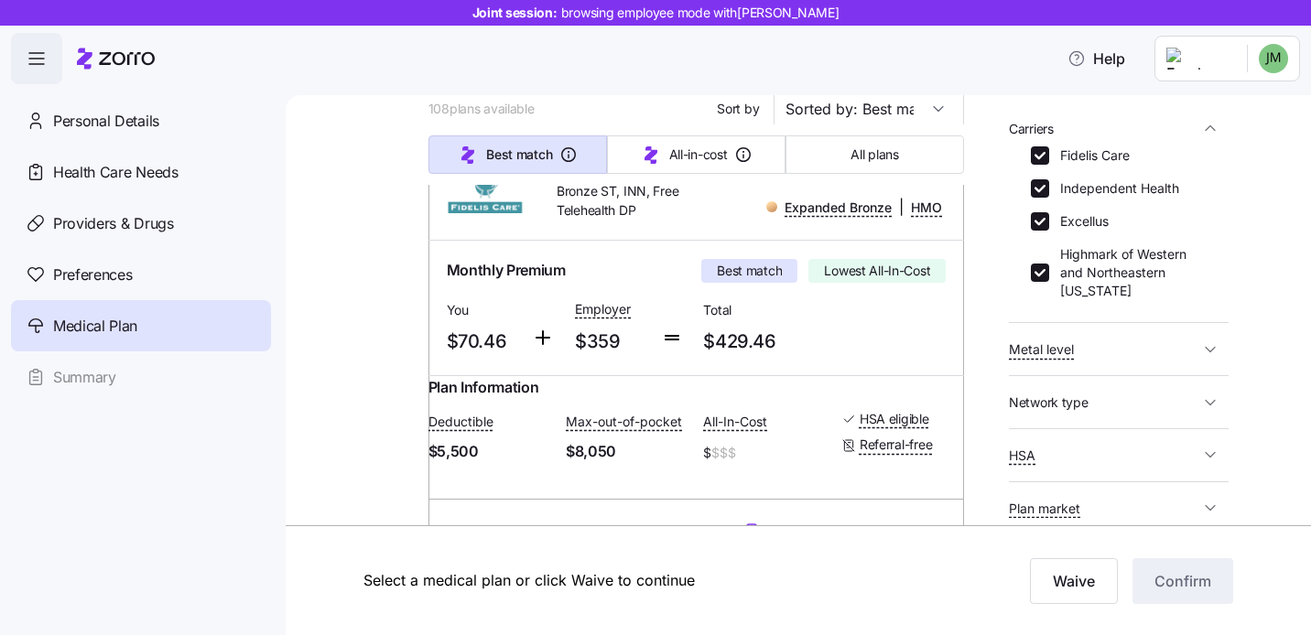
scroll to position [175, 0]
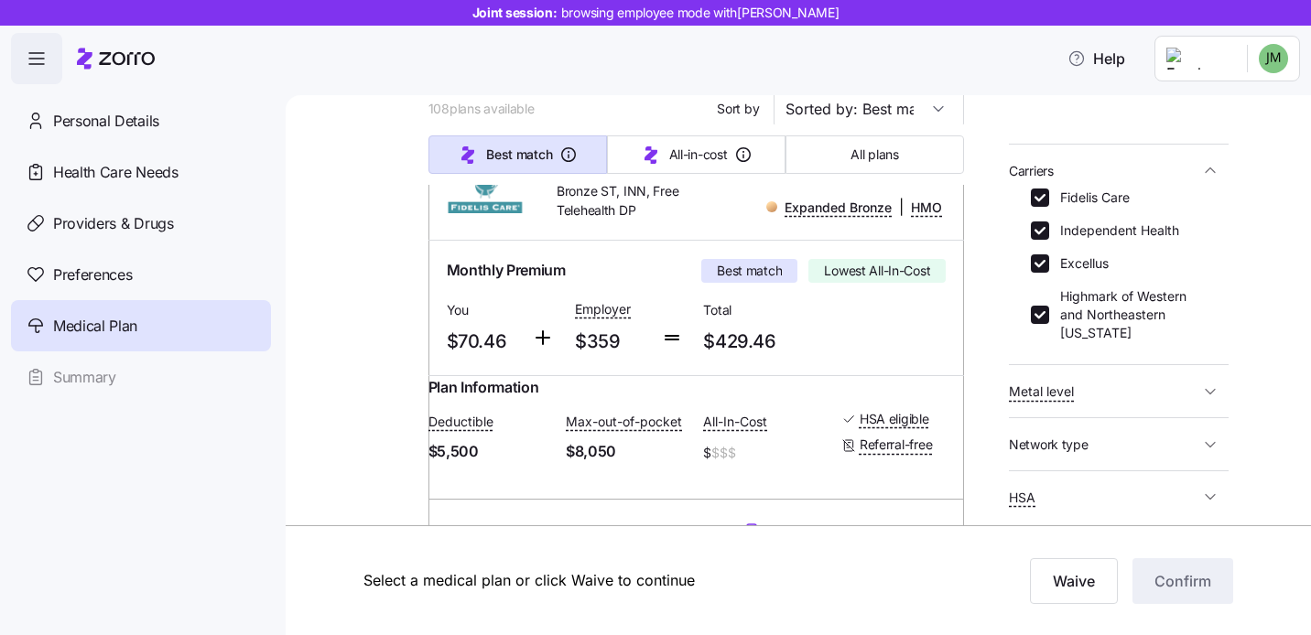
click at [1204, 173] on icon "button" at bounding box center [1210, 170] width 18 height 18
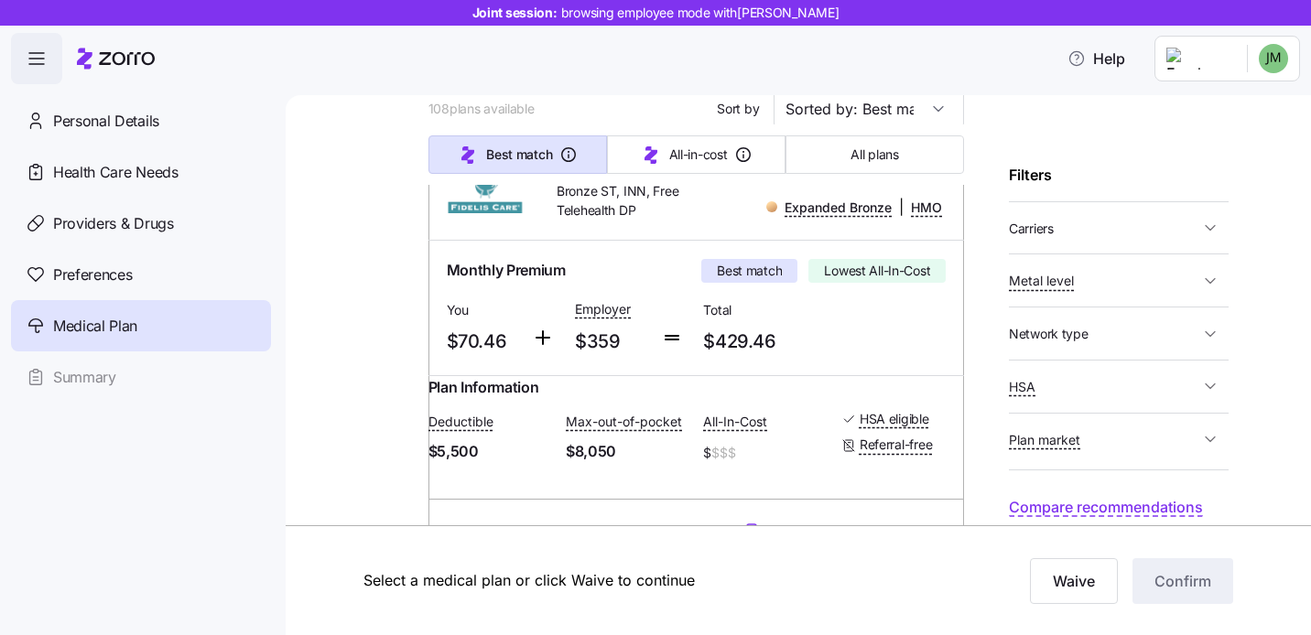
scroll to position [117, 0]
click at [1146, 276] on span "Metal level" at bounding box center [1104, 280] width 190 height 23
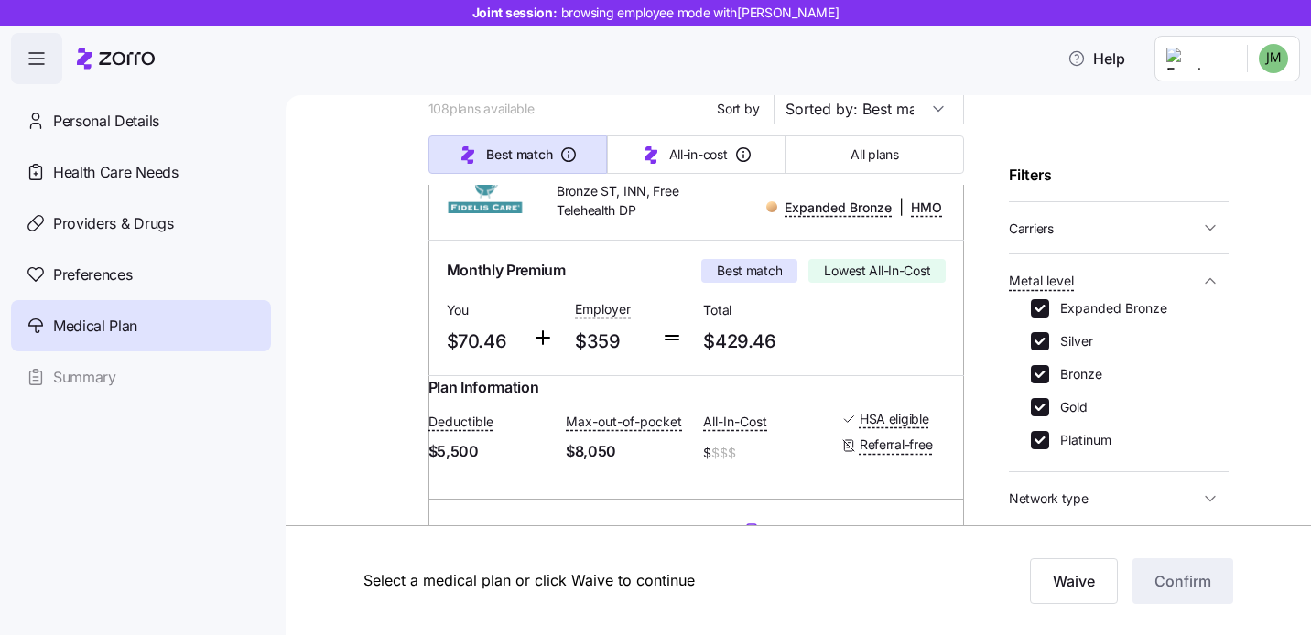
scroll to position [151, 0]
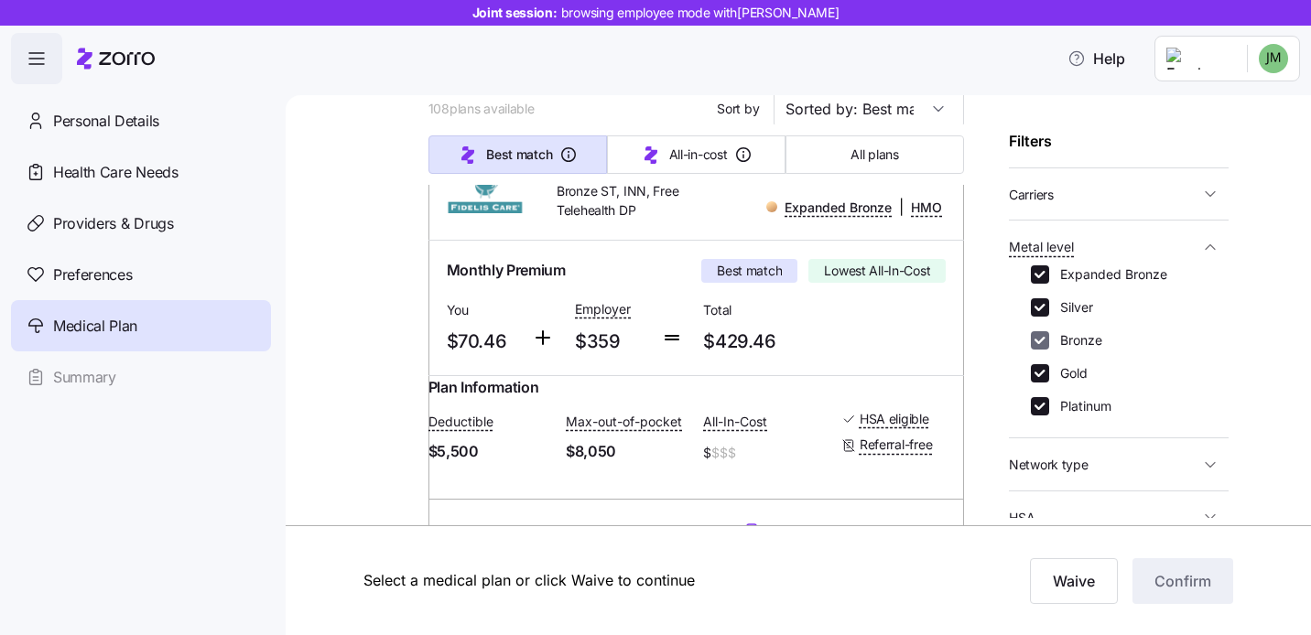
click at [1041, 341] on input "Bronze" at bounding box center [1040, 340] width 18 height 18
checkbox input "false"
click at [1046, 299] on input "Silver" at bounding box center [1040, 307] width 18 height 18
checkbox input "false"
click at [1041, 276] on input "Expanded Bronze" at bounding box center [1040, 274] width 18 height 18
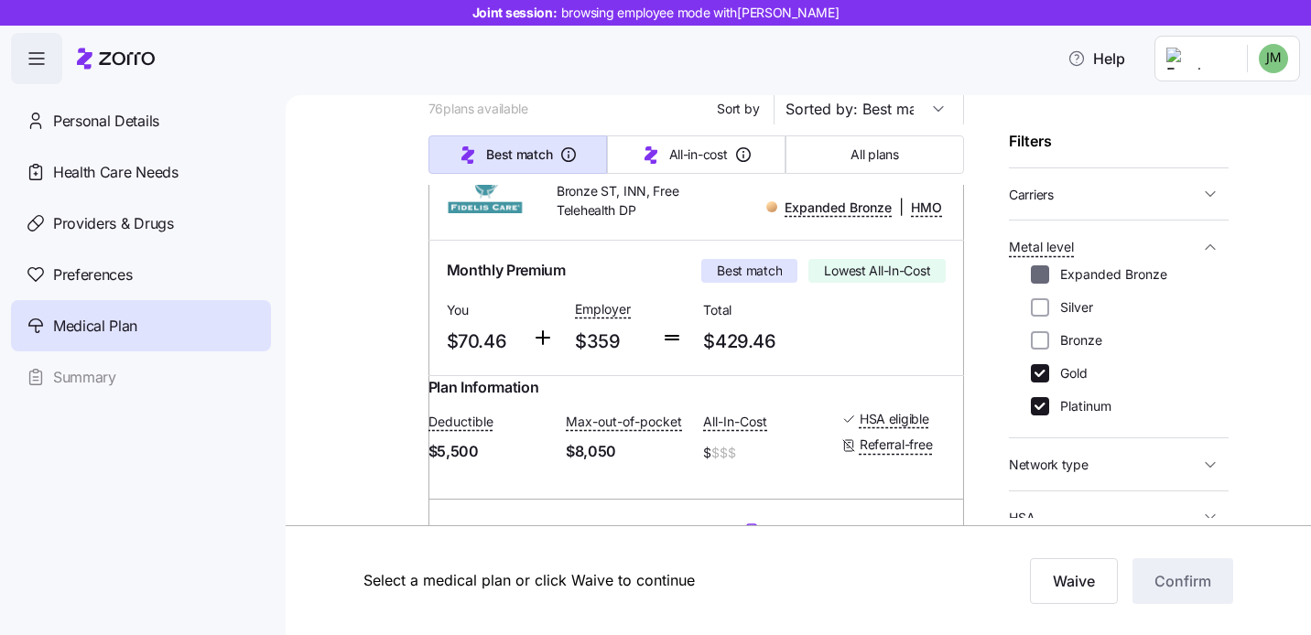
checkbox input "false"
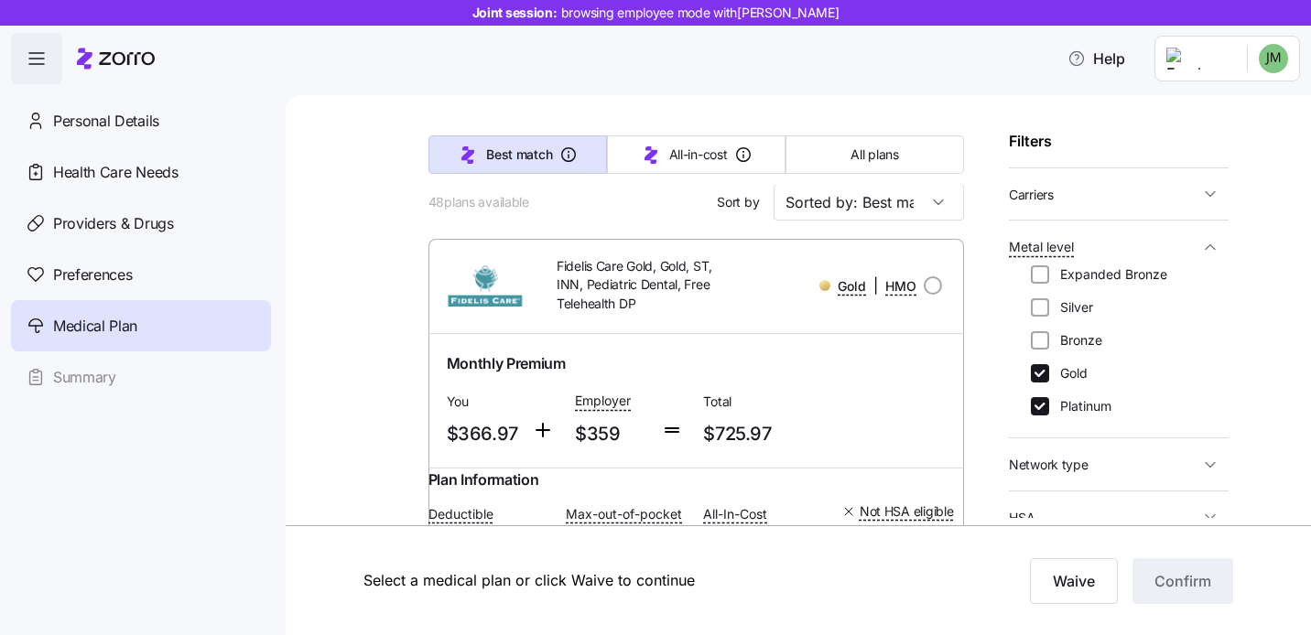
scroll to position [135, 0]
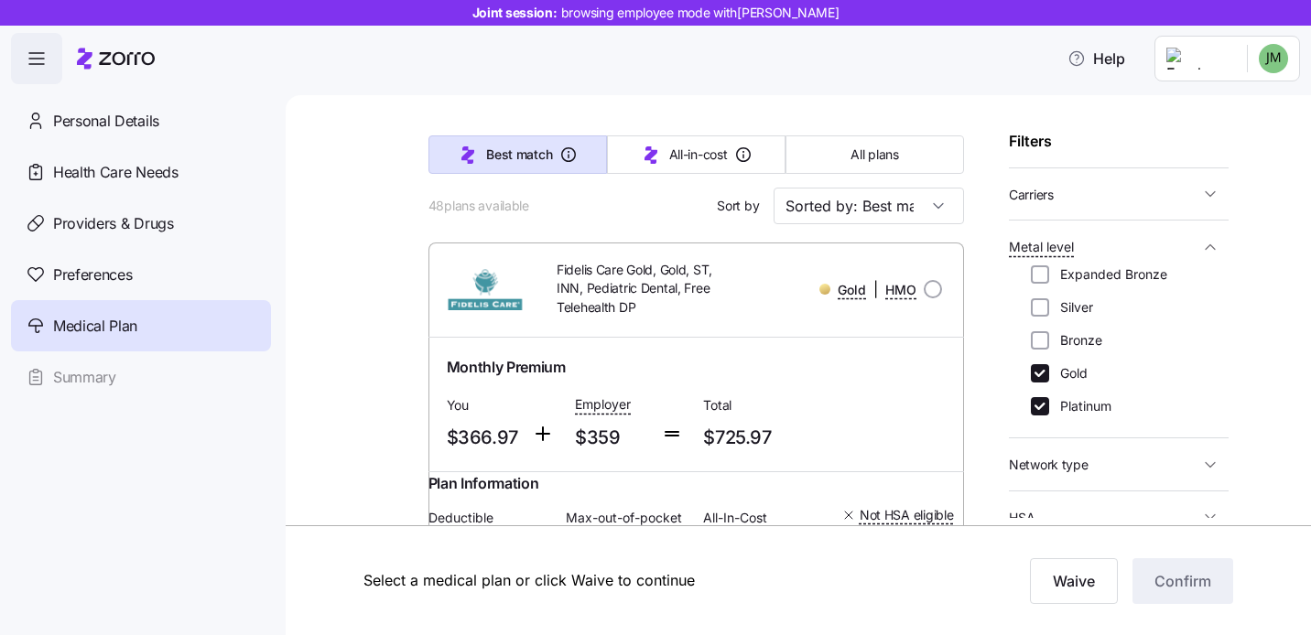
click at [1213, 251] on icon "button" at bounding box center [1210, 247] width 18 height 18
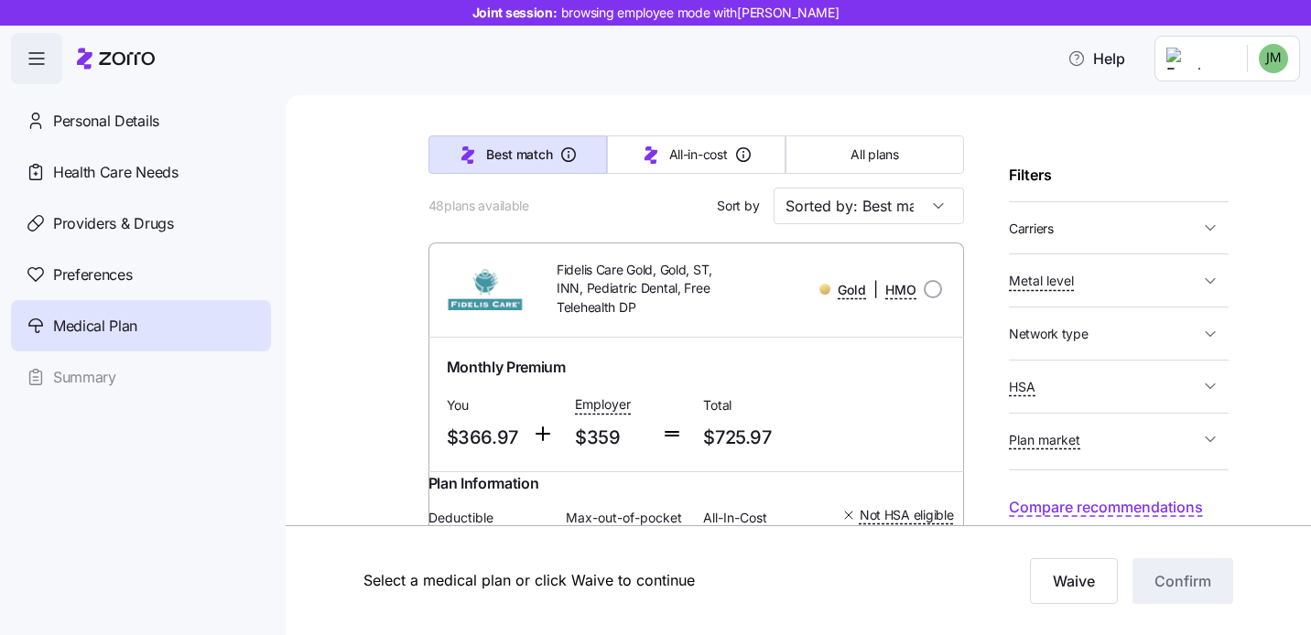
scroll to position [117, 0]
click at [1124, 223] on span "Carriers" at bounding box center [1104, 228] width 190 height 23
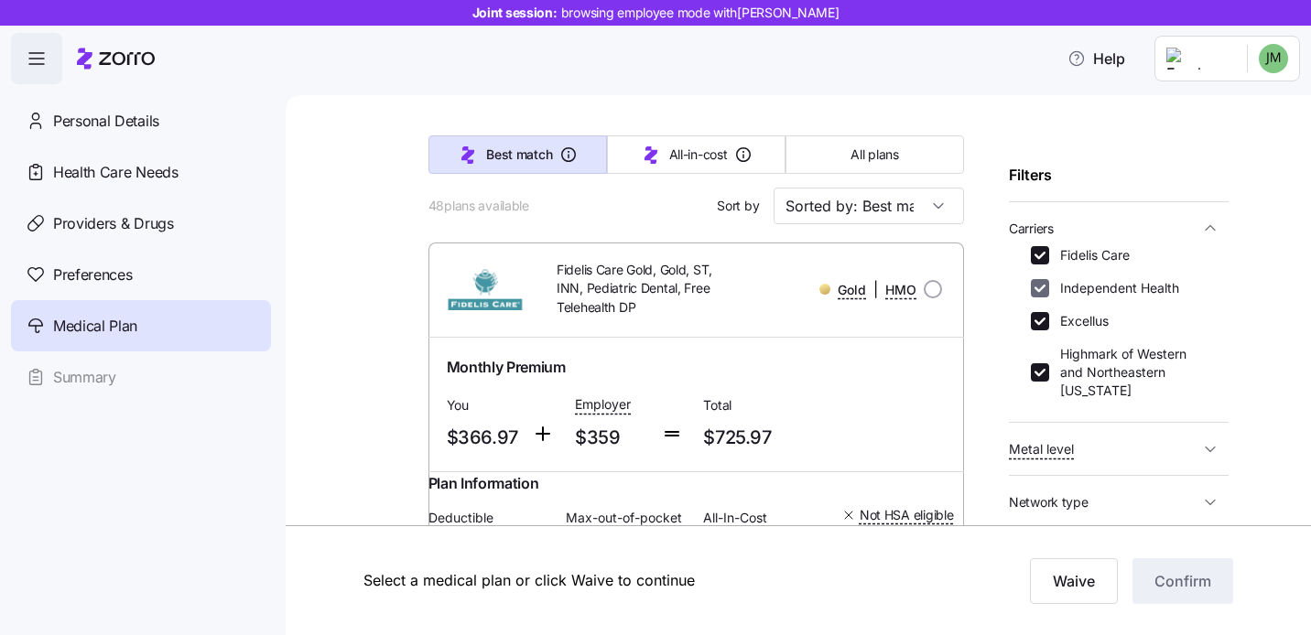
click at [1040, 286] on input "Independent Health" at bounding box center [1040, 288] width 18 height 18
checkbox input "false"
click at [1040, 258] on input "Fidelis Care" at bounding box center [1040, 255] width 18 height 18
checkbox input "false"
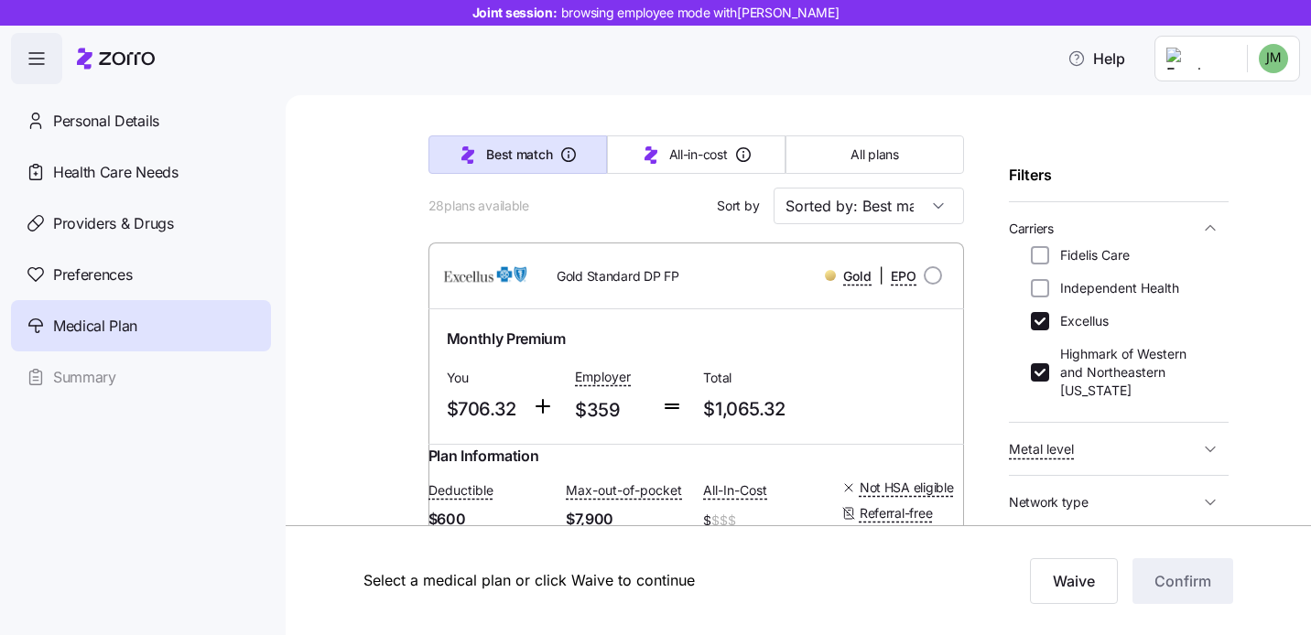
click at [1035, 385] on div "Highmark of Western and Northeastern New York" at bounding box center [1119, 372] width 176 height 55
click at [1038, 370] on input "Highmark of Western and Northeastern New York" at bounding box center [1040, 372] width 18 height 18
checkbox input "false"
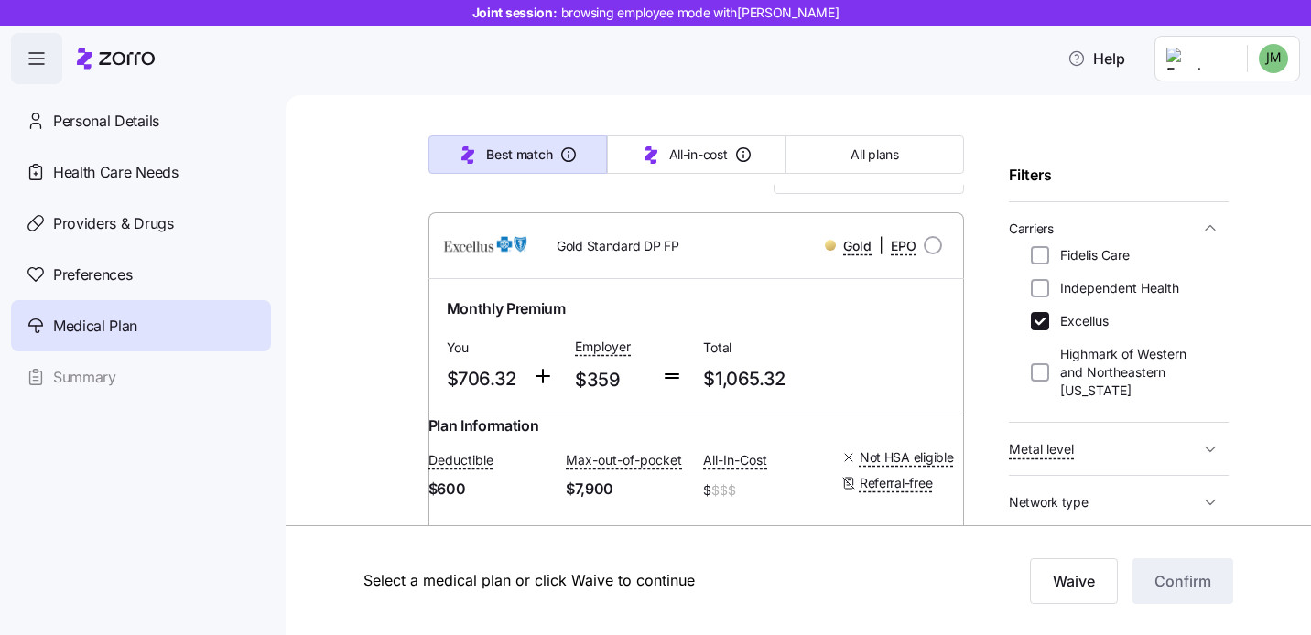
scroll to position [175, 0]
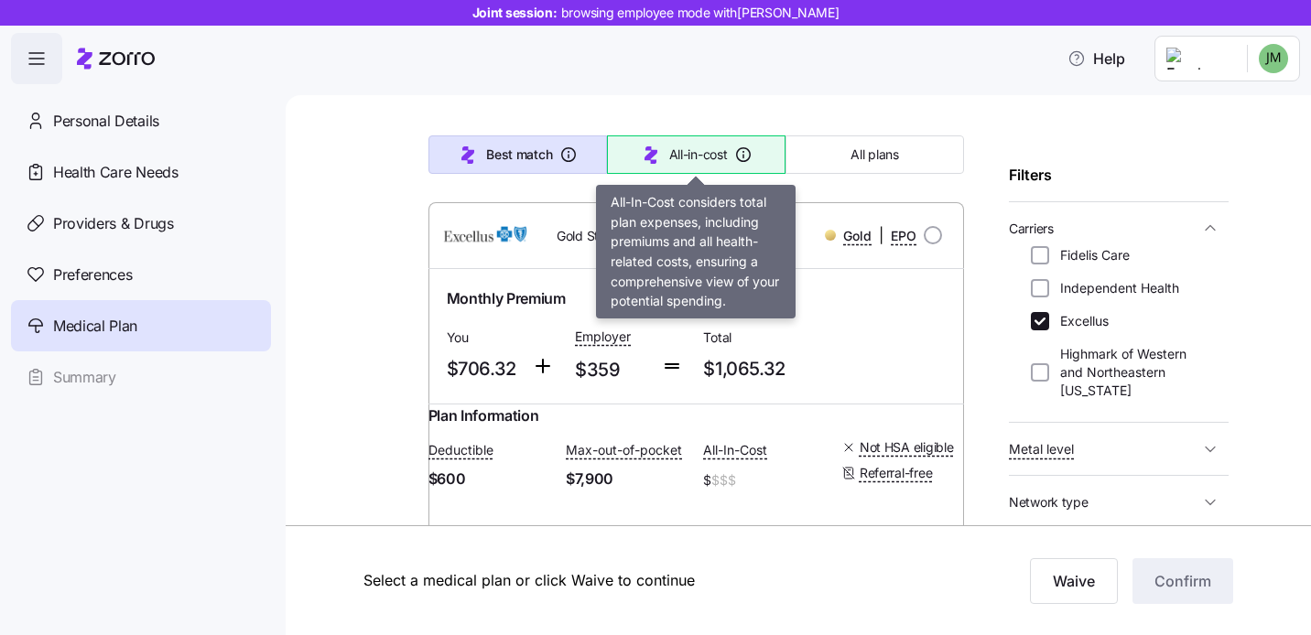
click at [676, 162] on span "All-in-cost" at bounding box center [698, 155] width 59 height 18
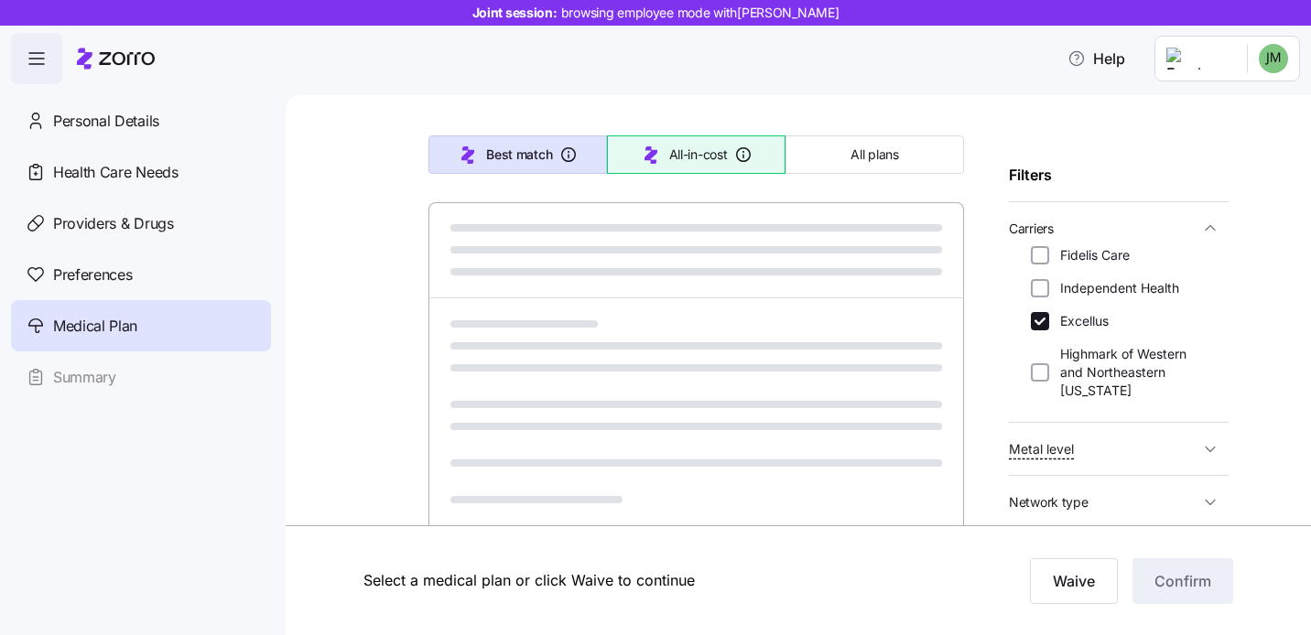
type input "Sorted by: All-in-cost"
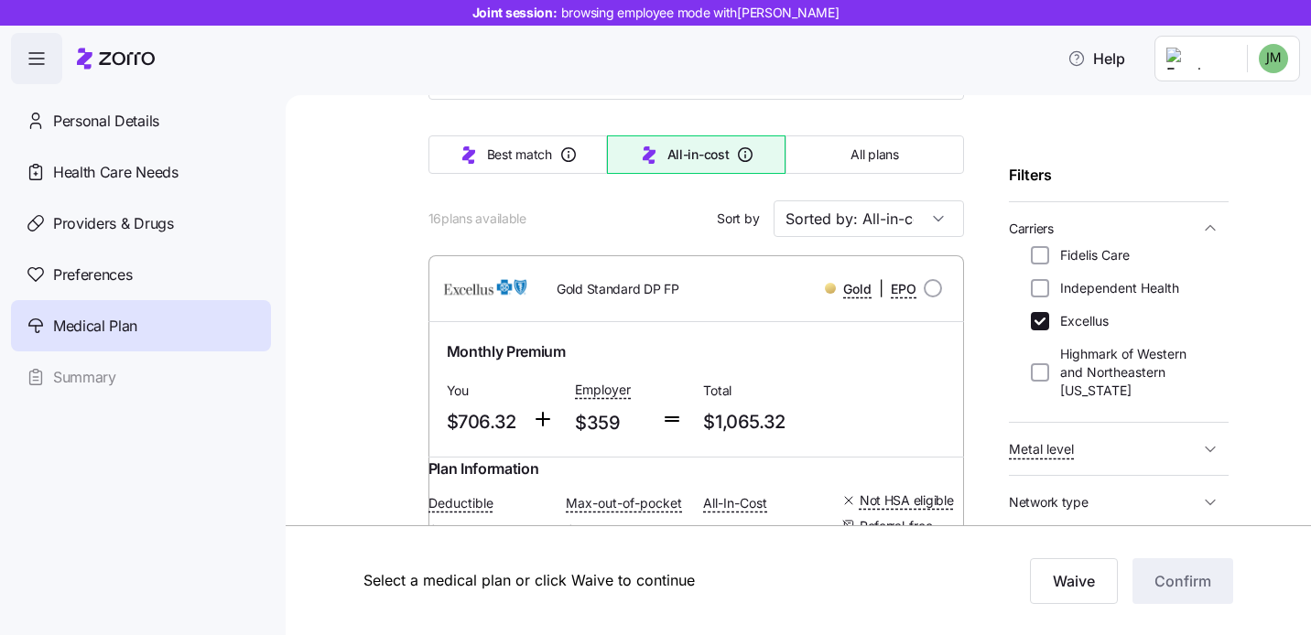
scroll to position [124, 0]
click at [930, 288] on input "radio" at bounding box center [933, 286] width 18 height 18
radio input "true"
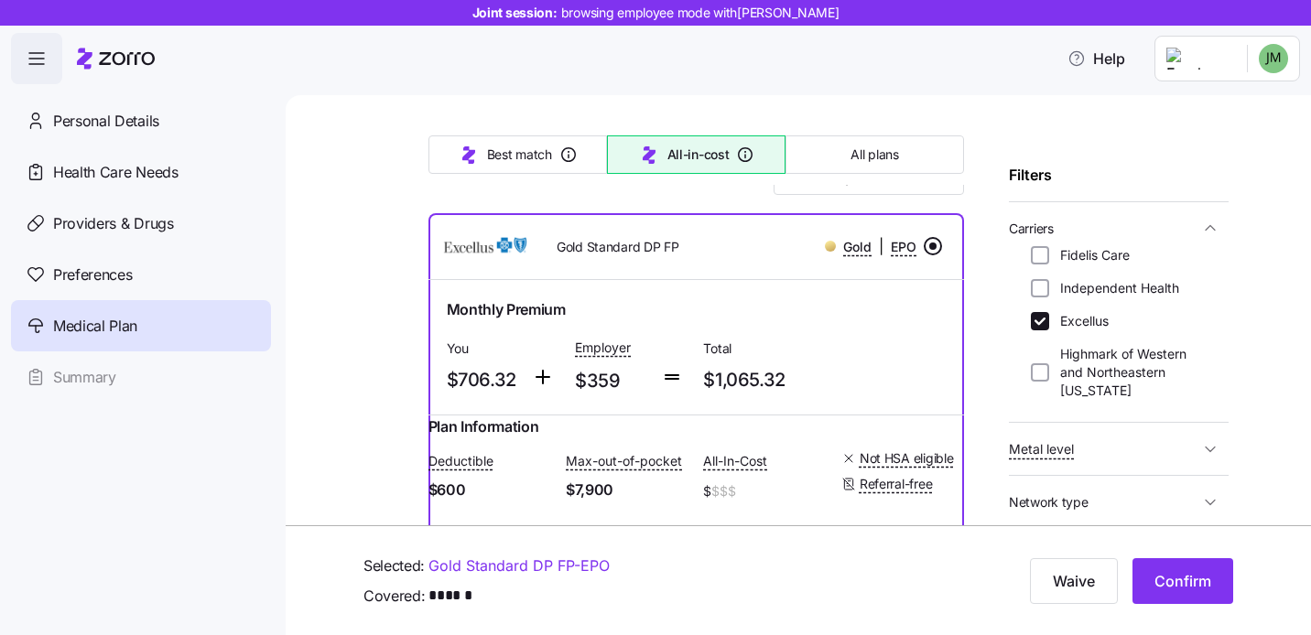
scroll to position [0, 0]
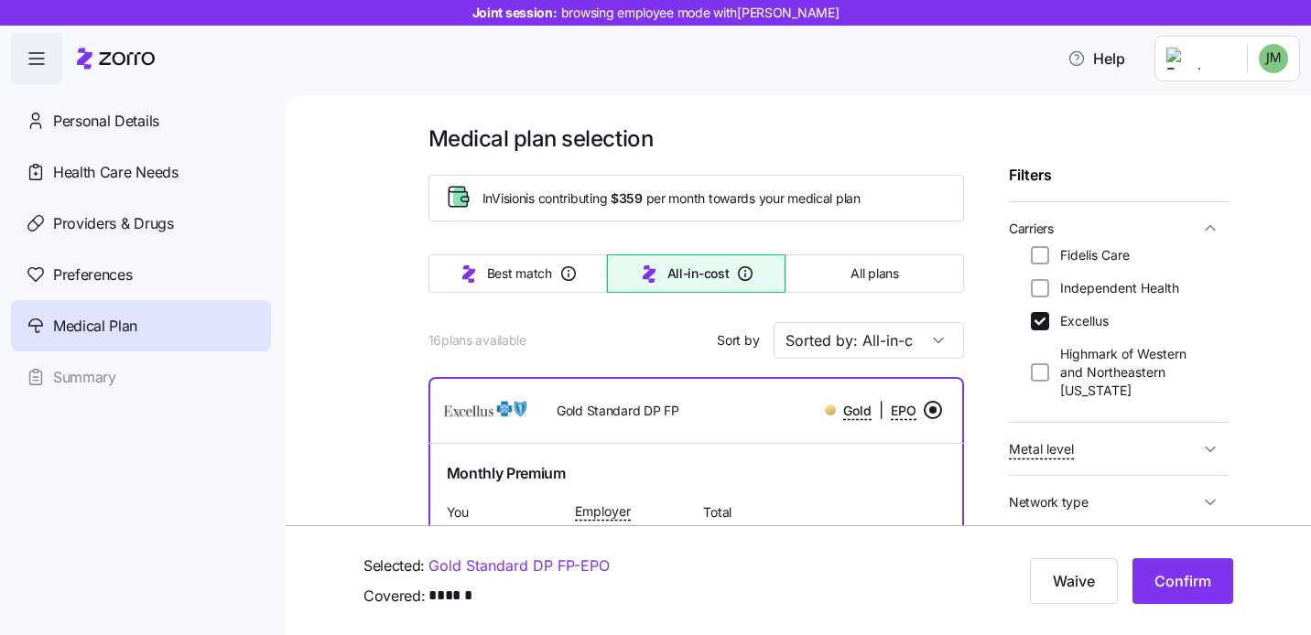
click at [34, 60] on icon "button" at bounding box center [37, 59] width 22 height 22
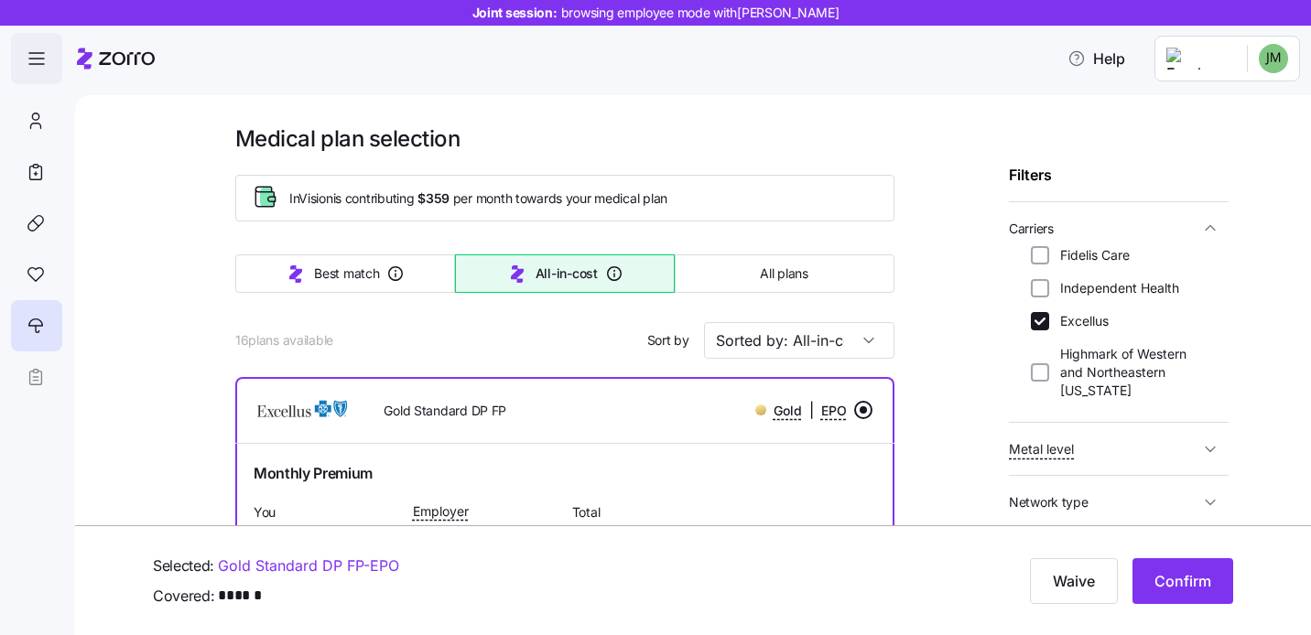
click at [33, 60] on icon "button" at bounding box center [37, 59] width 22 height 22
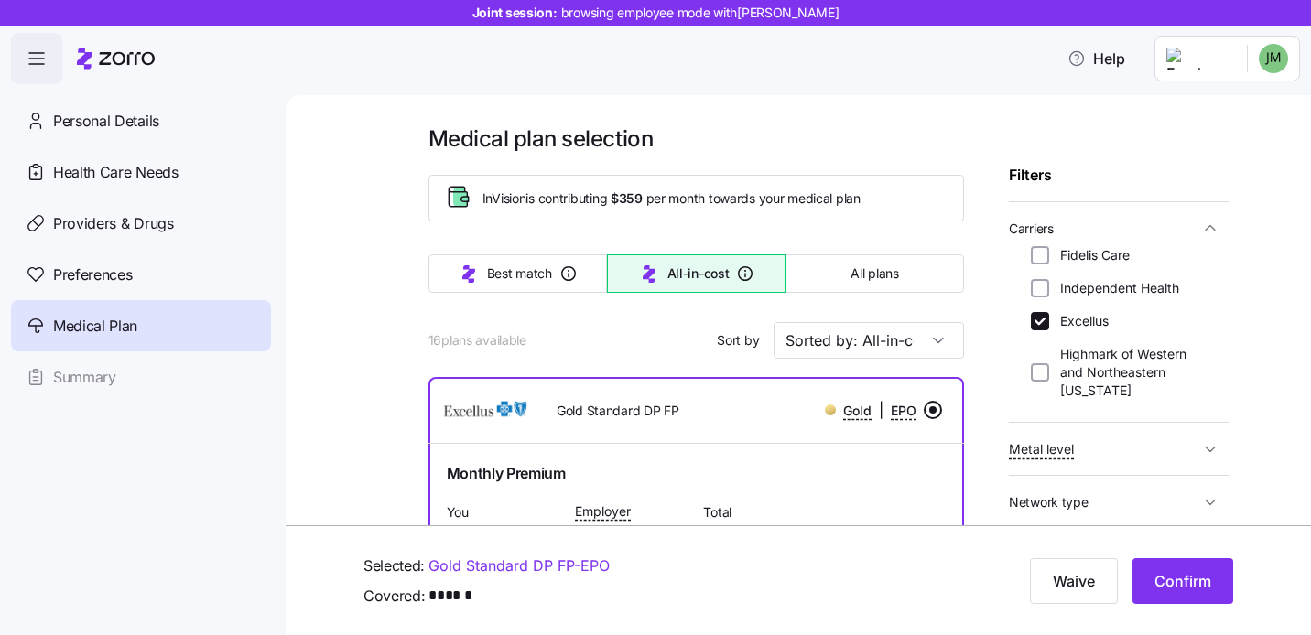
click at [107, 61] on icon at bounding box center [116, 59] width 78 height 22
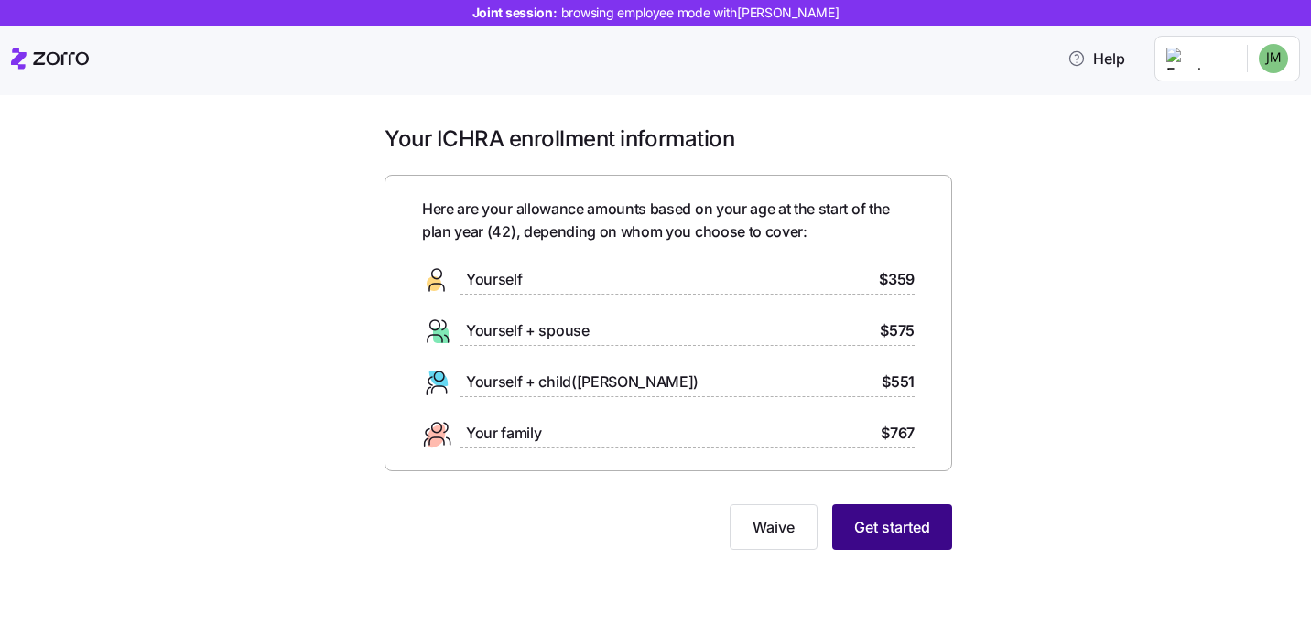
click at [869, 535] on span "Get started" at bounding box center [892, 527] width 76 height 22
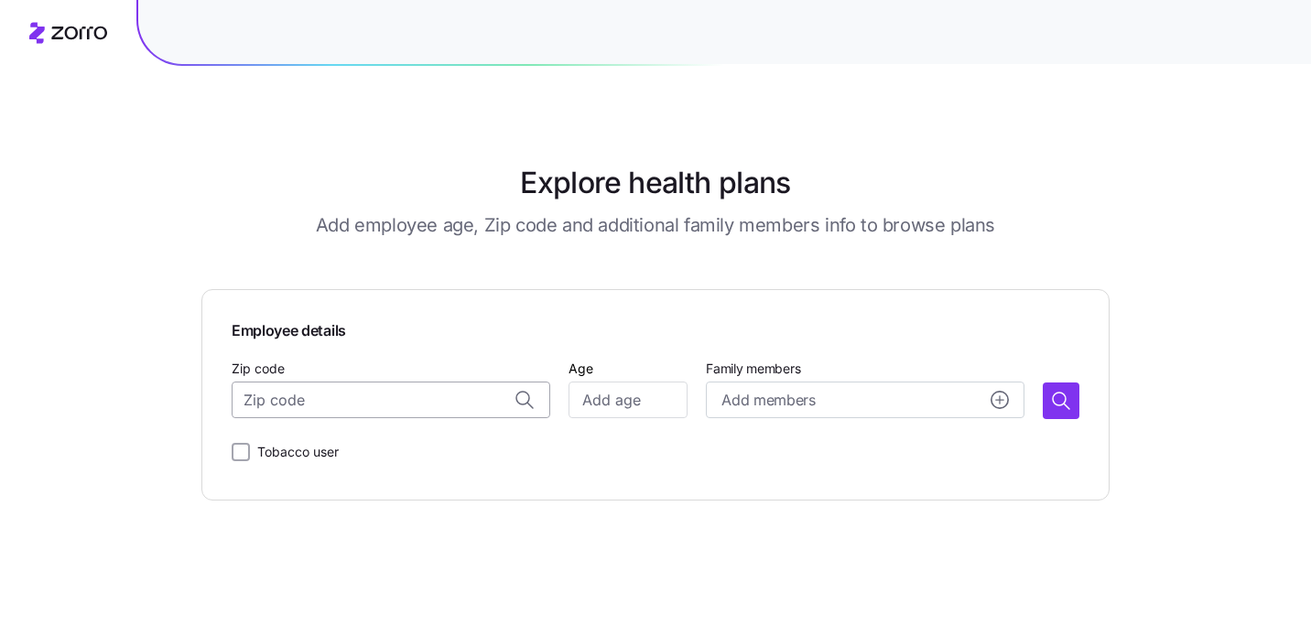
click at [347, 406] on input "Zip code" at bounding box center [391, 400] width 319 height 37
click at [428, 440] on span "99224, [GEOGRAPHIC_DATA], [GEOGRAPHIC_DATA]" at bounding box center [409, 449] width 256 height 23
type input "99224, [GEOGRAPHIC_DATA], [GEOGRAPHIC_DATA]"
click at [643, 397] on input "Age" at bounding box center [628, 400] width 119 height 37
type input "25"
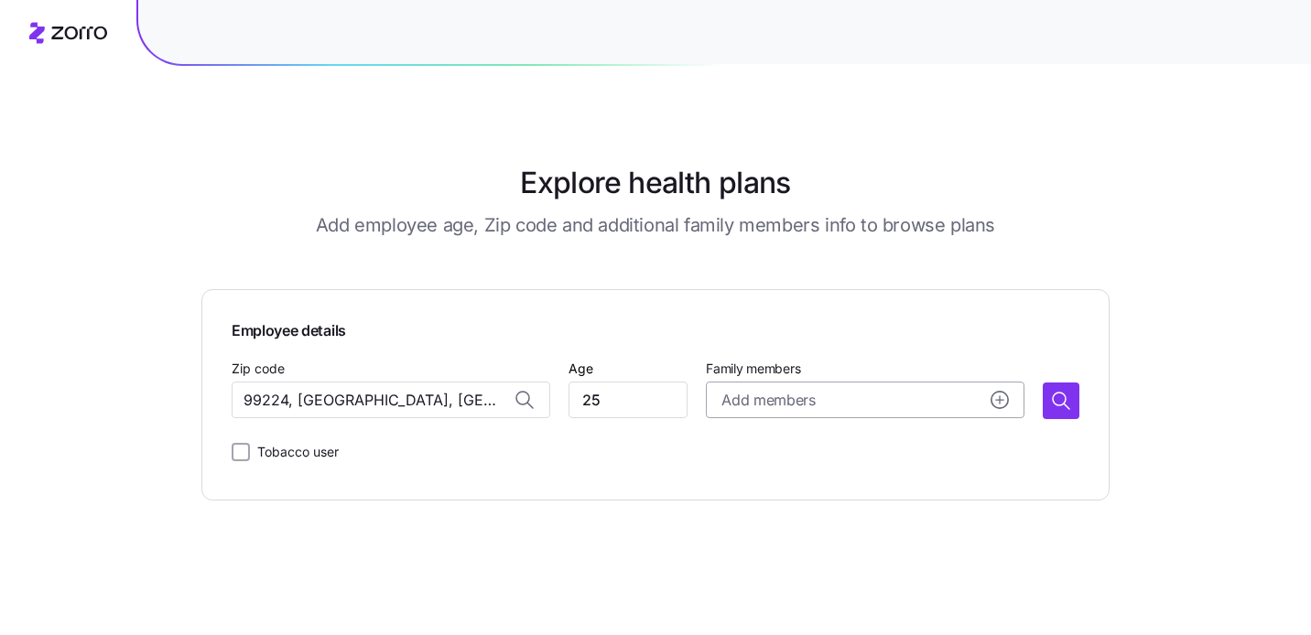
click at [825, 385] on button "Add members" at bounding box center [865, 400] width 319 height 37
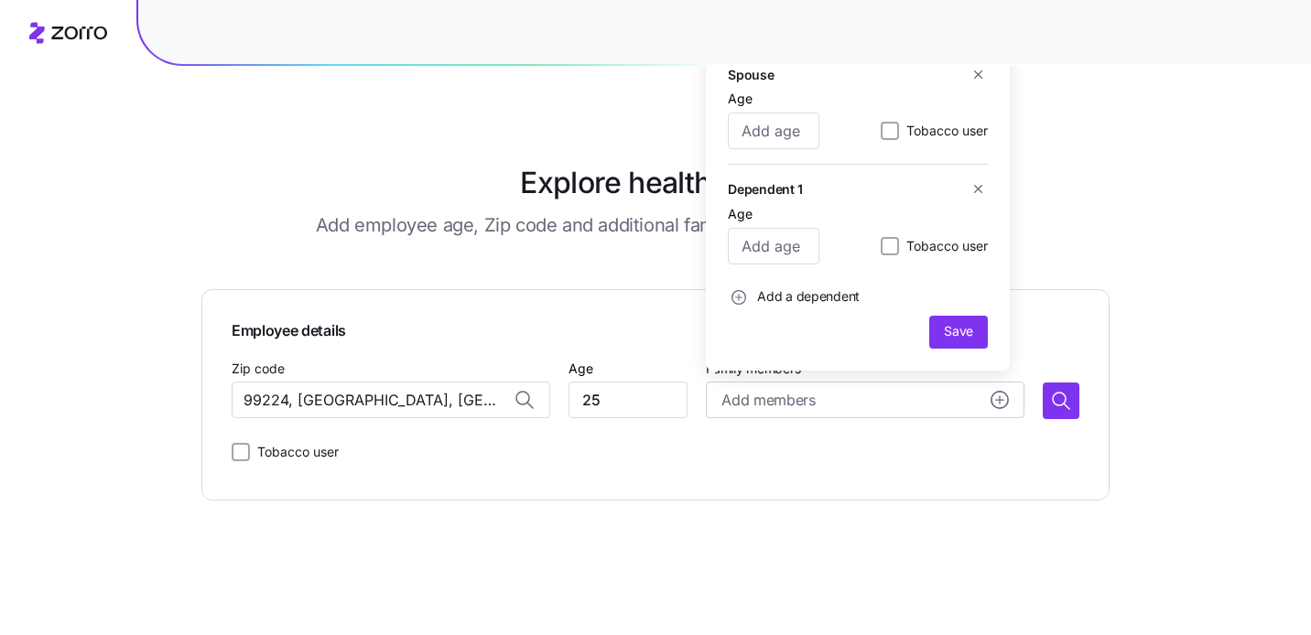
click at [1138, 332] on div "Explore health plans Add employee age, Zip code and additional family members i…" at bounding box center [655, 317] width 1311 height 635
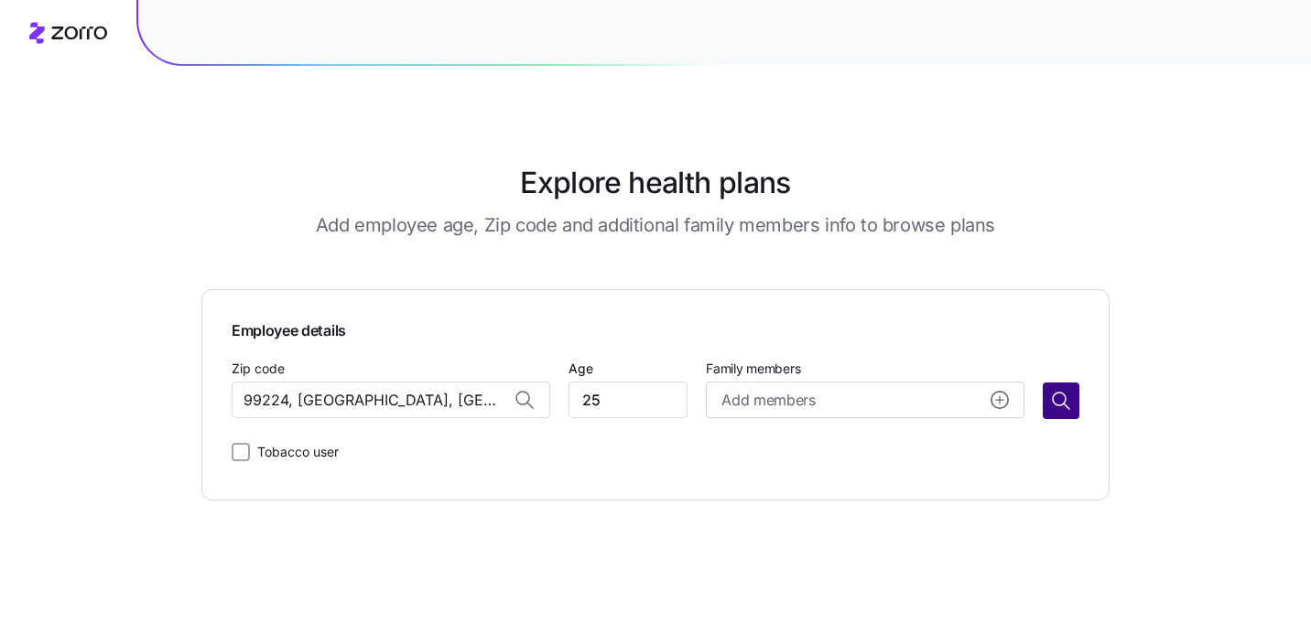
click at [1065, 406] on icon "button" at bounding box center [1061, 401] width 22 height 22
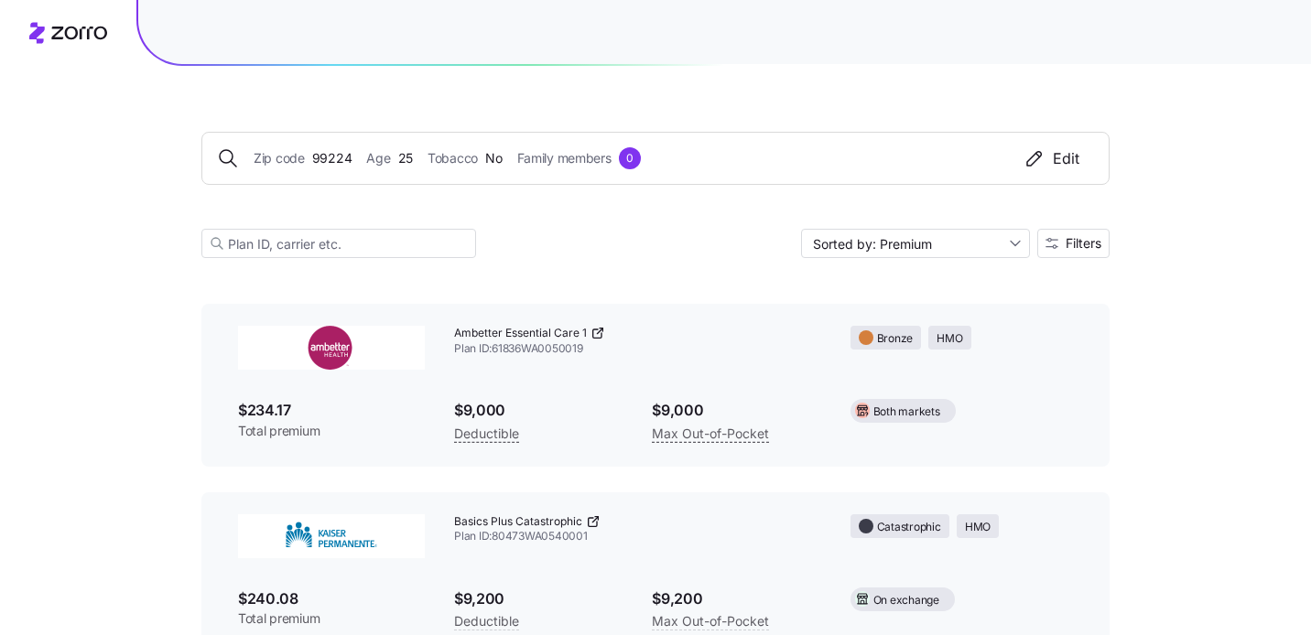
scroll to position [273, 0]
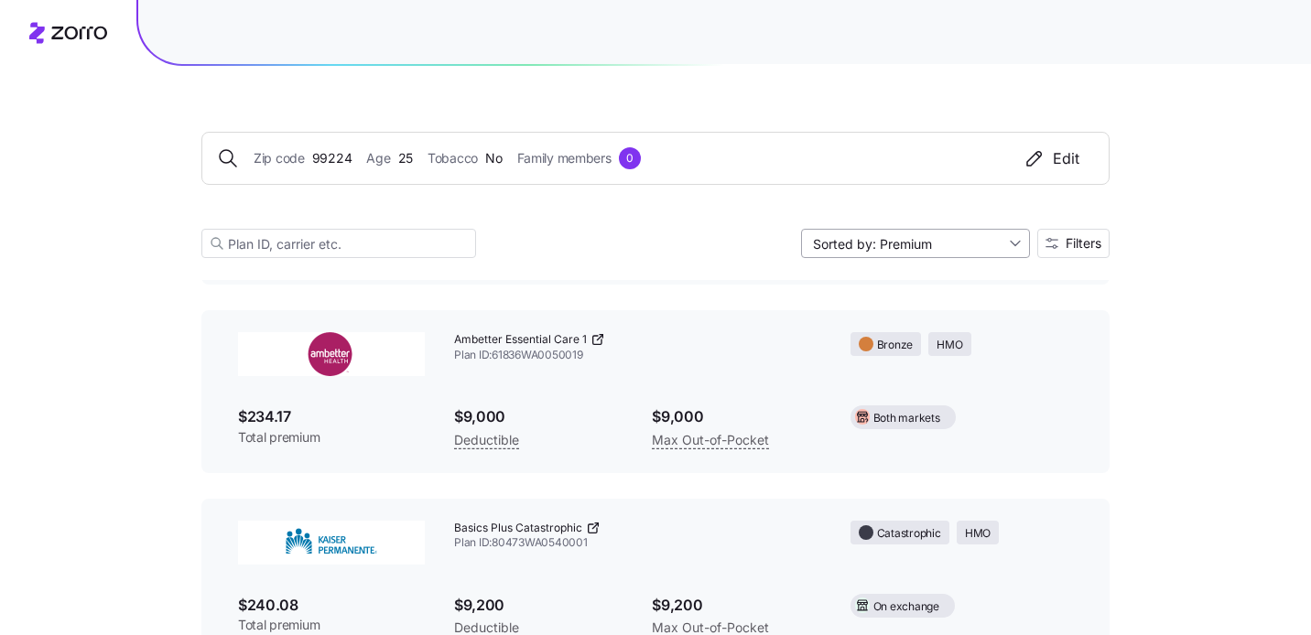
click at [994, 247] on input "Sorted by: Premium" at bounding box center [915, 243] width 229 height 29
click at [1090, 243] on span "Filters" at bounding box center [1084, 243] width 36 height 13
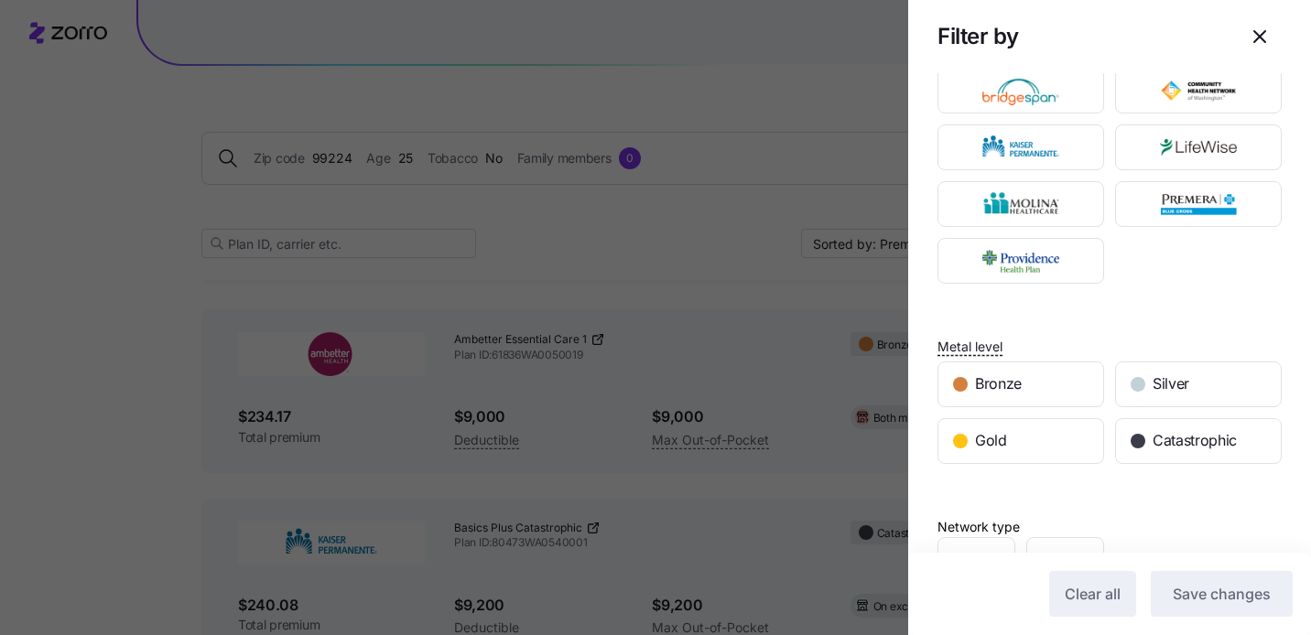
scroll to position [130, 0]
click at [1263, 38] on icon "button" at bounding box center [1260, 37] width 22 height 22
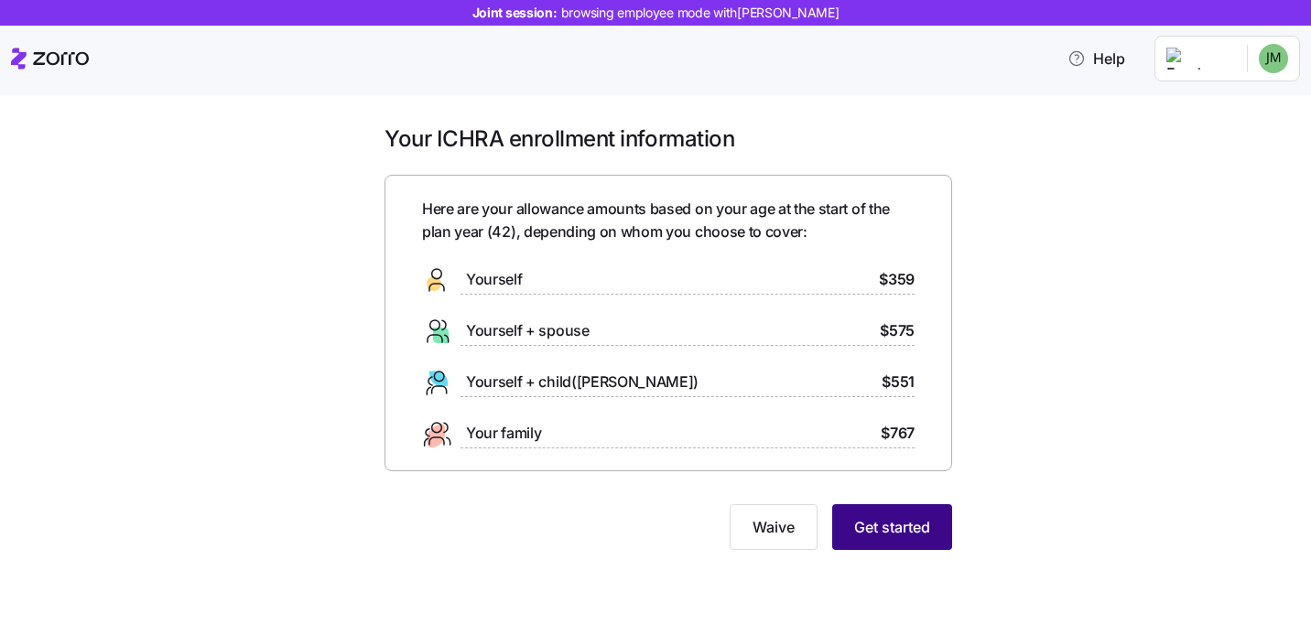
click at [907, 541] on button "Get started" at bounding box center [892, 527] width 120 height 46
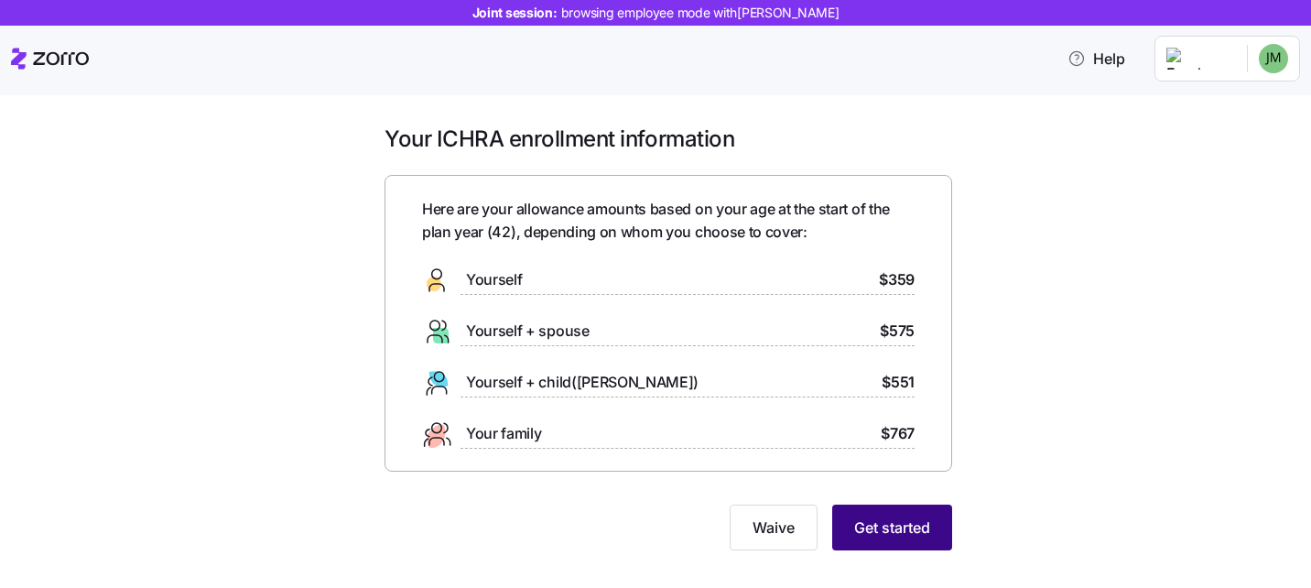
click at [862, 527] on span "Get started" at bounding box center [892, 527] width 76 height 22
click at [874, 529] on span "Get started" at bounding box center [892, 527] width 76 height 22
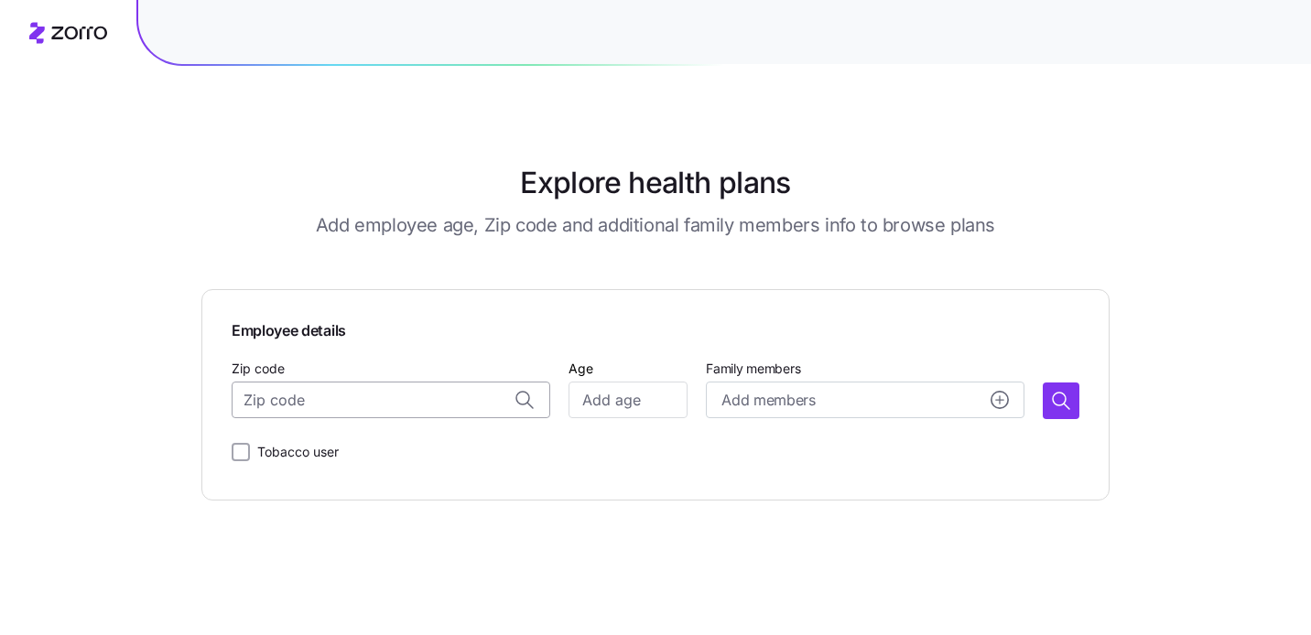
click at [371, 394] on input "Zip code" at bounding box center [391, 400] width 319 height 37
paste input "99501"
type input "99501"
click at [600, 399] on input "Age" at bounding box center [628, 400] width 119 height 37
type input "30"
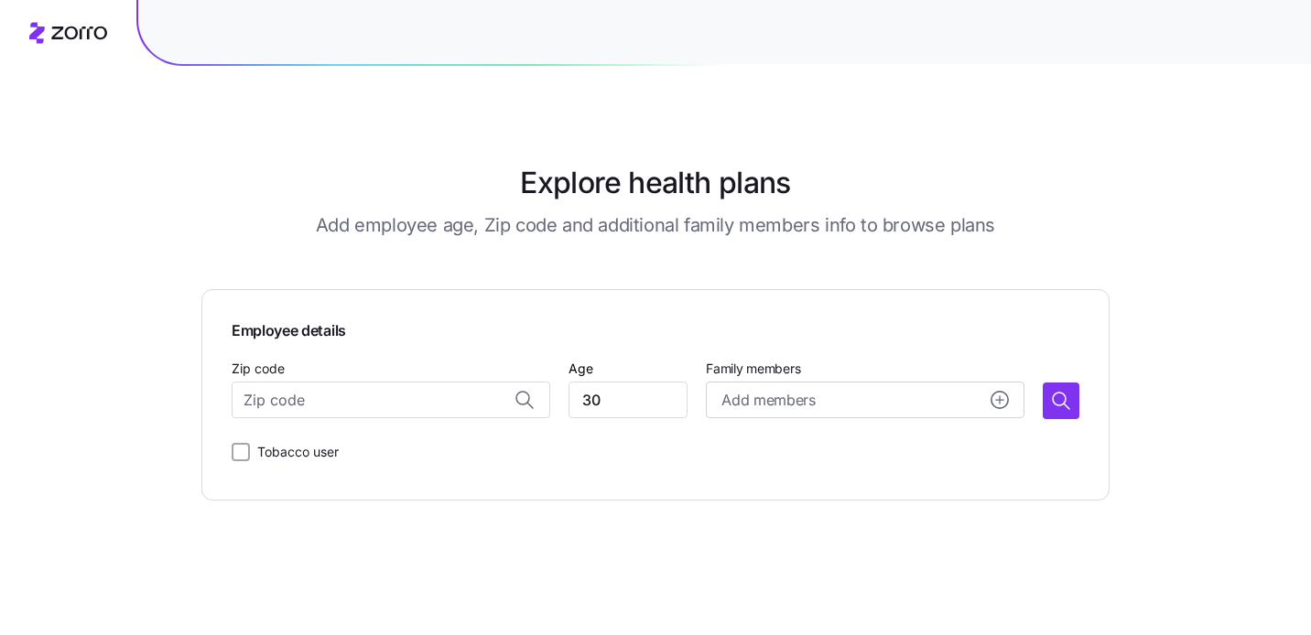
click at [678, 542] on main "Explore health plans Add employee age, Zip code and additional family members i…" at bounding box center [655, 317] width 908 height 635
click at [397, 391] on input "Zip code" at bounding box center [391, 400] width 319 height 37
paste input "99501"
click at [387, 448] on span "99501, [GEOGRAPHIC_DATA], [GEOGRAPHIC_DATA]" at bounding box center [409, 449] width 256 height 23
type input "99501, [GEOGRAPHIC_DATA], [GEOGRAPHIC_DATA]"
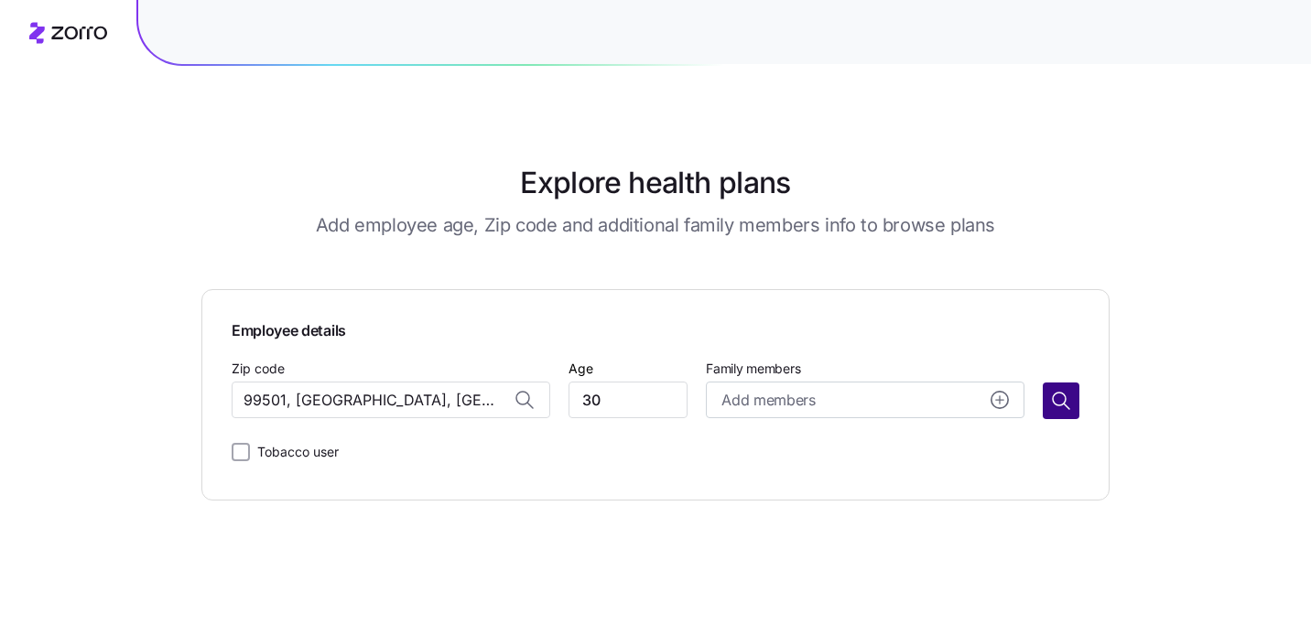
click at [1063, 400] on icon "button" at bounding box center [1061, 401] width 22 height 22
click at [362, 407] on input "Zip code" at bounding box center [391, 400] width 319 height 37
paste input "99501"
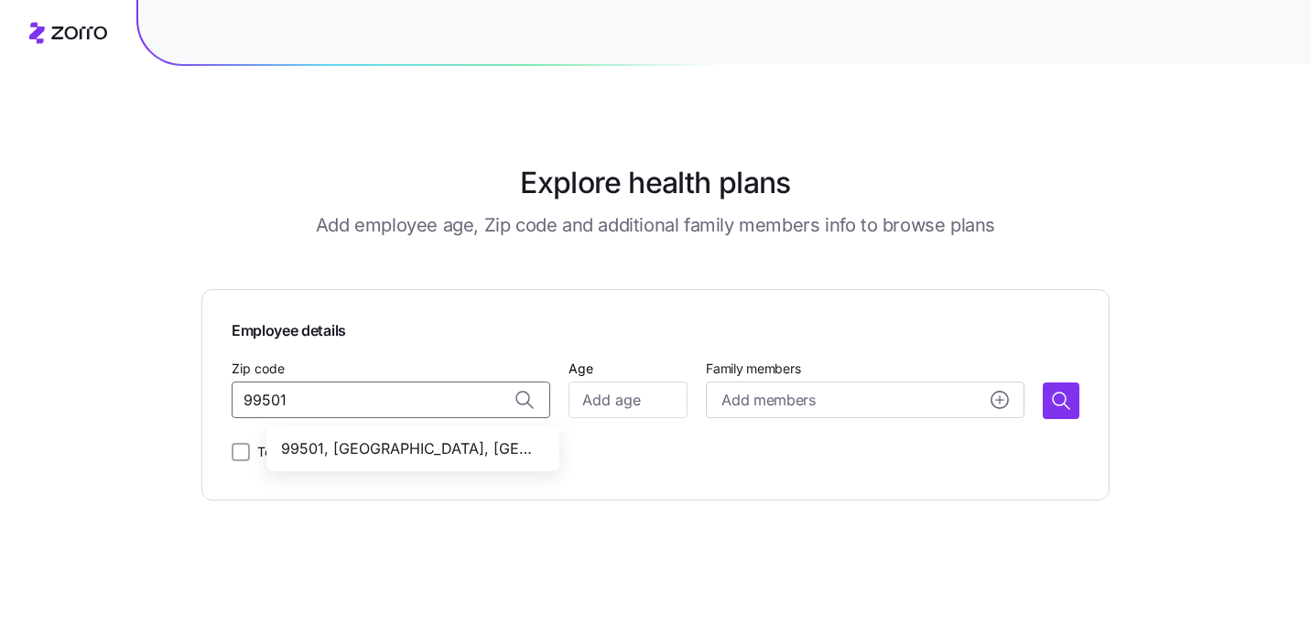
click at [368, 442] on span "99501, [GEOGRAPHIC_DATA], [GEOGRAPHIC_DATA]" at bounding box center [409, 449] width 256 height 23
type input "99501, [GEOGRAPHIC_DATA], [GEOGRAPHIC_DATA]"
click at [618, 404] on input "Age" at bounding box center [628, 400] width 119 height 37
type input "30"
click at [672, 499] on div "Employee details Zip code 99501, Anchorage Municipality, AK Age 30 Family membe…" at bounding box center [655, 394] width 908 height 211
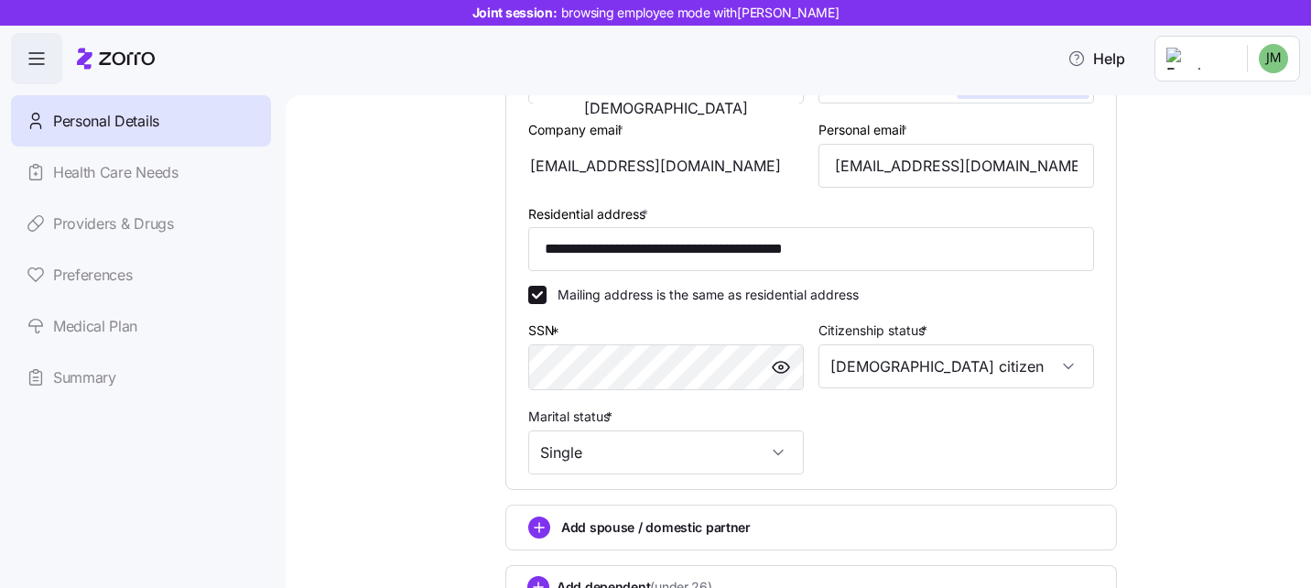
scroll to position [575, 0]
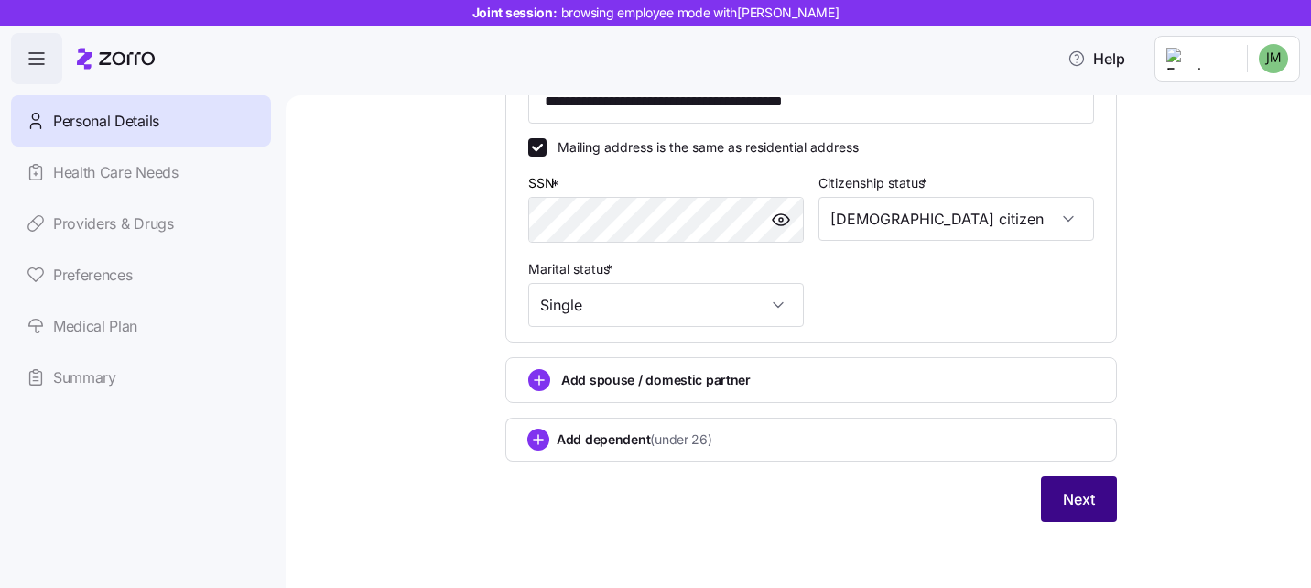
click at [1075, 503] on span "Next" at bounding box center [1079, 499] width 32 height 22
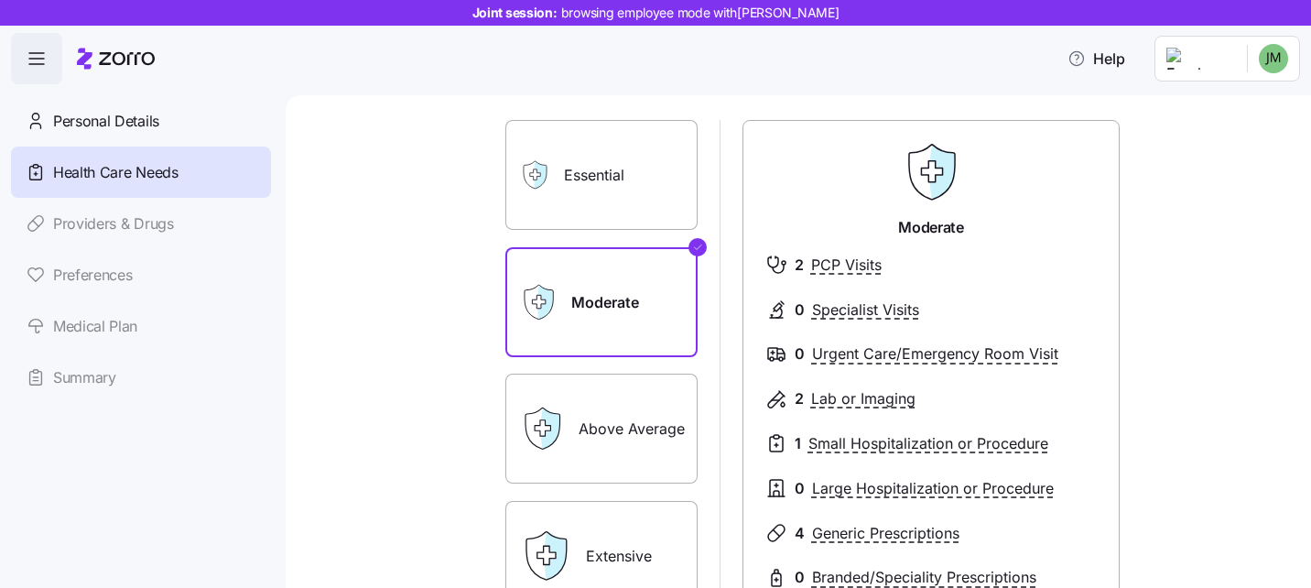
scroll to position [105, 0]
click at [570, 184] on label "Essential" at bounding box center [601, 173] width 192 height 110
click at [0, 0] on input "Essential" at bounding box center [0, 0] width 0 height 0
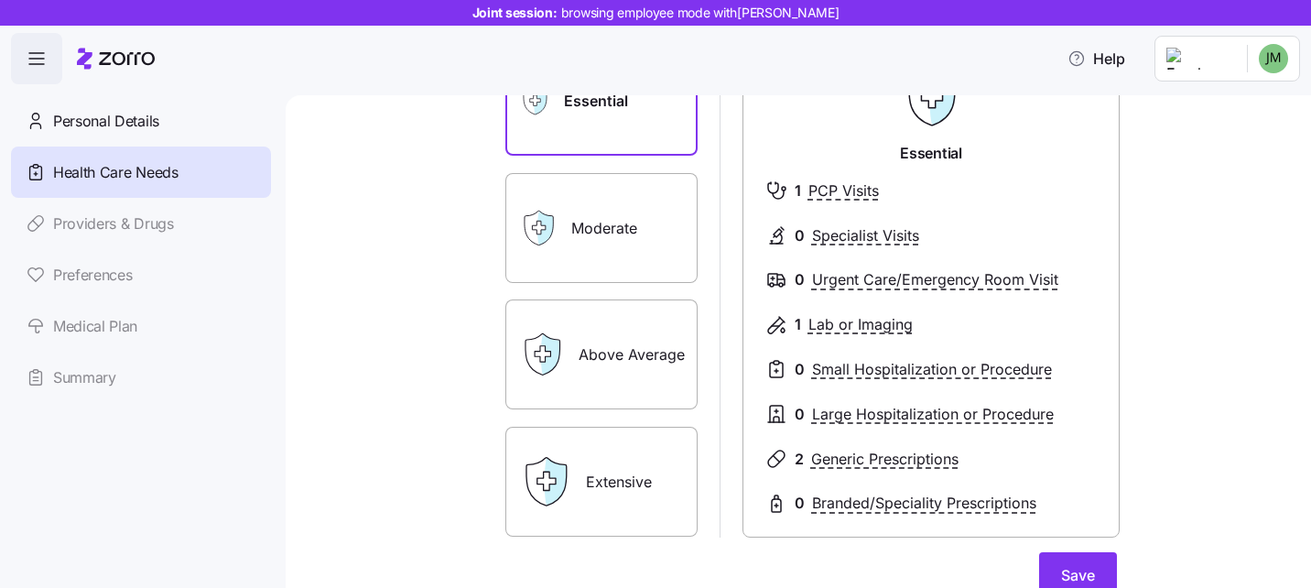
scroll to position [180, 0]
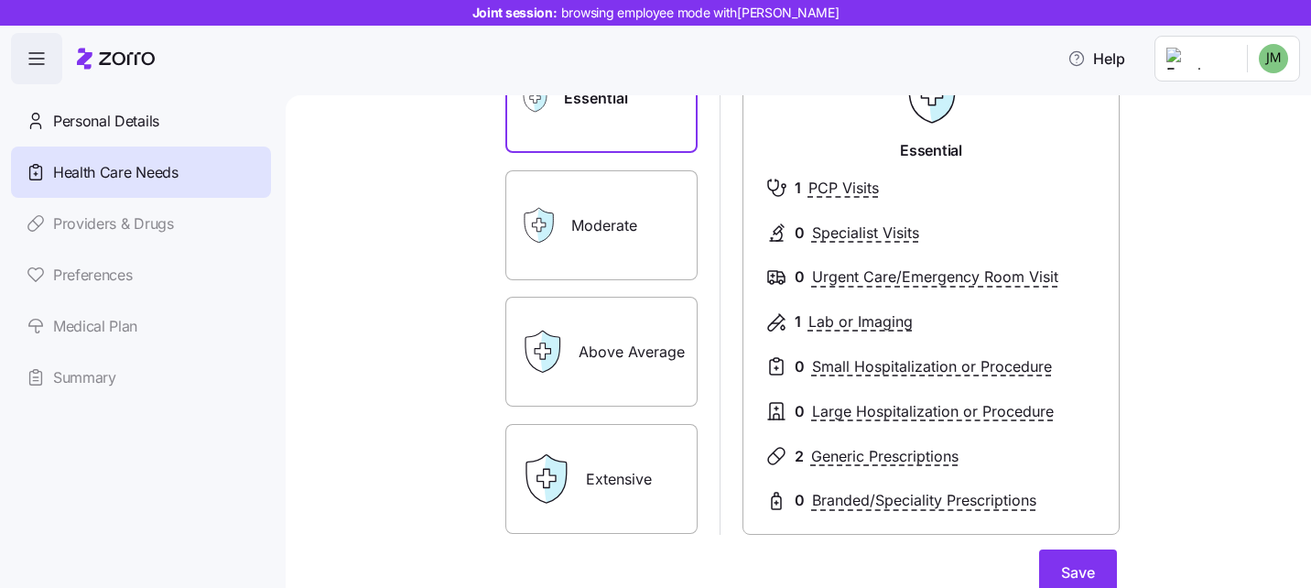
click at [606, 498] on label "Extensive" at bounding box center [601, 479] width 192 height 110
click at [0, 0] on input "Extensive" at bounding box center [0, 0] width 0 height 0
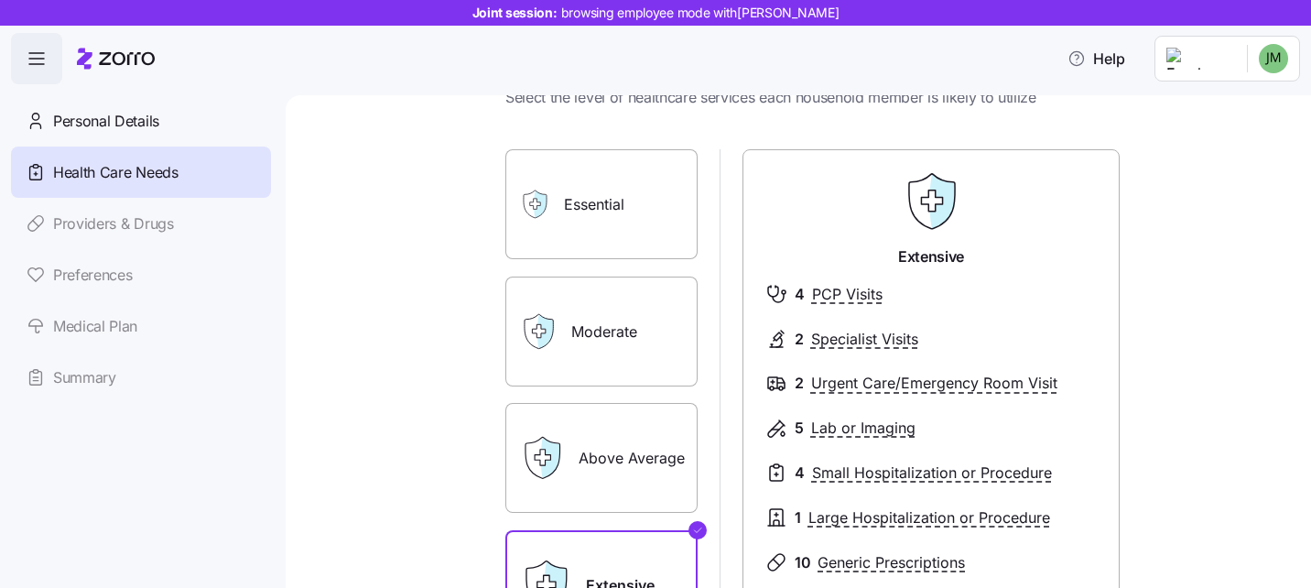
scroll to position [75, 0]
click at [606, 451] on label "Above Average" at bounding box center [601, 457] width 192 height 110
click at [0, 0] on input "Above Average" at bounding box center [0, 0] width 0 height 0
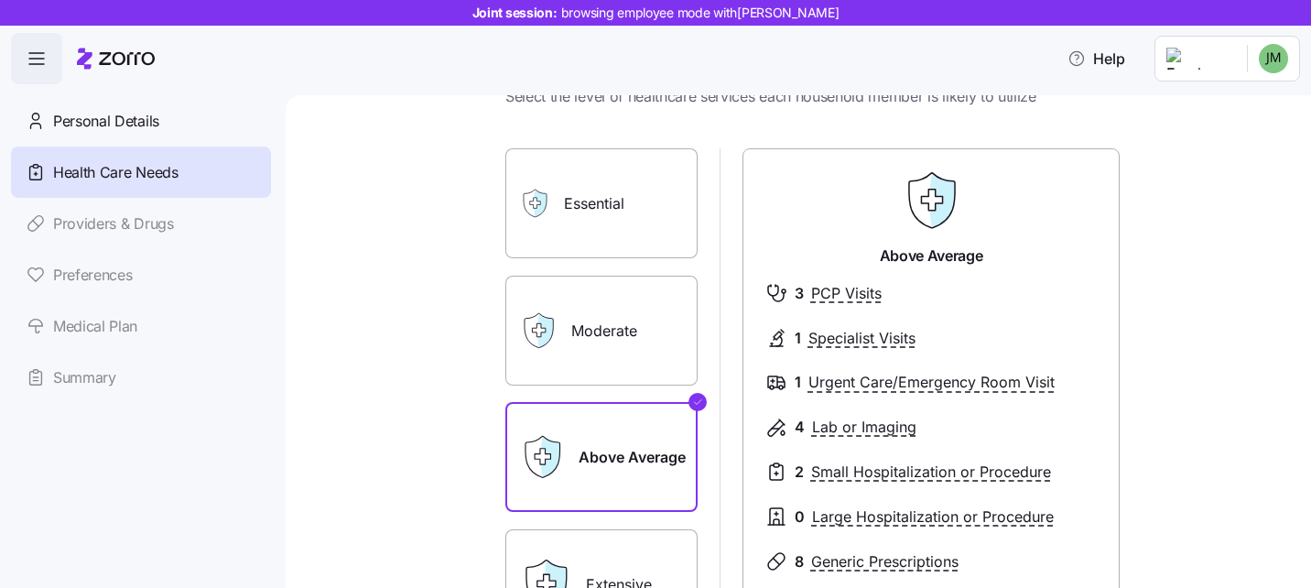
scroll to position [194, 0]
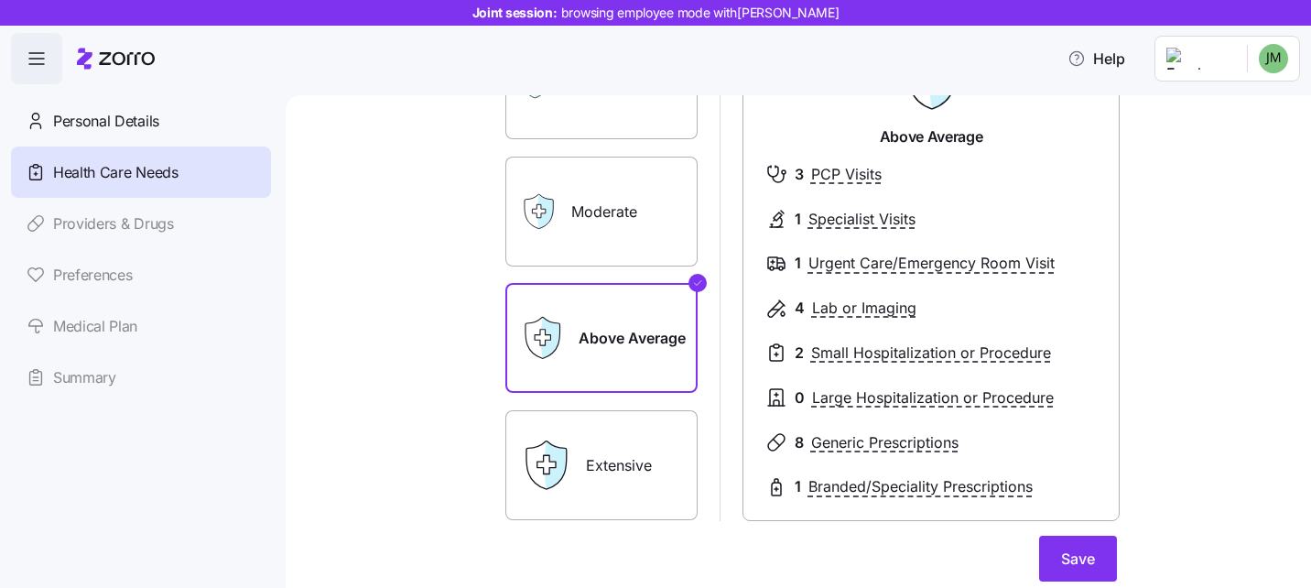
click at [590, 212] on label "Moderate" at bounding box center [601, 212] width 192 height 110
click at [0, 0] on input "Moderate" at bounding box center [0, 0] width 0 height 0
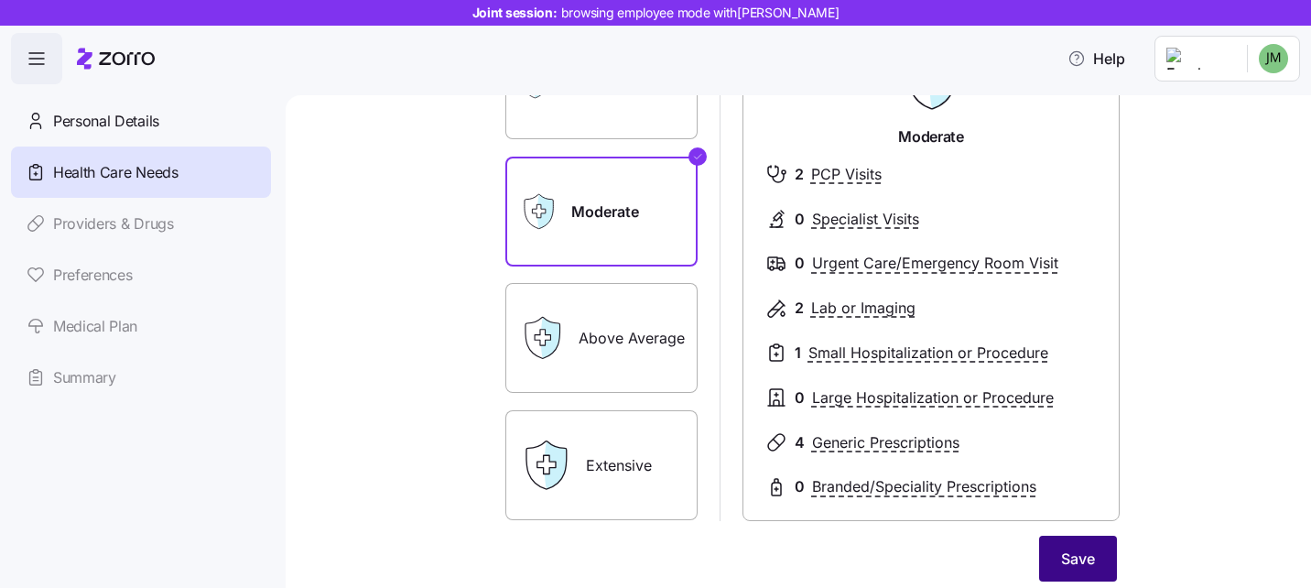
click at [1081, 557] on span "Save" at bounding box center [1078, 558] width 34 height 22
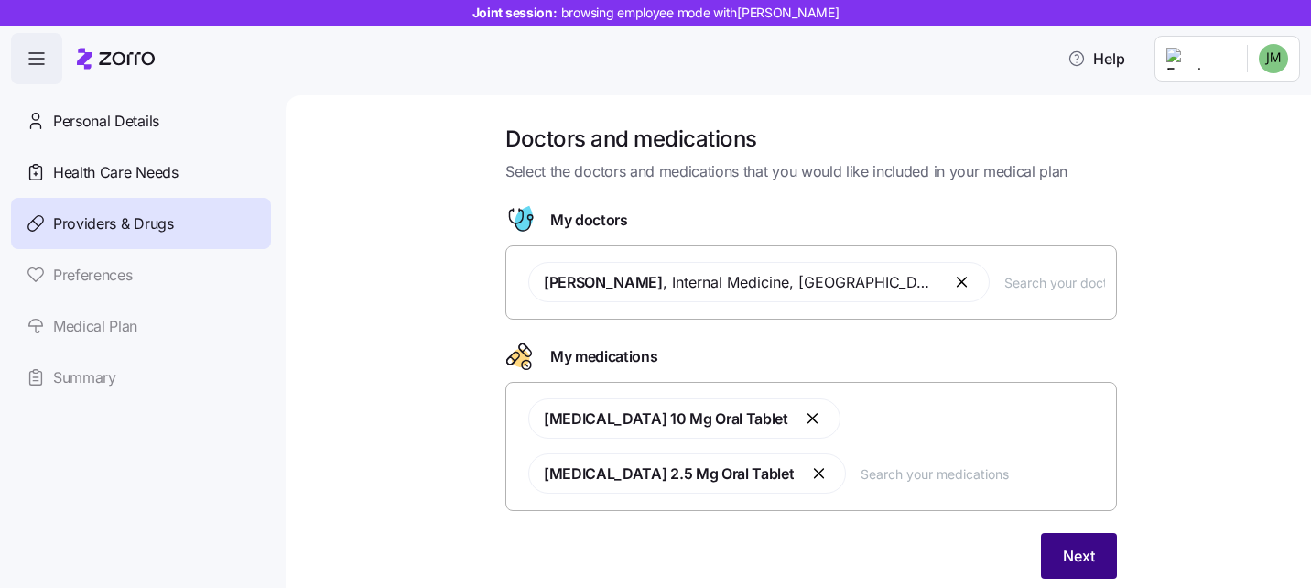
click at [1065, 553] on button "Next" at bounding box center [1079, 556] width 76 height 46
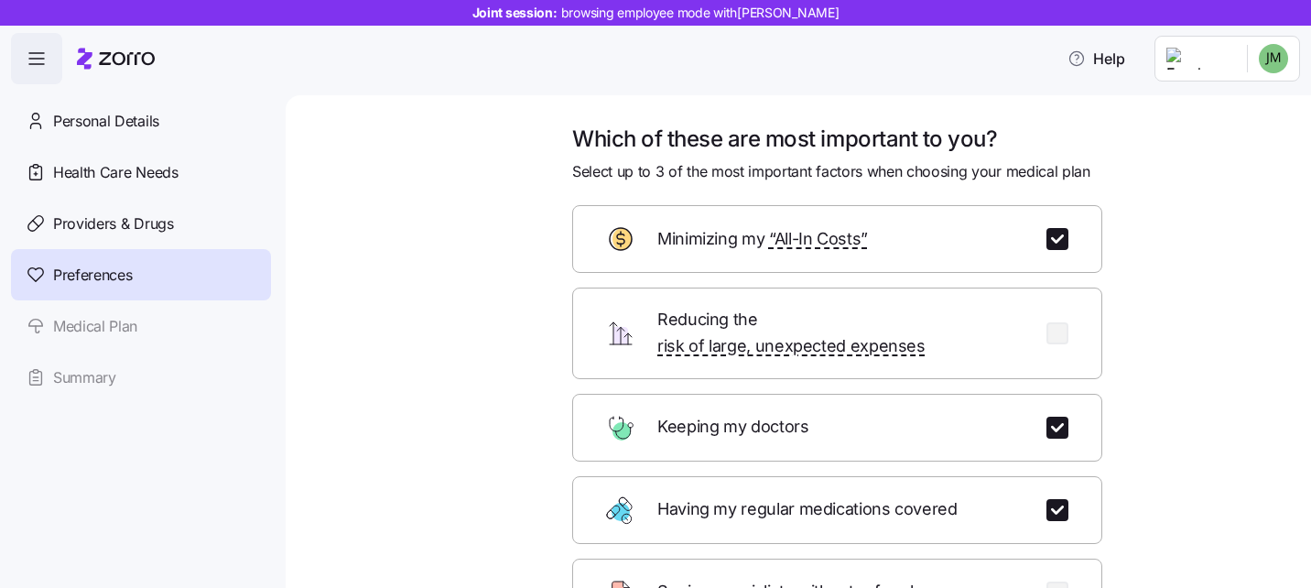
scroll to position [266, 0]
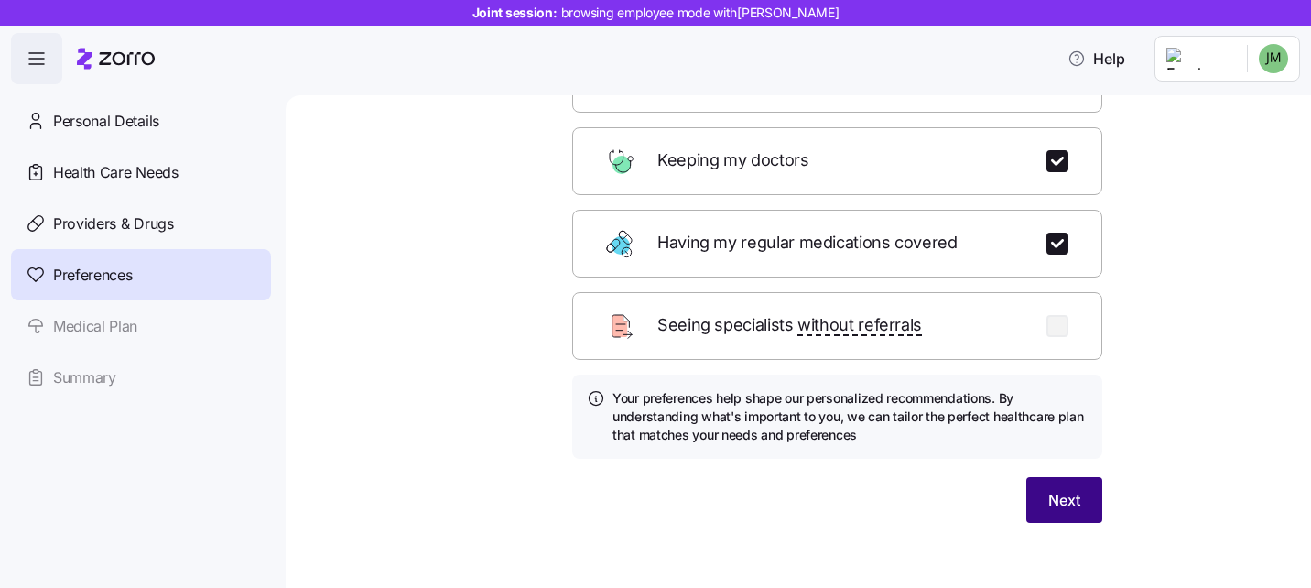
click at [1071, 489] on span "Next" at bounding box center [1064, 500] width 32 height 22
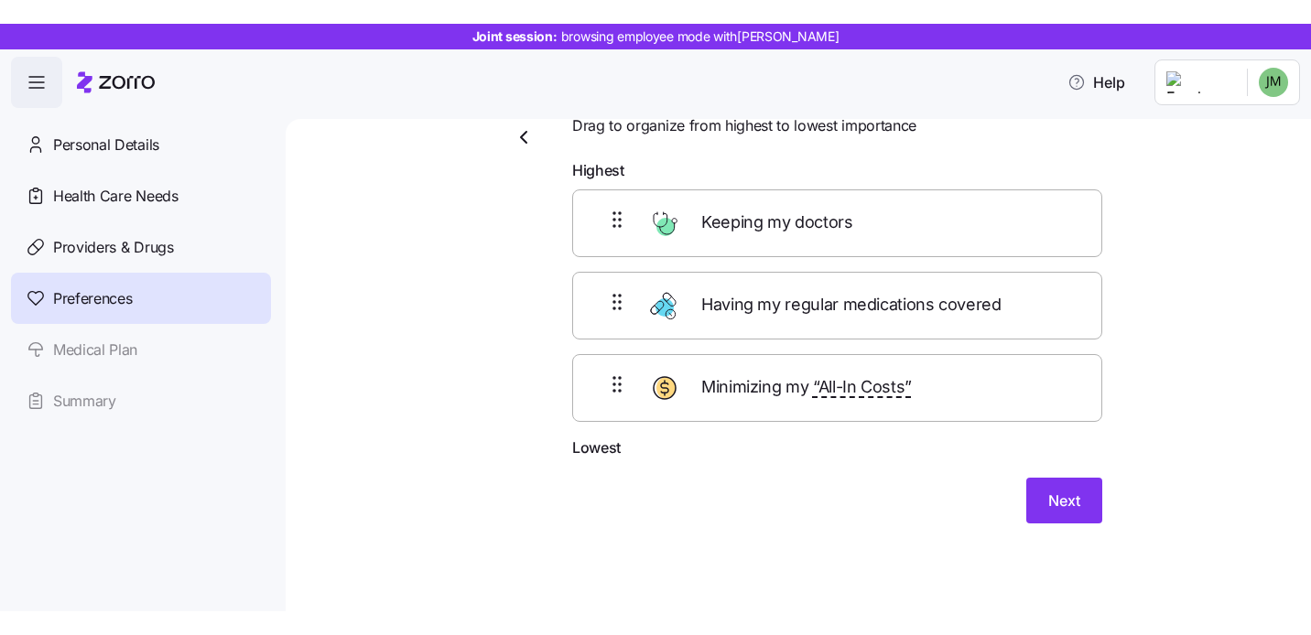
scroll to position [69, 0]
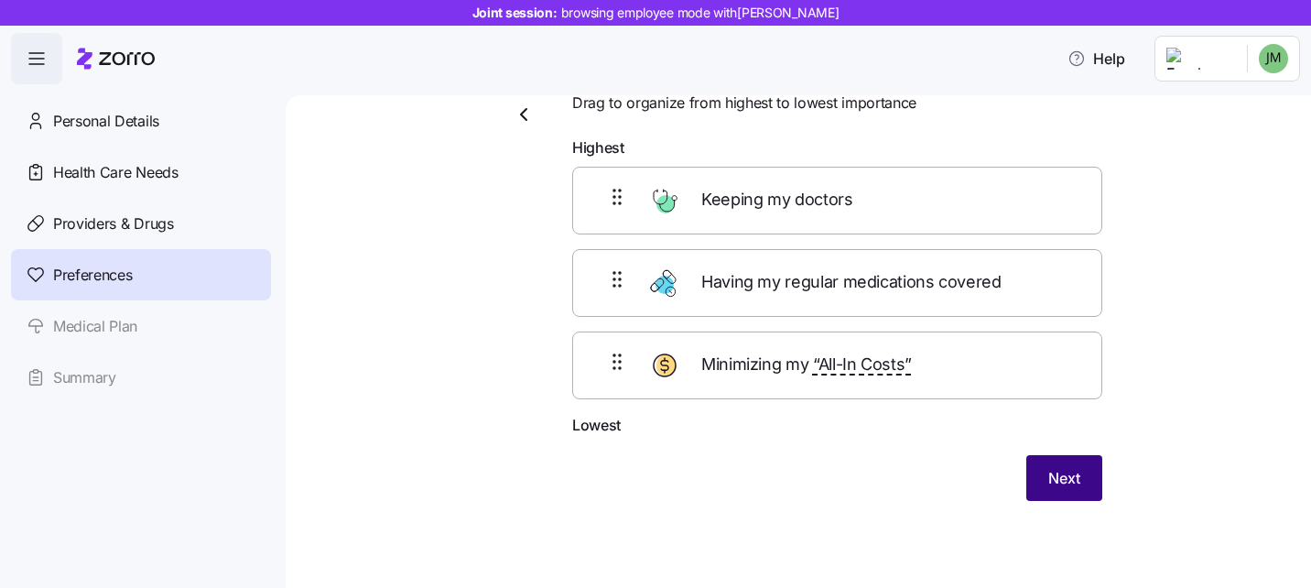
click at [1062, 472] on span "Next" at bounding box center [1064, 478] width 32 height 22
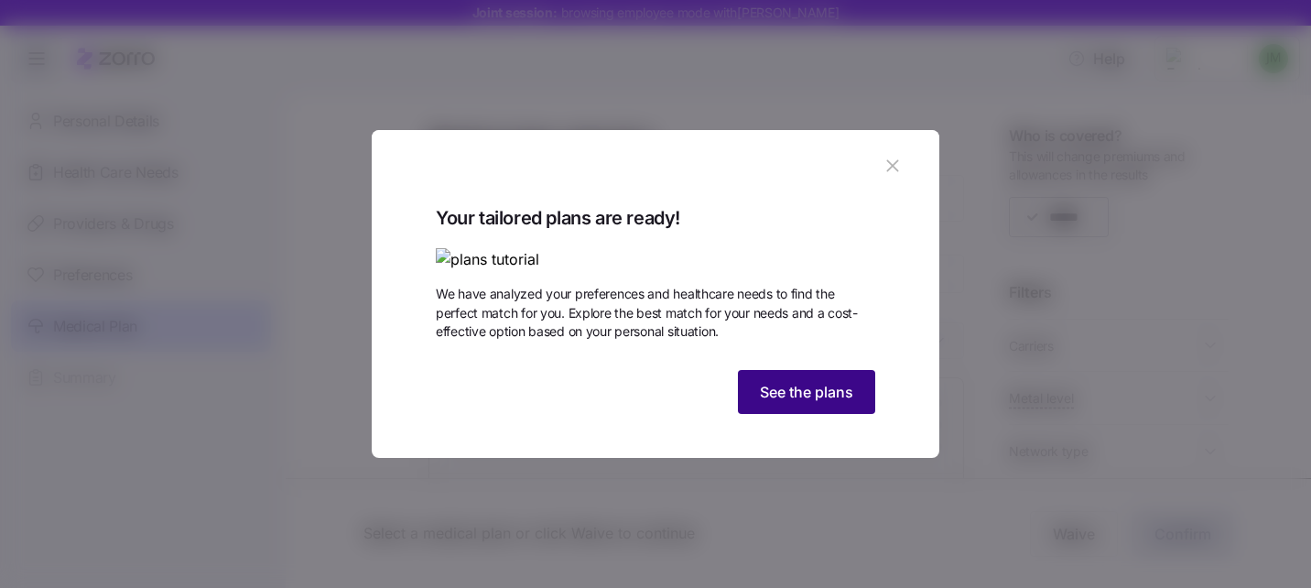
click at [793, 403] on span "See the plans" at bounding box center [806, 392] width 93 height 22
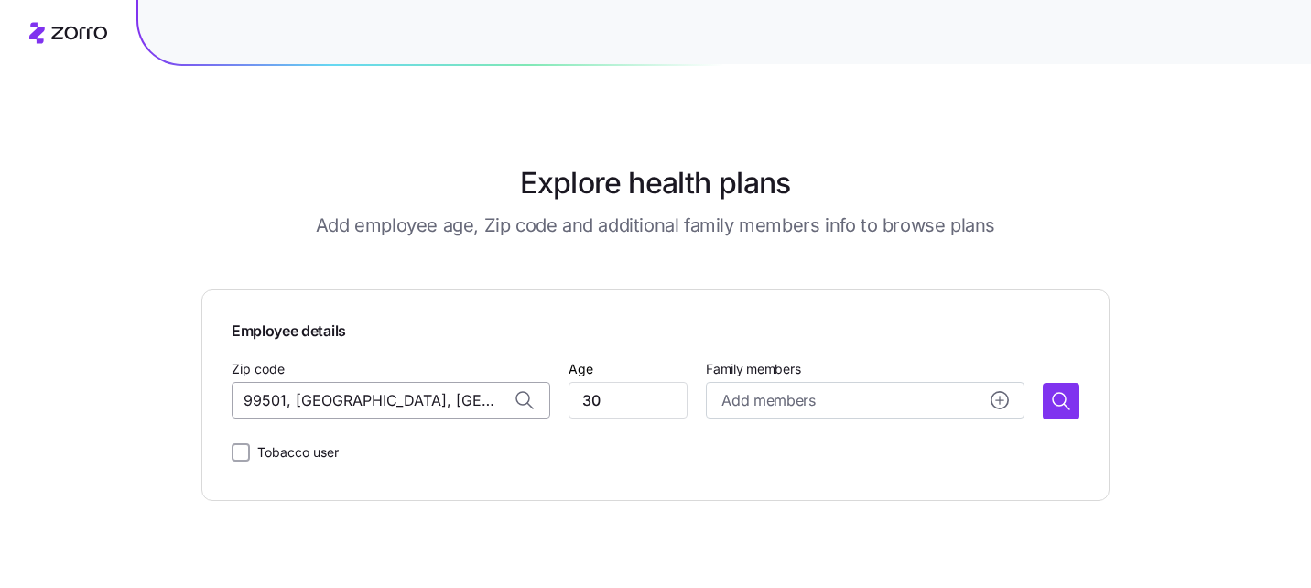
click at [445, 413] on input "99501, [GEOGRAPHIC_DATA], [GEOGRAPHIC_DATA]" at bounding box center [391, 400] width 319 height 37
click at [444, 407] on input "99501, [GEOGRAPHIC_DATA], [GEOGRAPHIC_DATA]" at bounding box center [391, 400] width 319 height 37
click at [396, 396] on input "Zip code" at bounding box center [391, 400] width 319 height 37
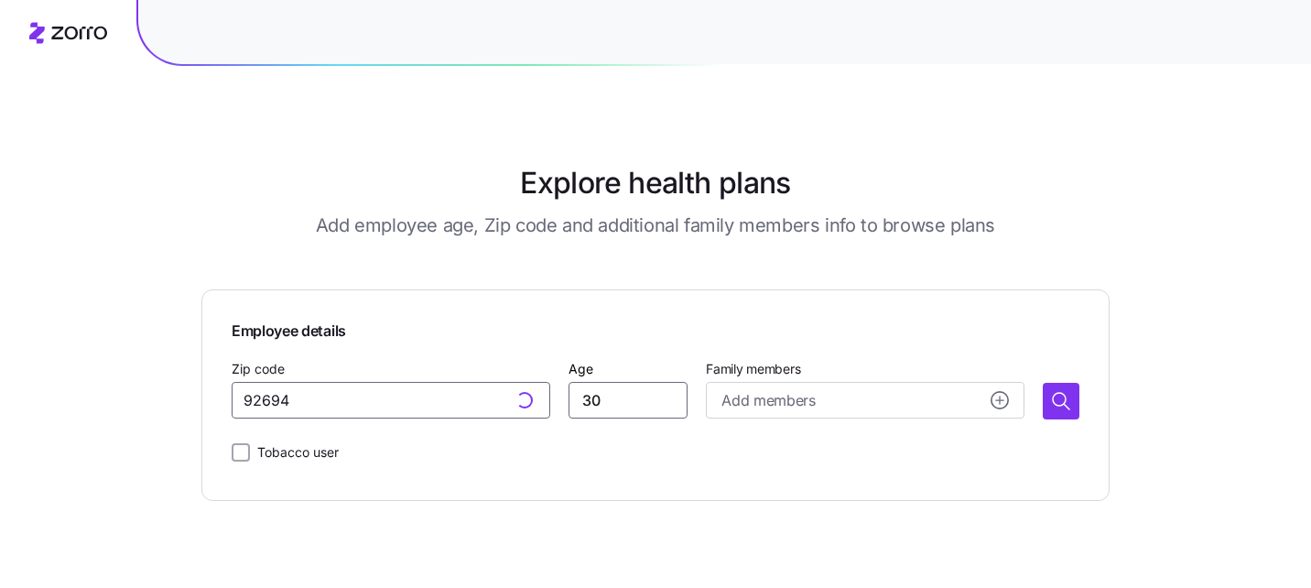
type input "99501, [GEOGRAPHIC_DATA], [GEOGRAPHIC_DATA]"
click at [641, 406] on input "30" at bounding box center [628, 400] width 119 height 37
type input "21"
click at [735, 460] on div "Tobacco user" at bounding box center [656, 452] width 848 height 37
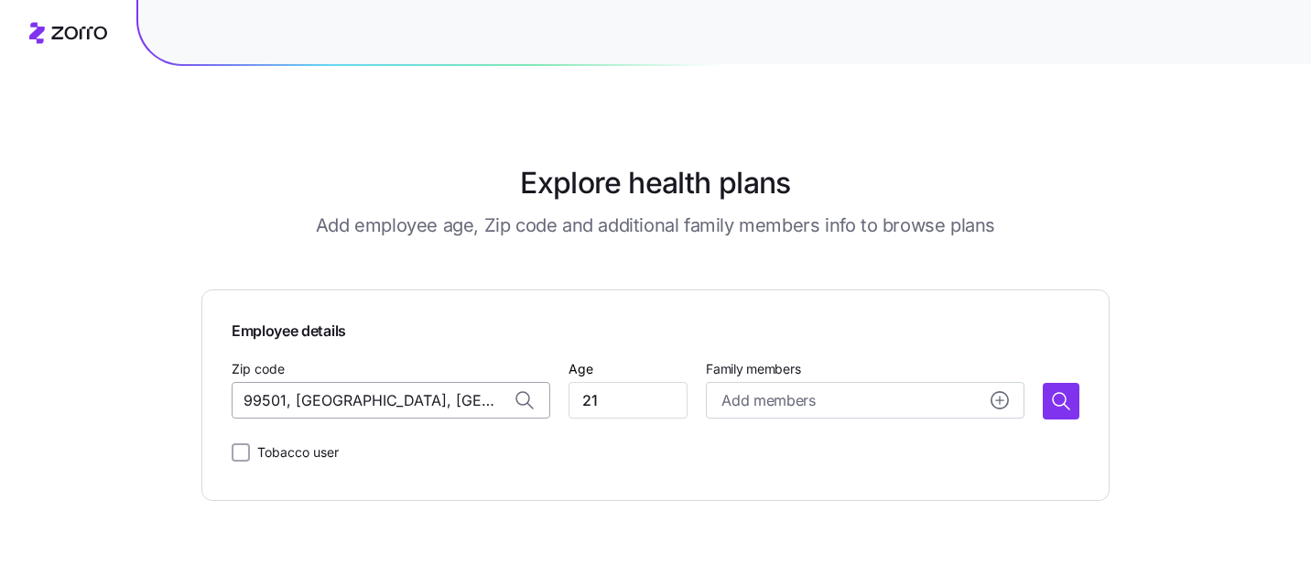
click at [481, 401] on input "99501, [GEOGRAPHIC_DATA], [GEOGRAPHIC_DATA]" at bounding box center [391, 400] width 319 height 37
click at [481, 401] on input "99501, Anchorage Municipality, AK" at bounding box center [391, 400] width 319 height 37
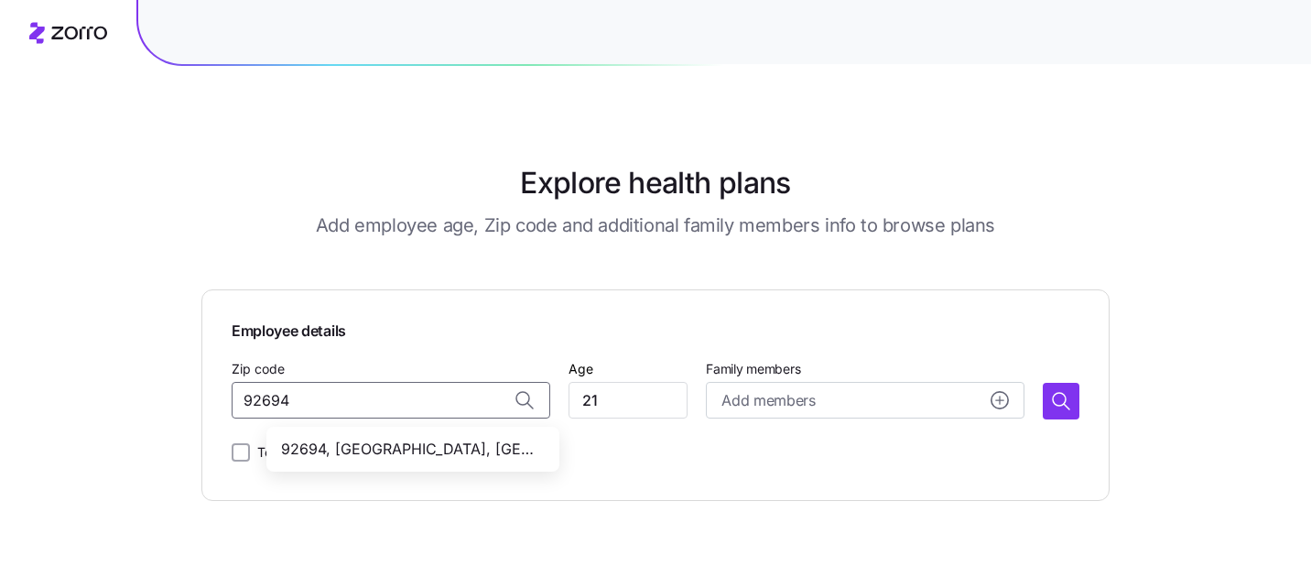
click at [395, 450] on span "92694, Orange County, CA" at bounding box center [409, 449] width 256 height 23
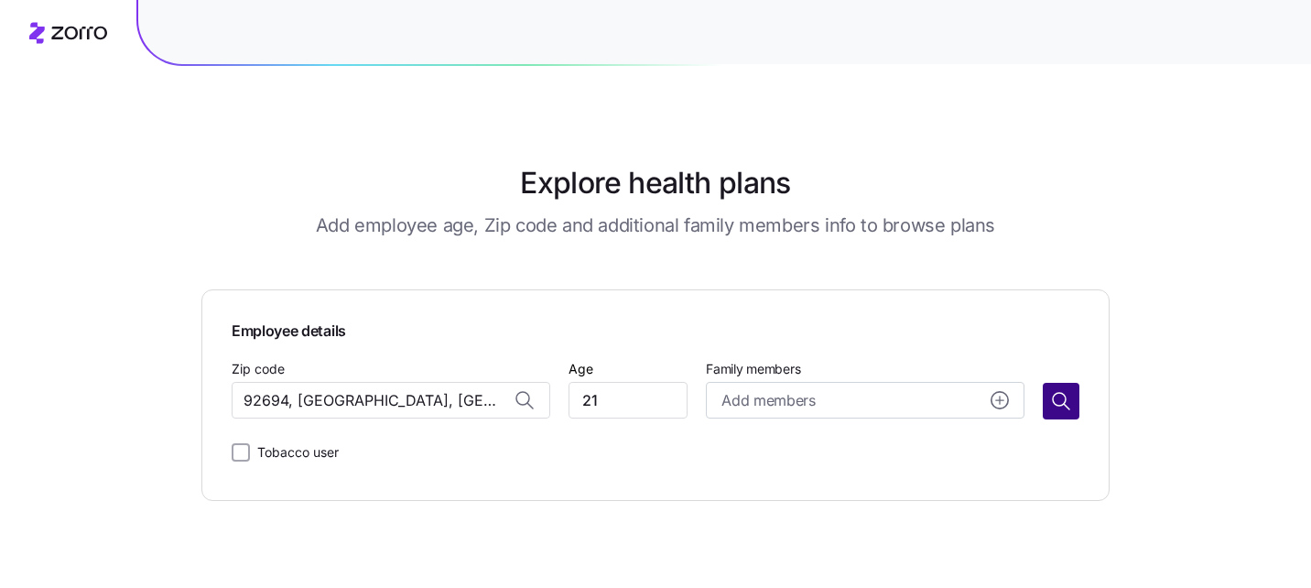
type input "92694, Orange County, CA"
click at [1064, 406] on icon "button" at bounding box center [1061, 401] width 22 height 22
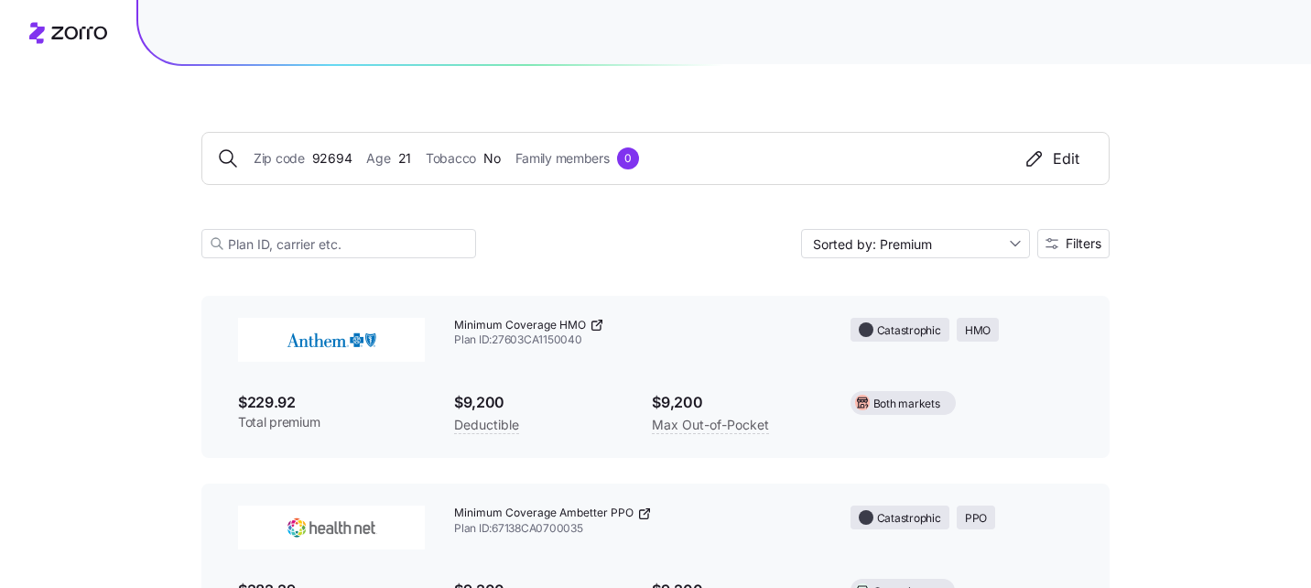
scroll to position [497, 0]
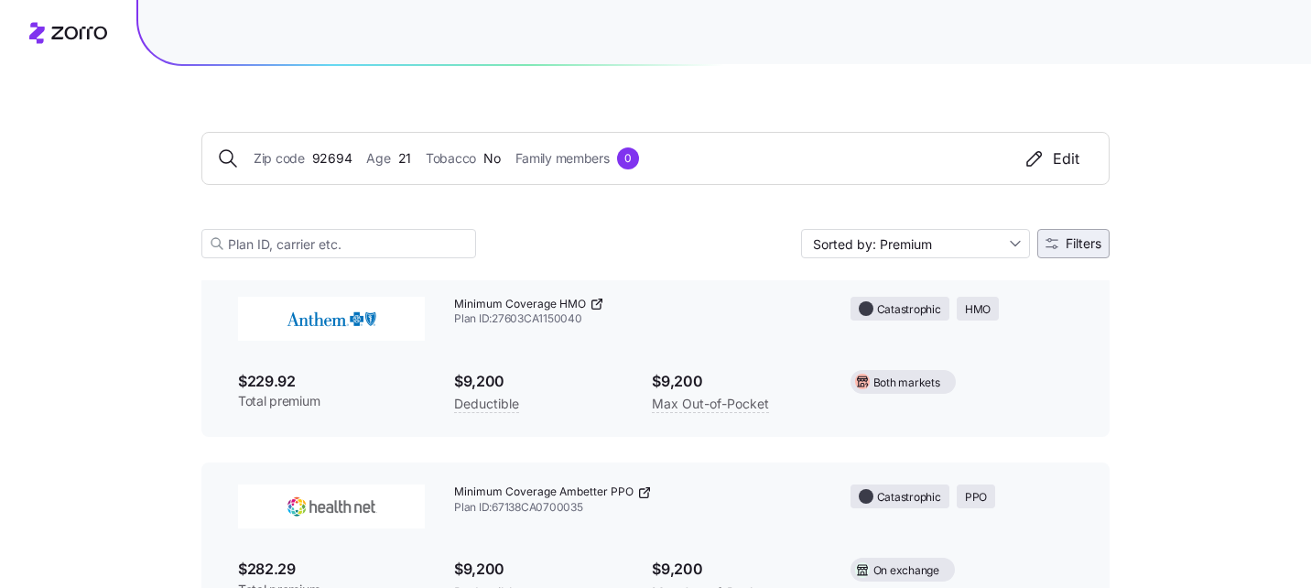
click at [1059, 239] on span "Filters" at bounding box center [1074, 243] width 56 height 13
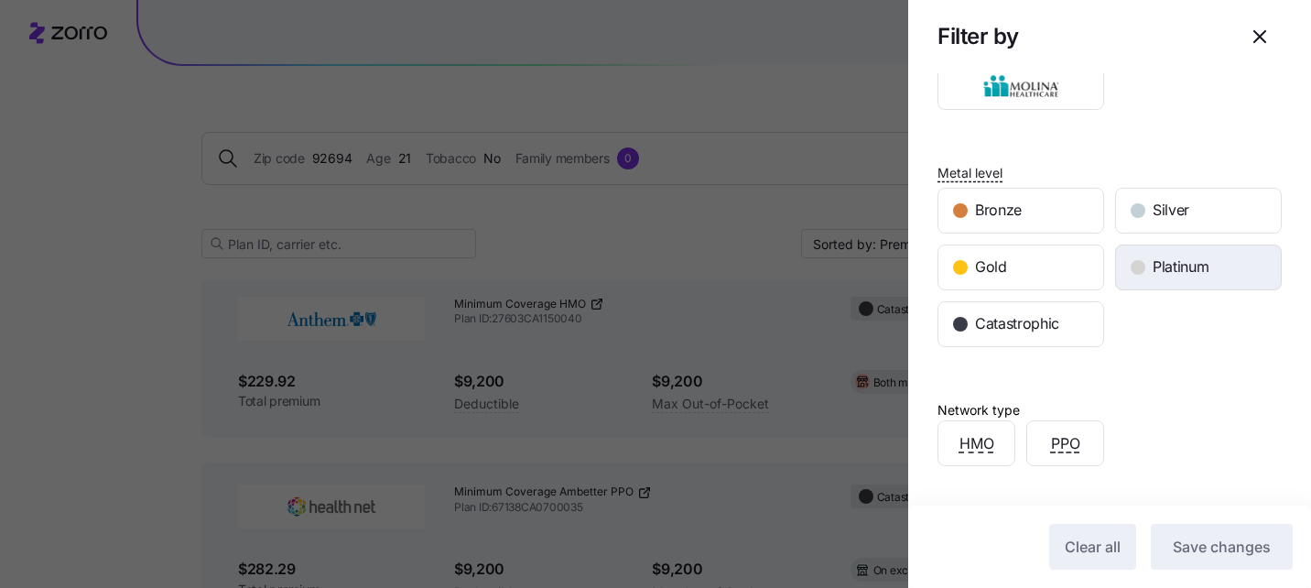
scroll to position [197, 0]
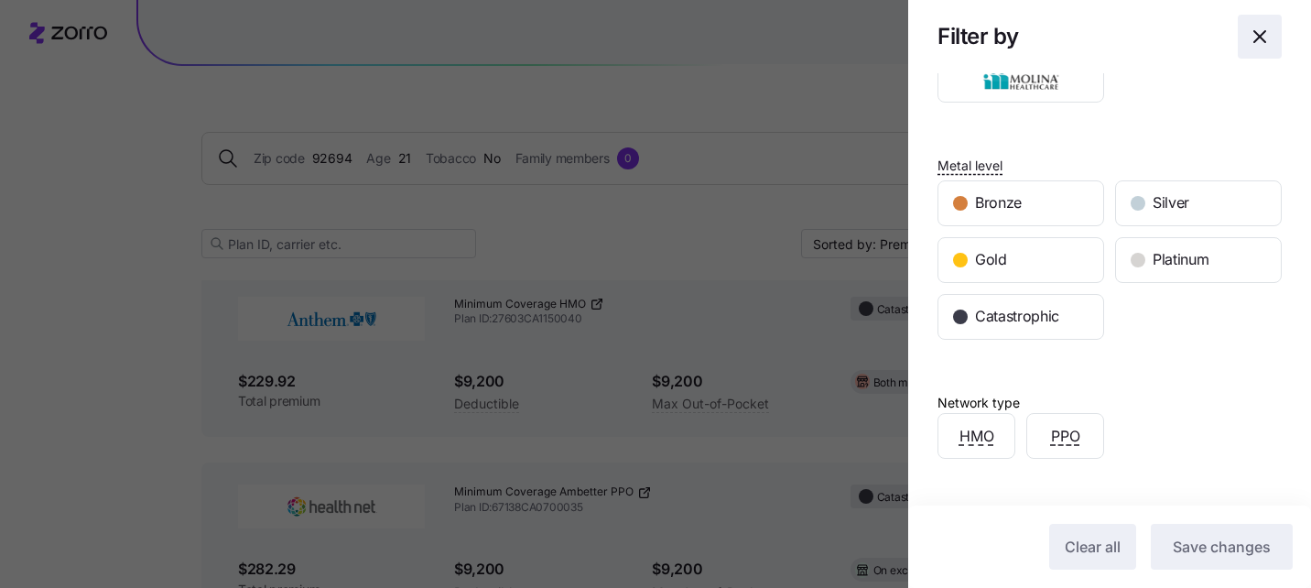
click at [1261, 34] on icon "button" at bounding box center [1260, 37] width 22 height 22
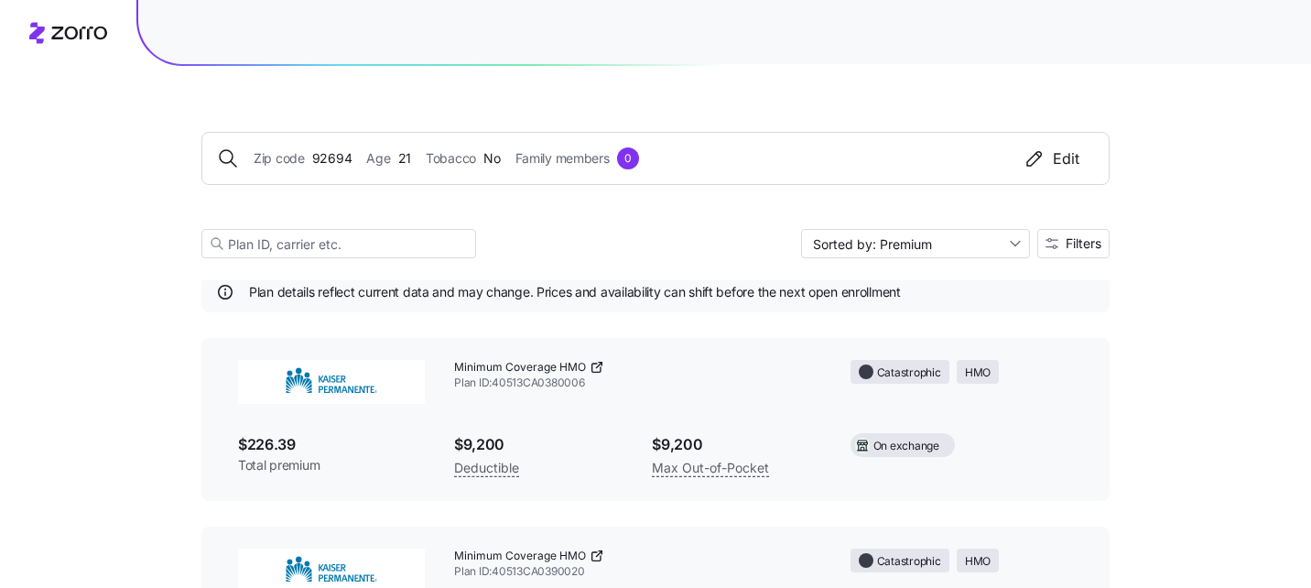
scroll to position [0, 0]
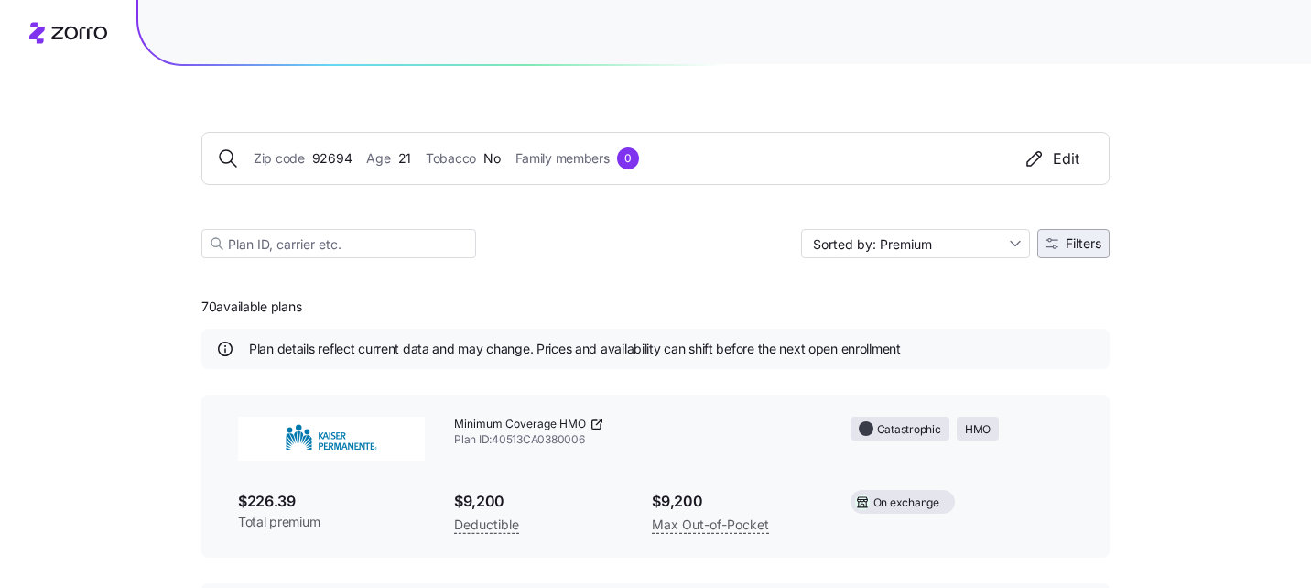
click at [1068, 248] on span "Filters" at bounding box center [1084, 243] width 36 height 13
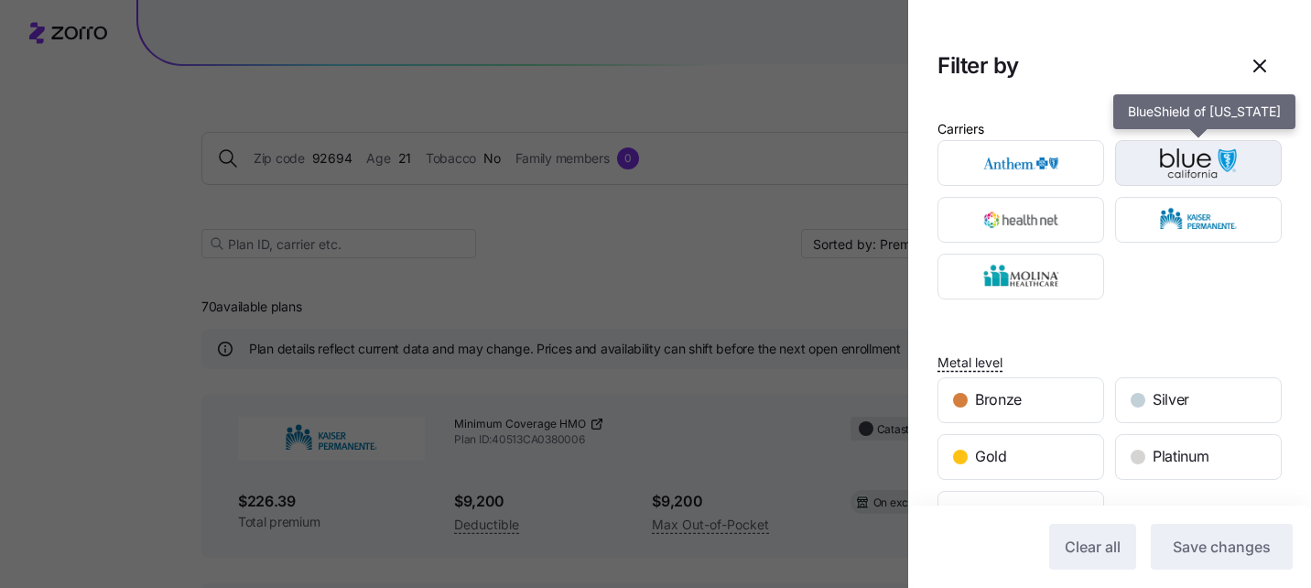
drag, startPoint x: 1156, startPoint y: 156, endPoint x: 1103, endPoint y: 81, distance: 91.2
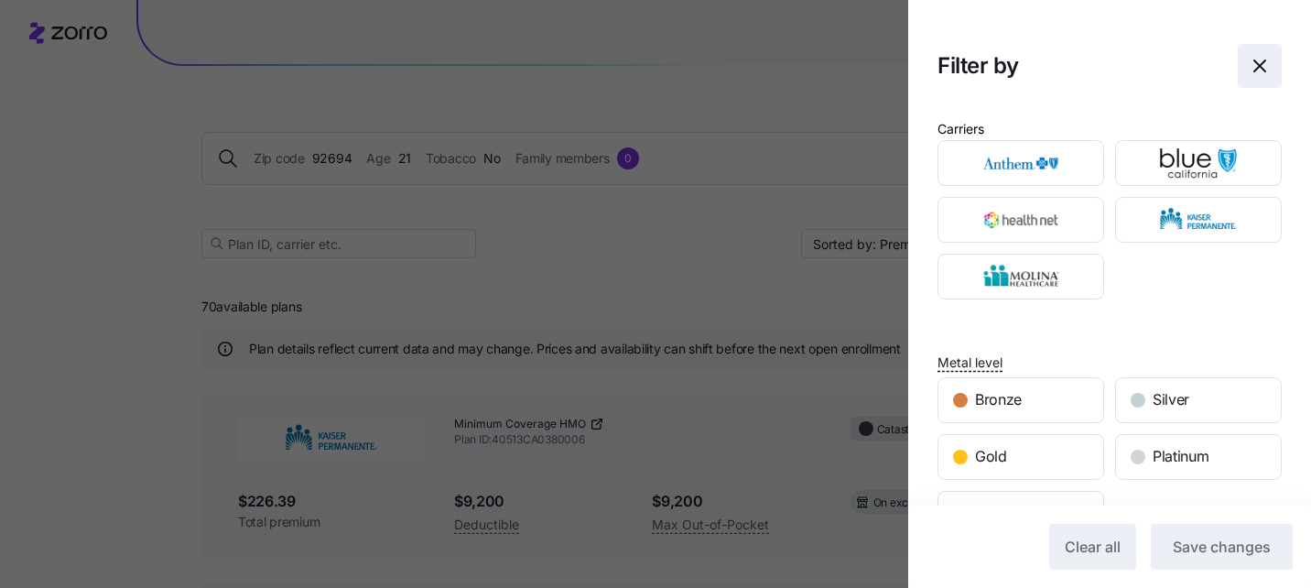
click at [1254, 61] on icon "button" at bounding box center [1260, 66] width 22 height 22
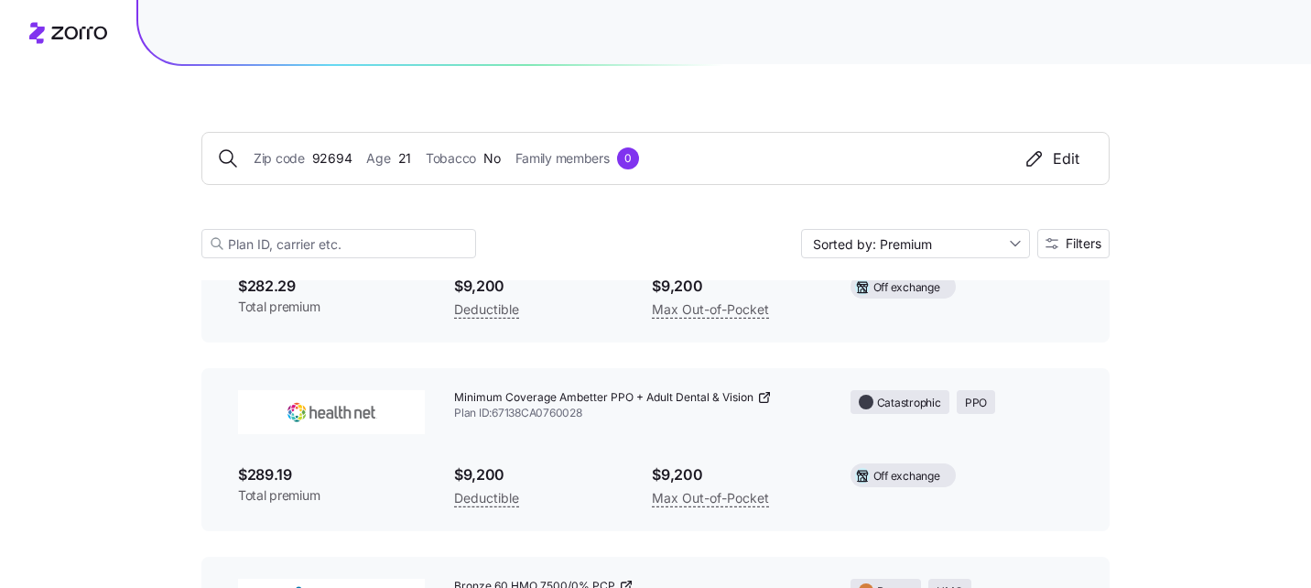
scroll to position [980, 0]
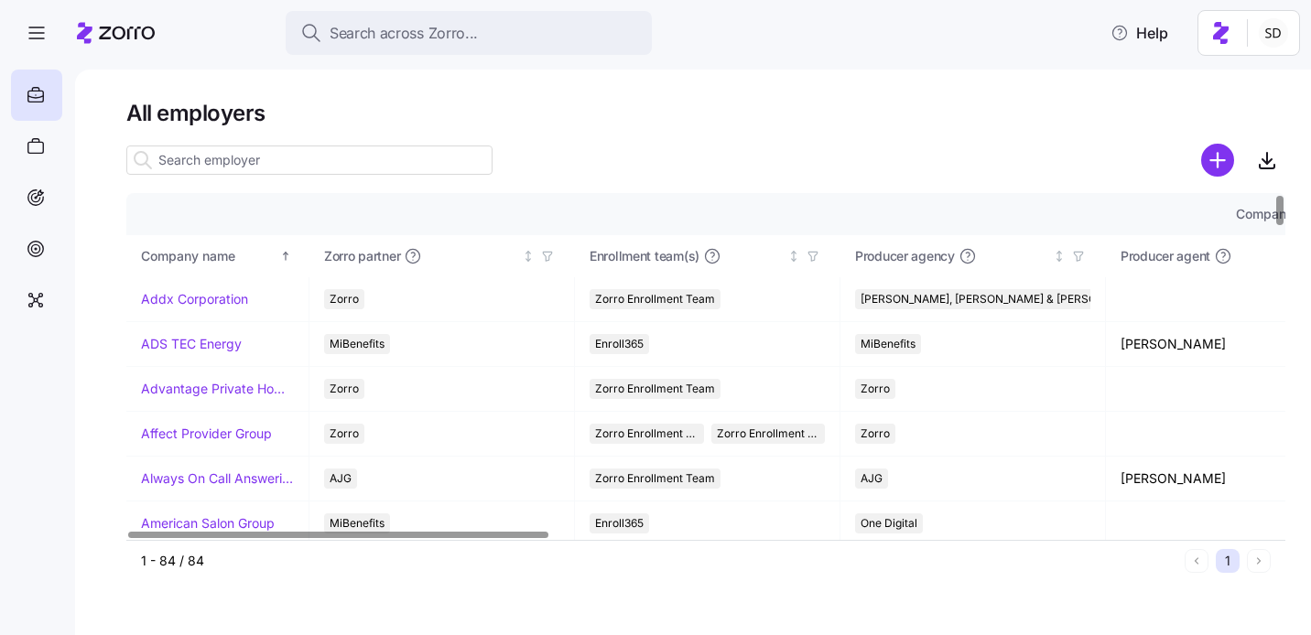
click at [237, 153] on input at bounding box center [309, 160] width 366 height 29
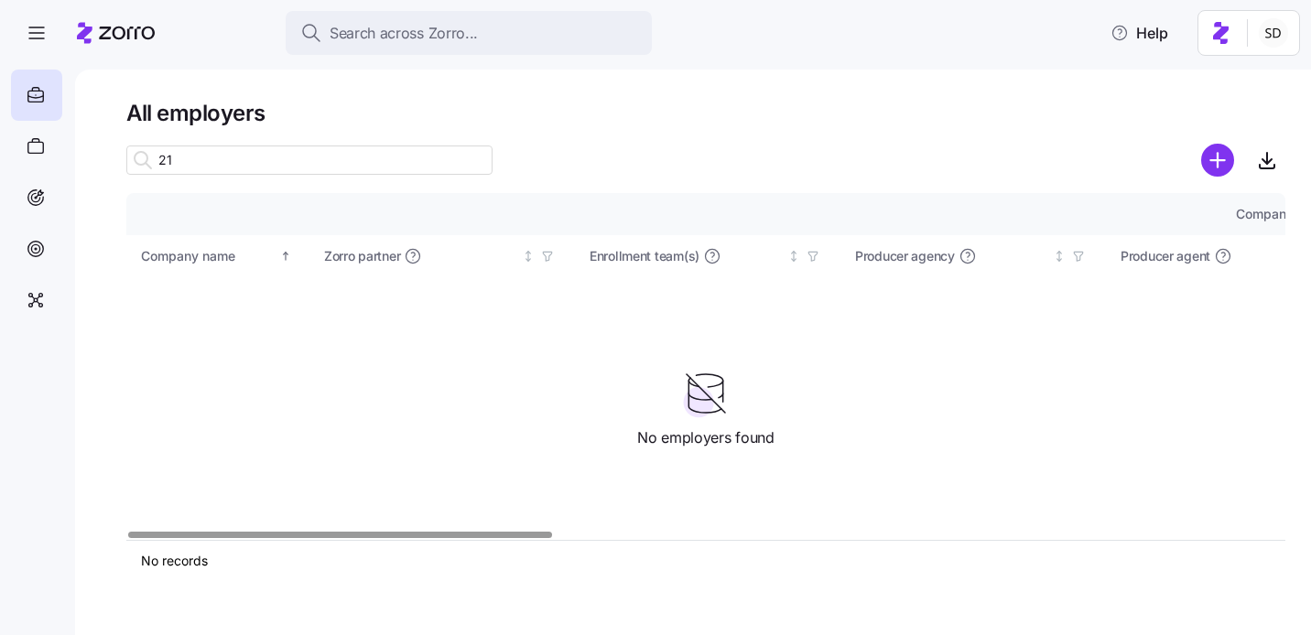
click at [255, 161] on input "21" at bounding box center [309, 160] width 366 height 29
type input "2"
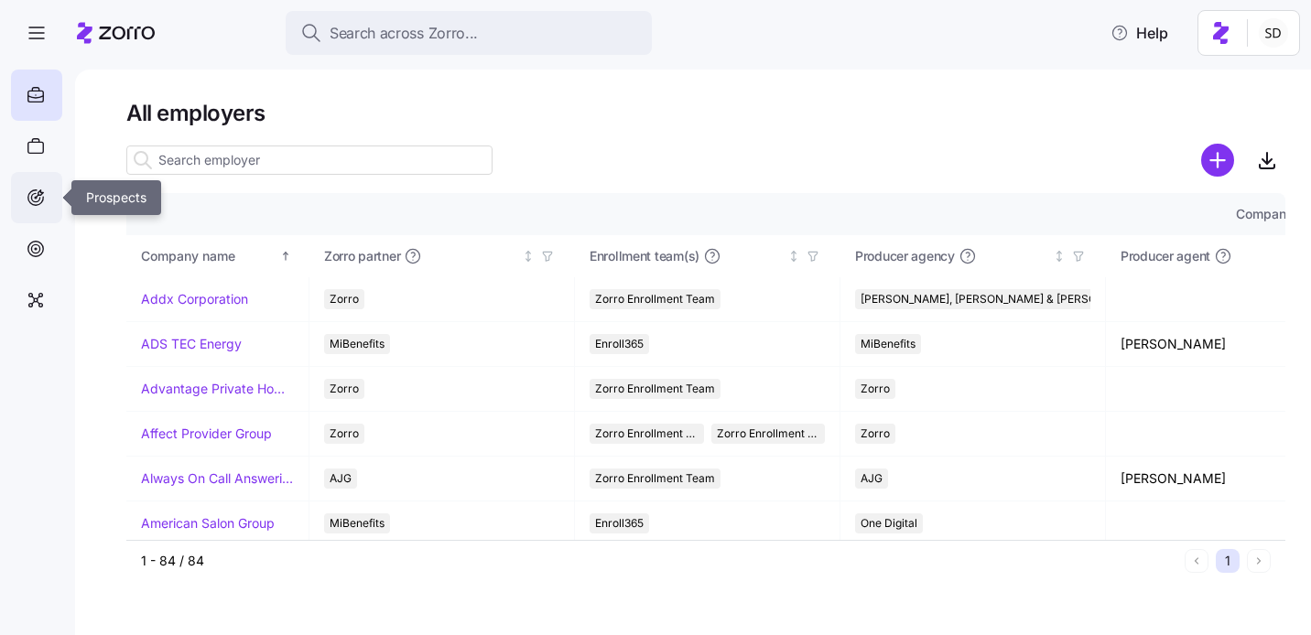
click at [37, 190] on icon at bounding box center [36, 198] width 20 height 22
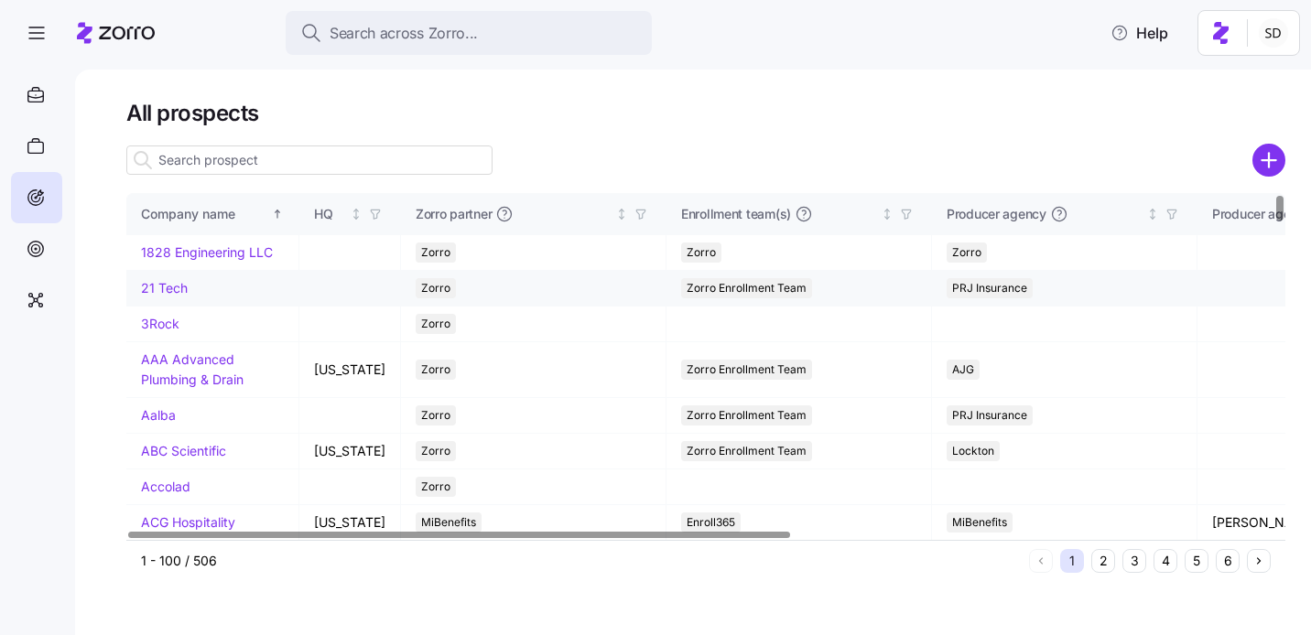
click at [148, 296] on link "21 Tech" at bounding box center [164, 288] width 47 height 16
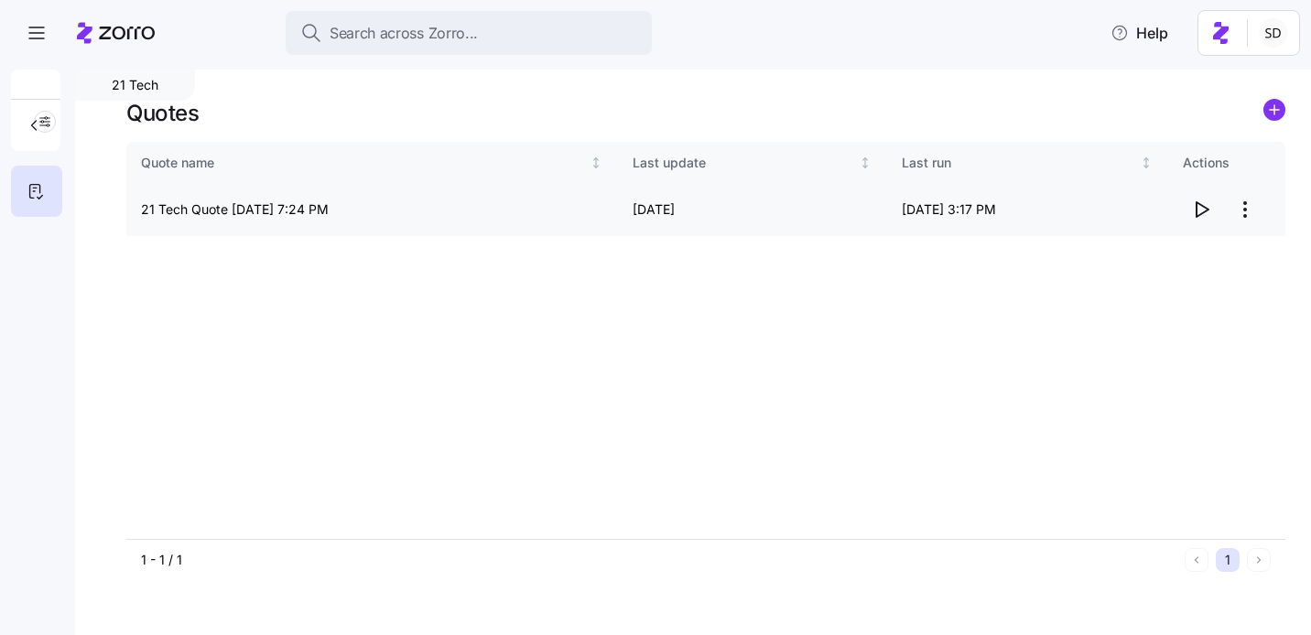
click at [1203, 210] on icon "button" at bounding box center [1201, 210] width 22 height 22
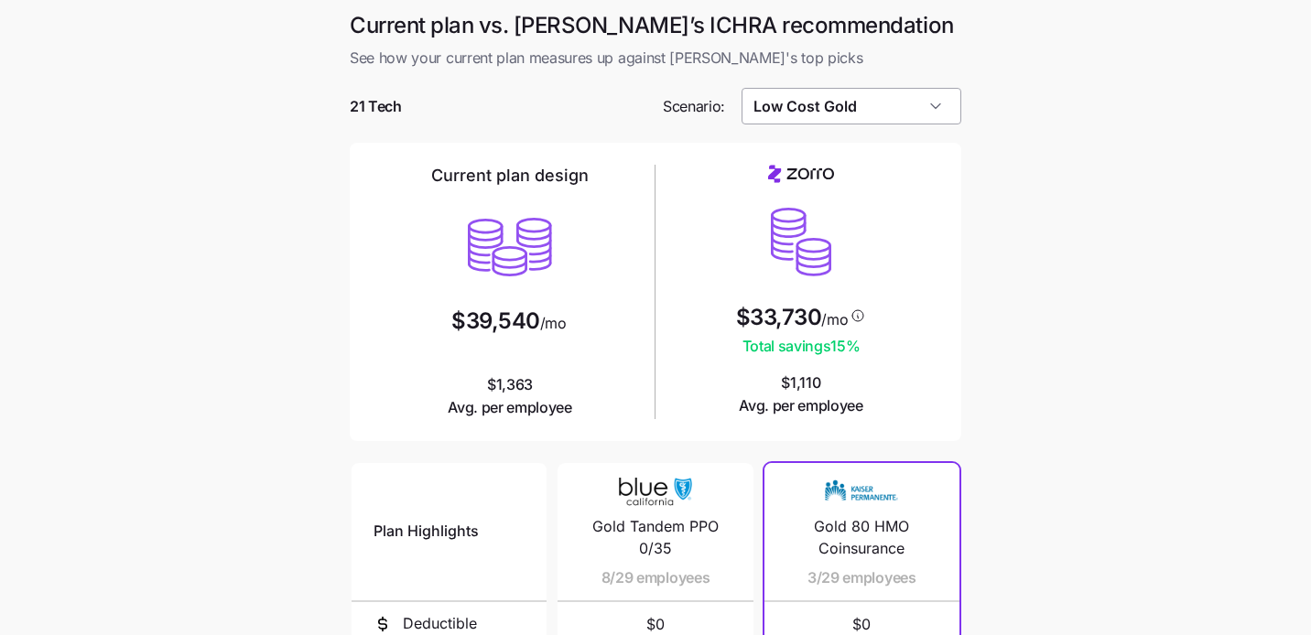
click at [873, 101] on input "Low Cost Gold" at bounding box center [852, 106] width 221 height 37
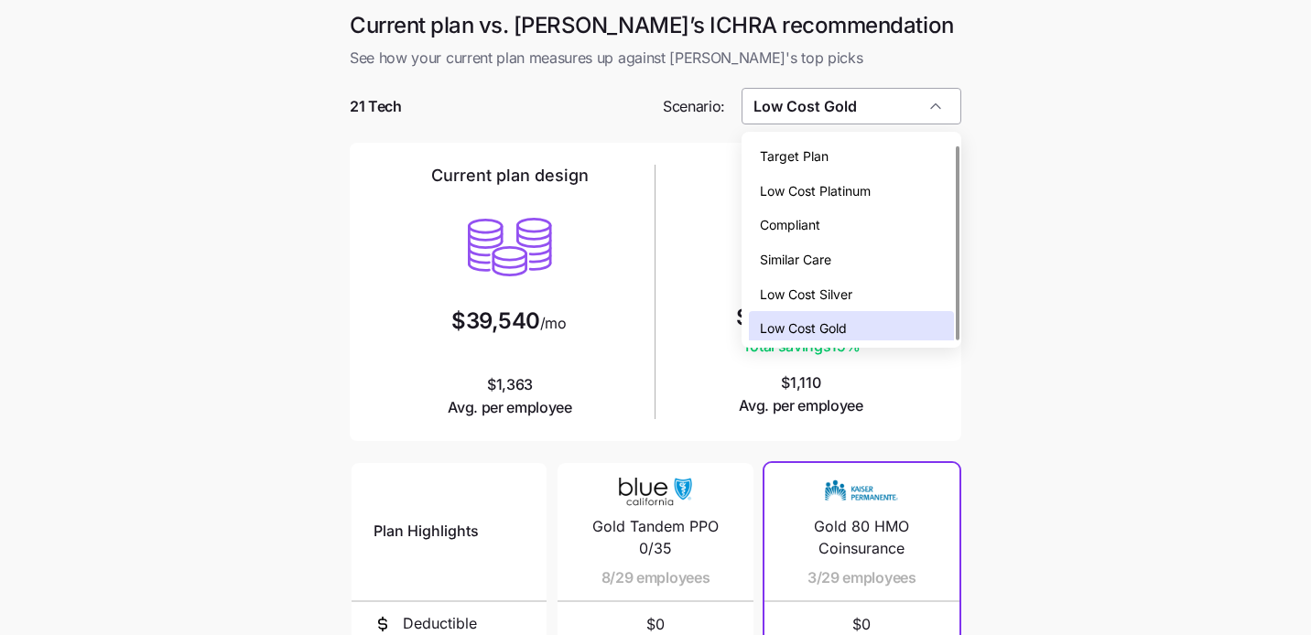
scroll to position [5, 0]
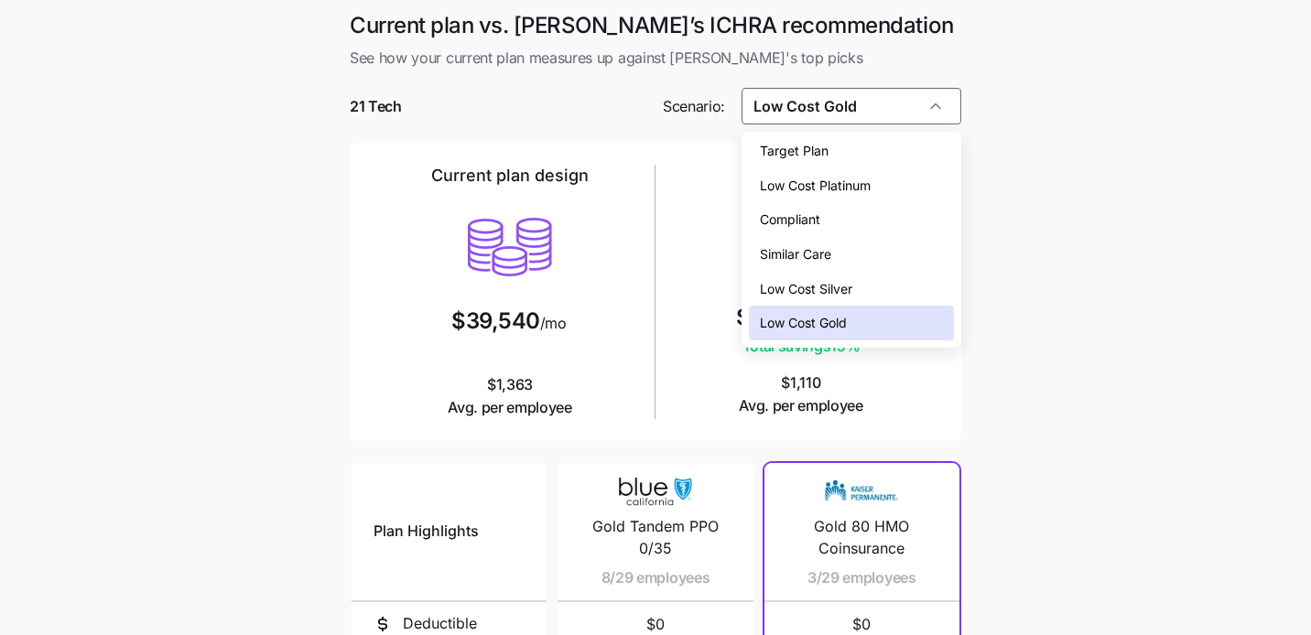
click at [860, 292] on div "Low Cost Silver" at bounding box center [852, 289] width 206 height 35
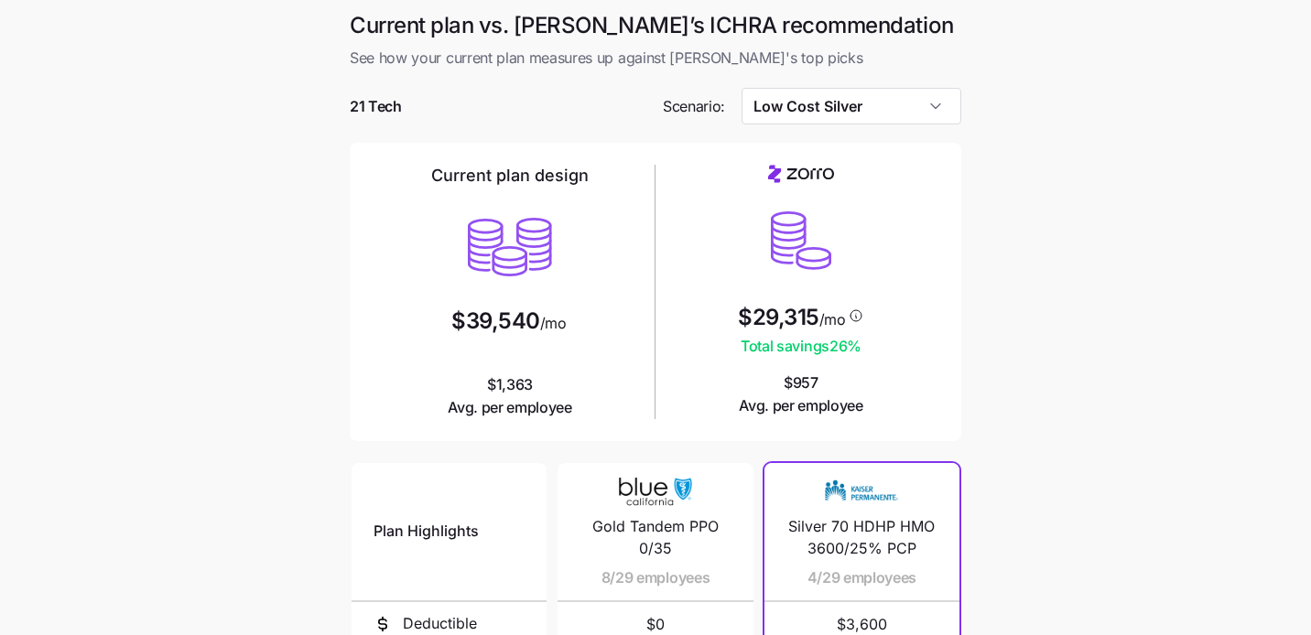
type input "Low Cost Silver"
